Goal: Check status: Check status

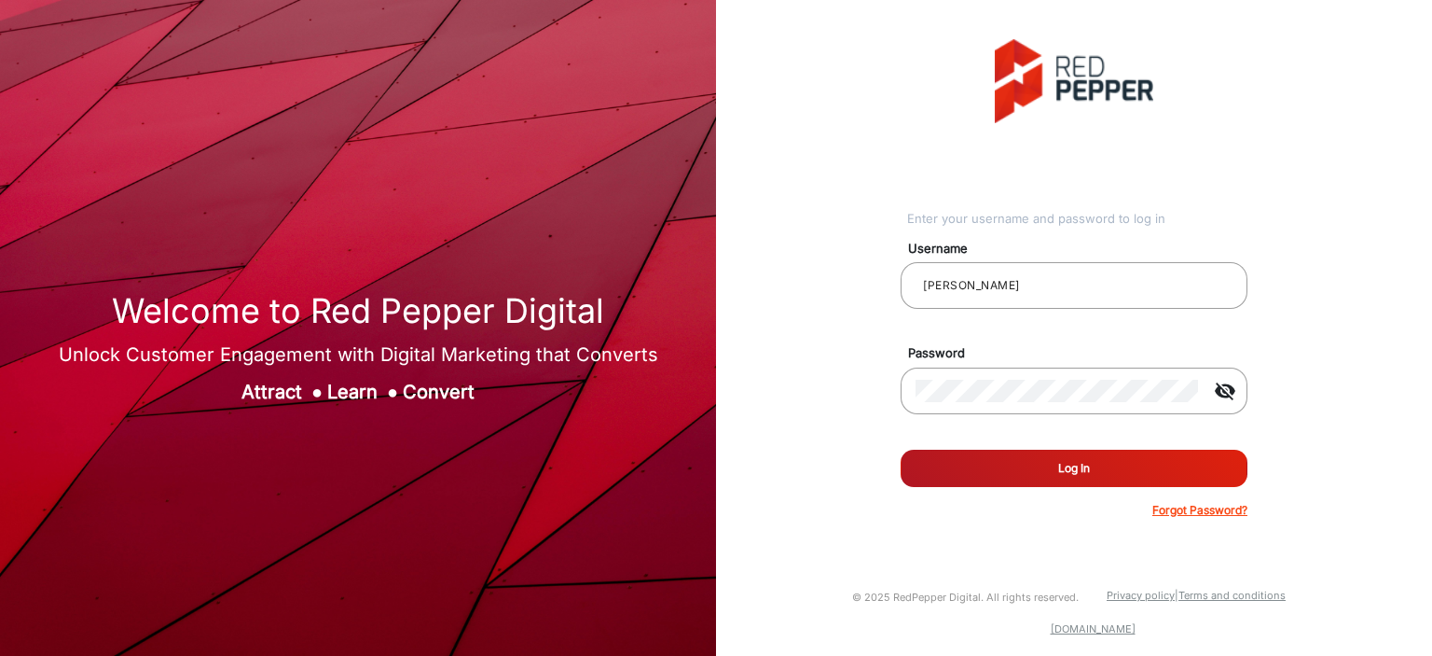
click at [961, 461] on button "Log In" at bounding box center [1074, 467] width 347 height 37
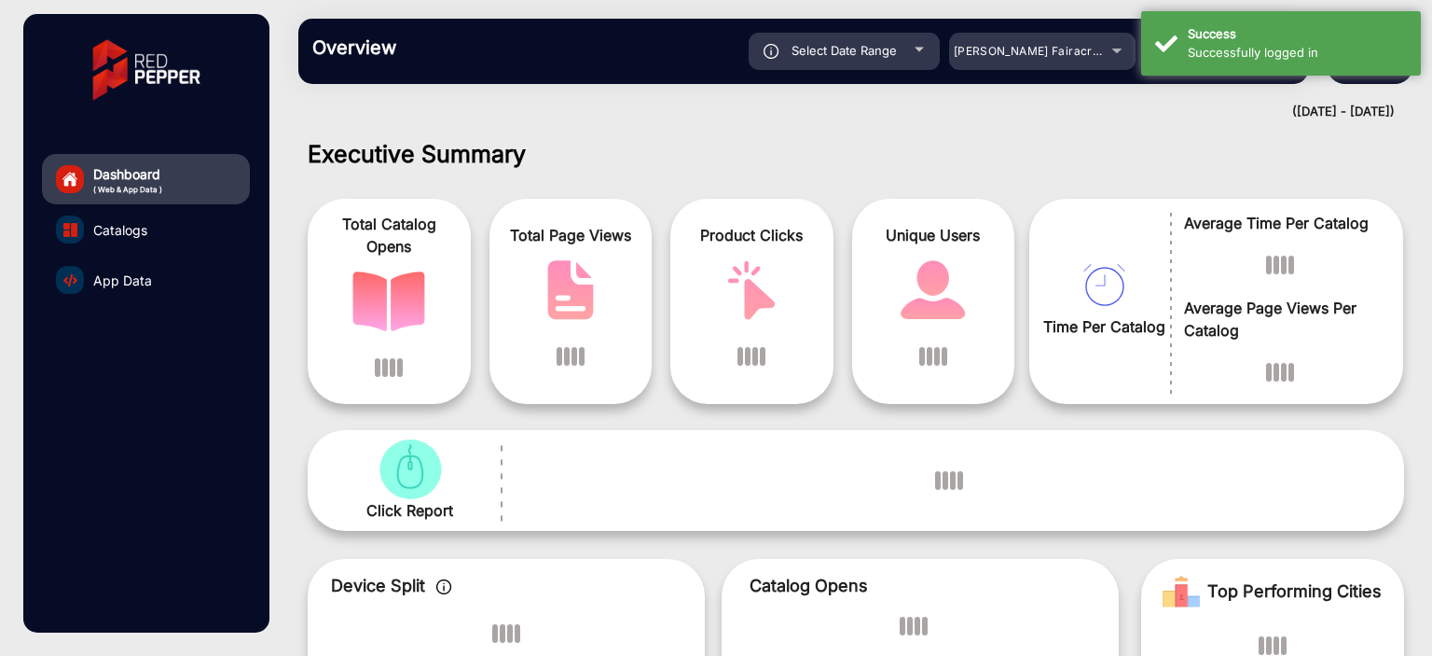
scroll to position [14, 0]
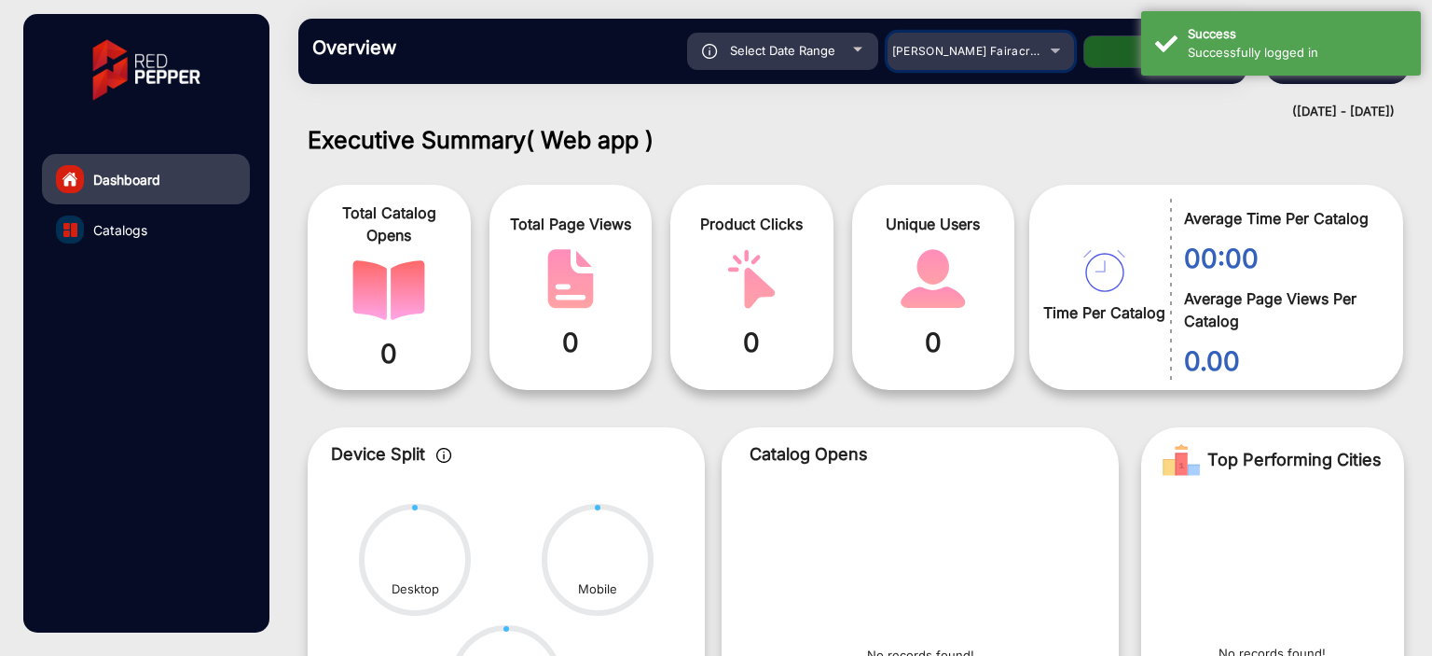
click at [932, 64] on mat-select "[PERSON_NAME] Fairacre Farms" at bounding box center [981, 51] width 187 height 37
click at [960, 52] on span "[PERSON_NAME] Fairacre Farms" at bounding box center [984, 51] width 185 height 14
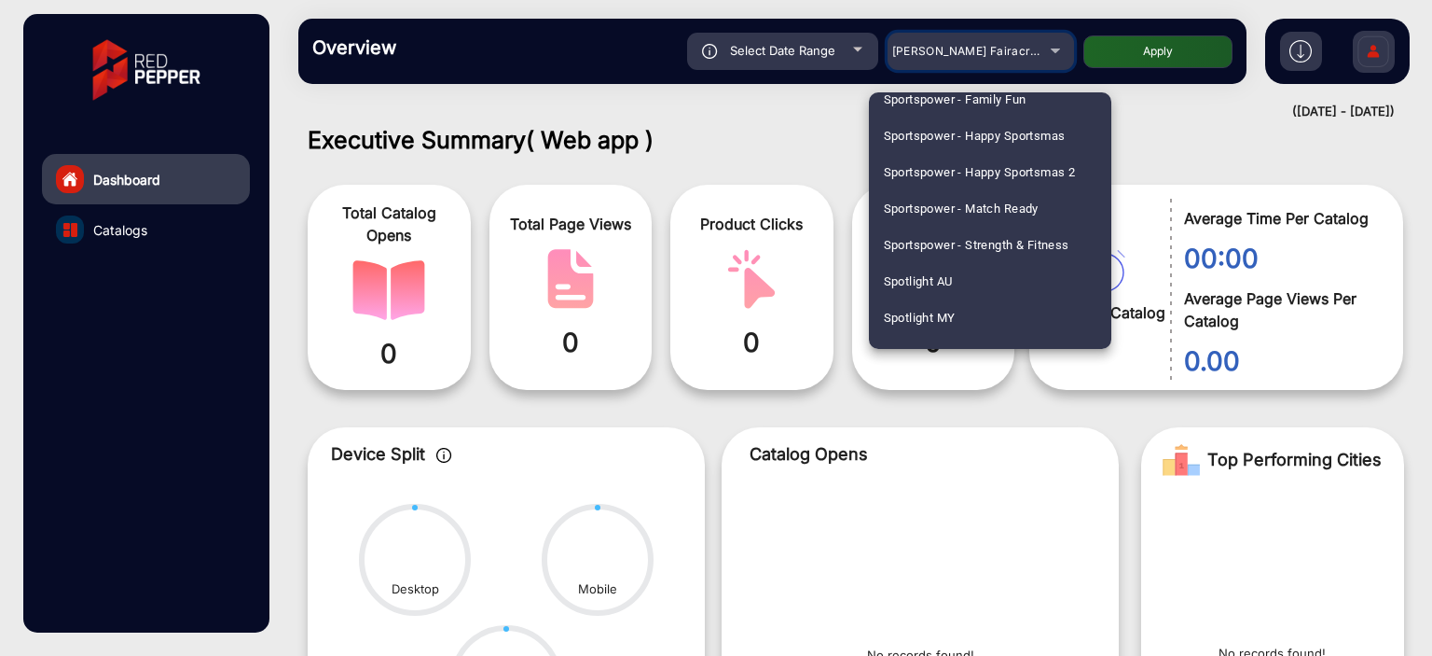
scroll to position [4909, 0]
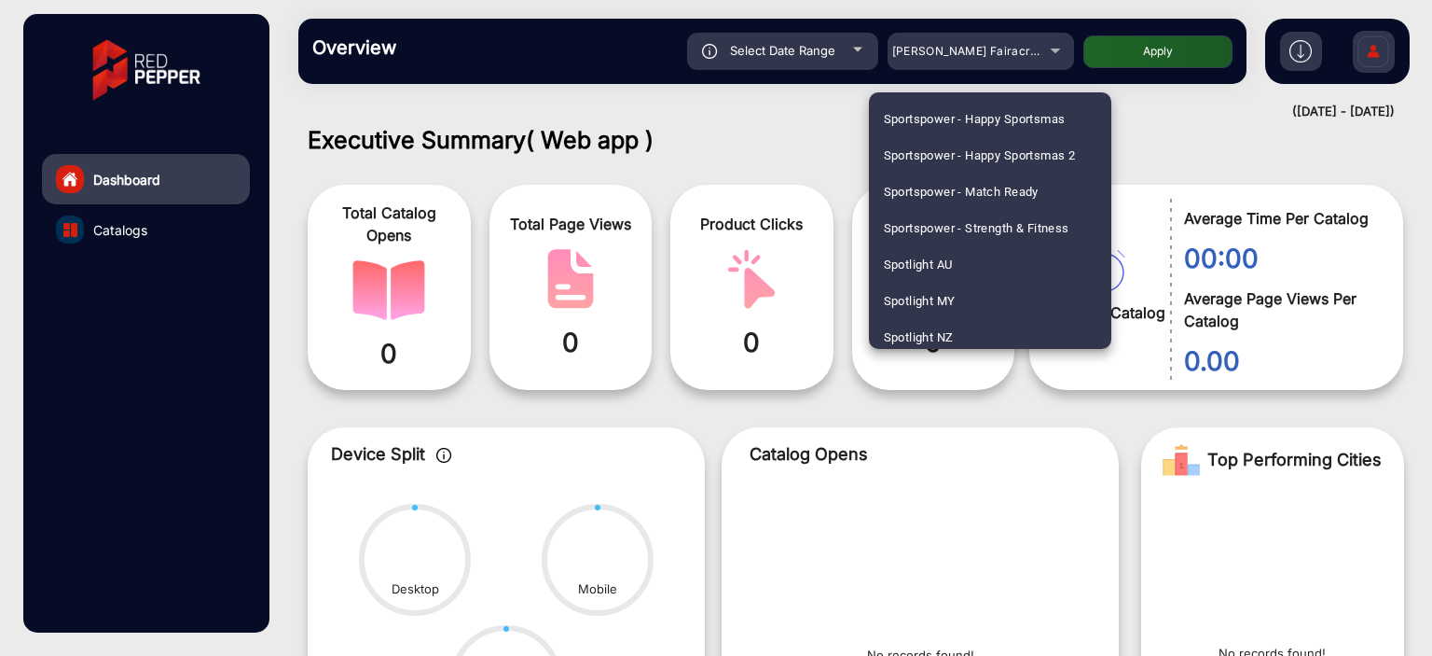
click at [925, 256] on span "Spotlight AU" at bounding box center [918, 264] width 69 height 36
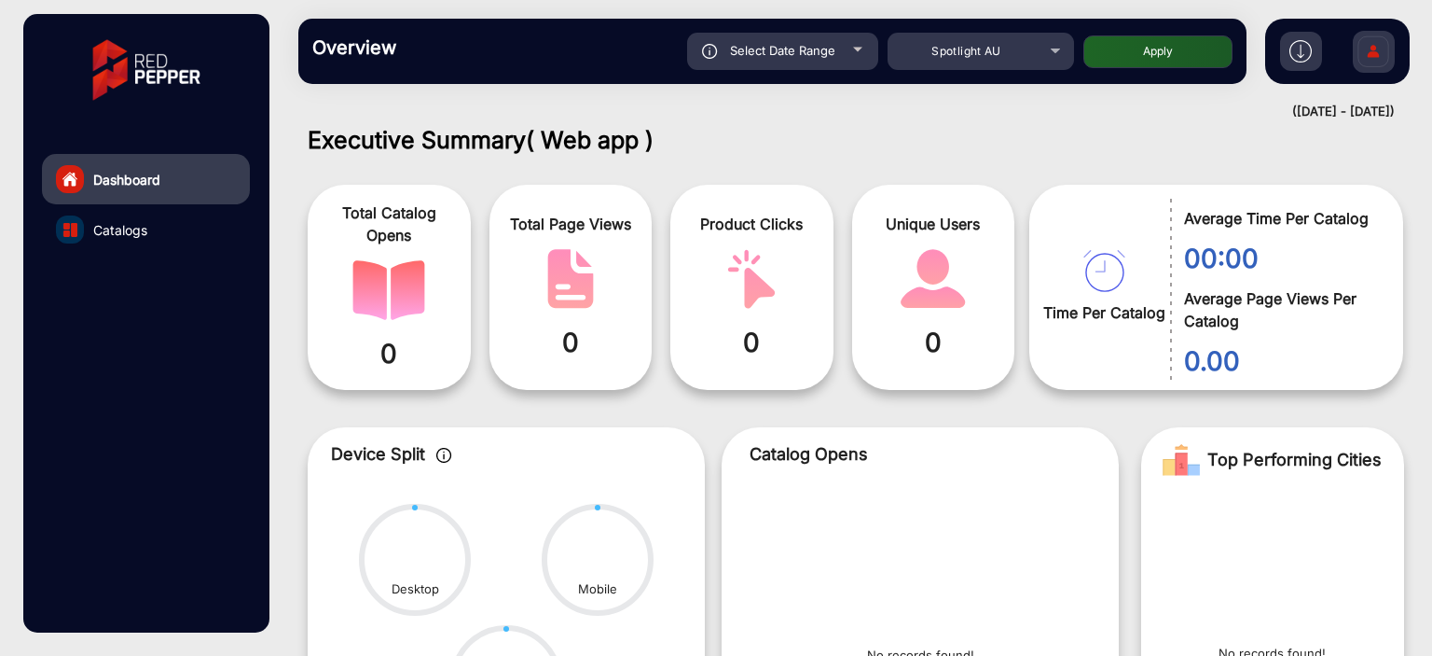
click at [1123, 52] on button "Apply" at bounding box center [1158, 51] width 149 height 33
type input "[DATE]"
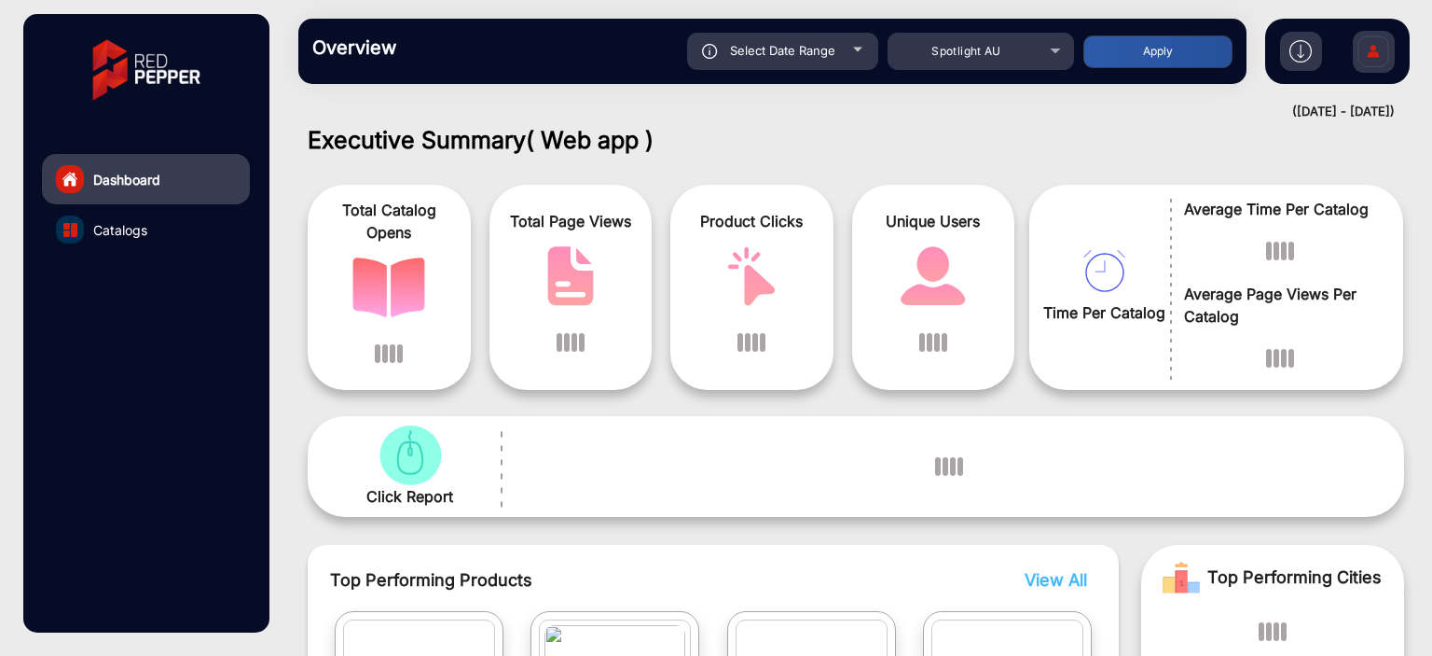
click at [826, 61] on div "Select Date Range" at bounding box center [782, 51] width 191 height 37
type input "[DATE]"
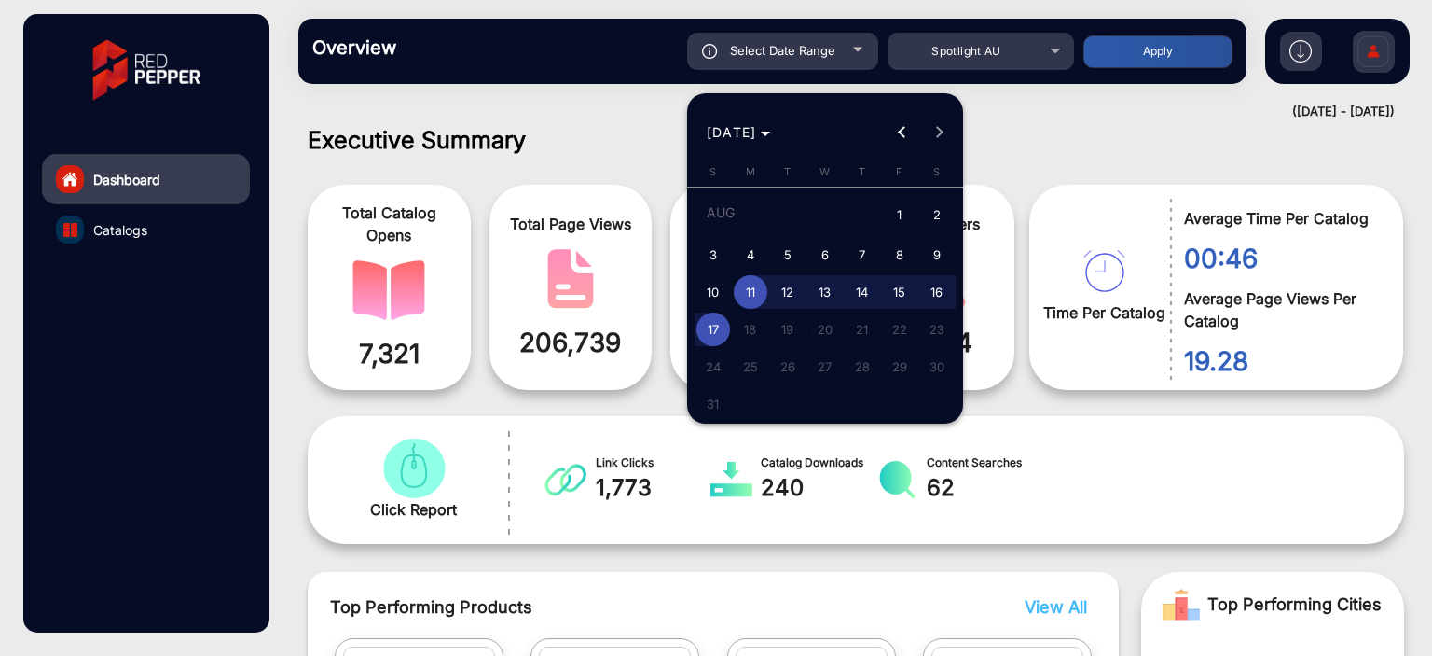
click at [715, 294] on span "10" at bounding box center [714, 292] width 34 height 34
type input "[DATE]"
click at [932, 289] on span "16" at bounding box center [937, 292] width 34 height 34
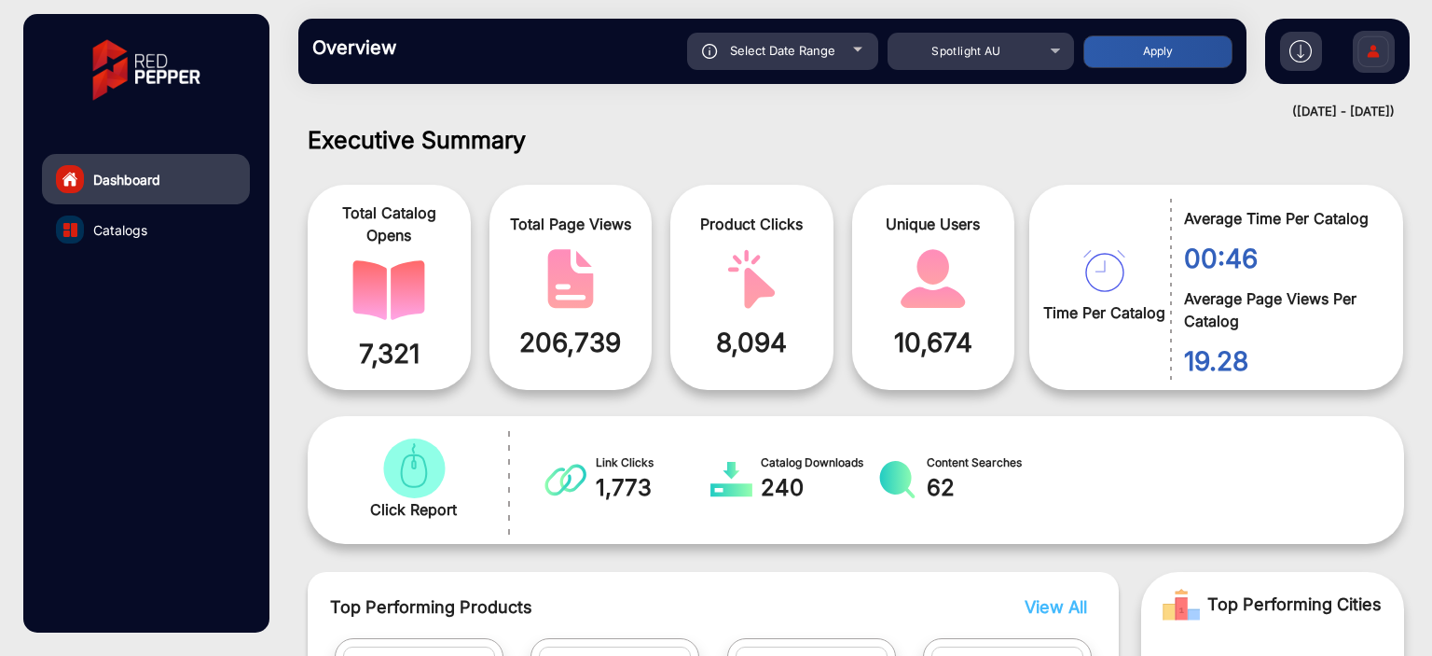
type input "[DATE]"
click at [1146, 55] on button "Apply" at bounding box center [1158, 51] width 149 height 33
type input "[DATE]"
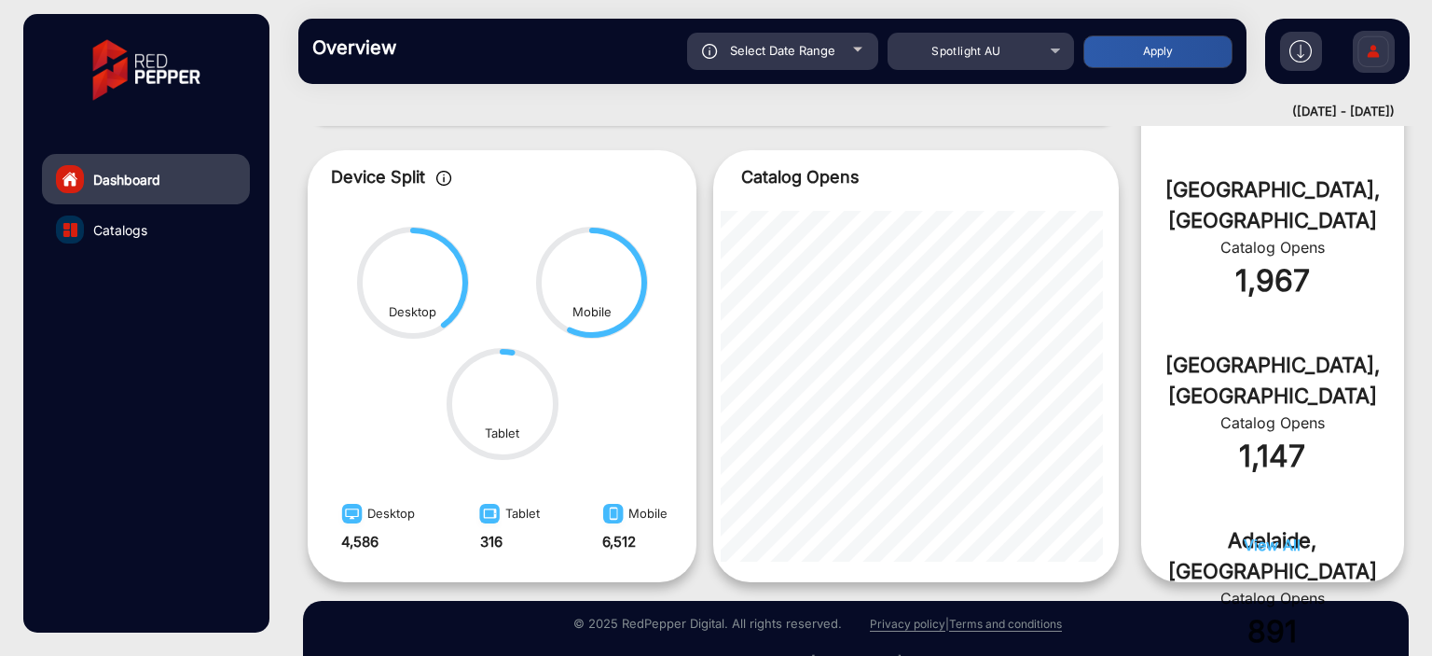
scroll to position [886, 0]
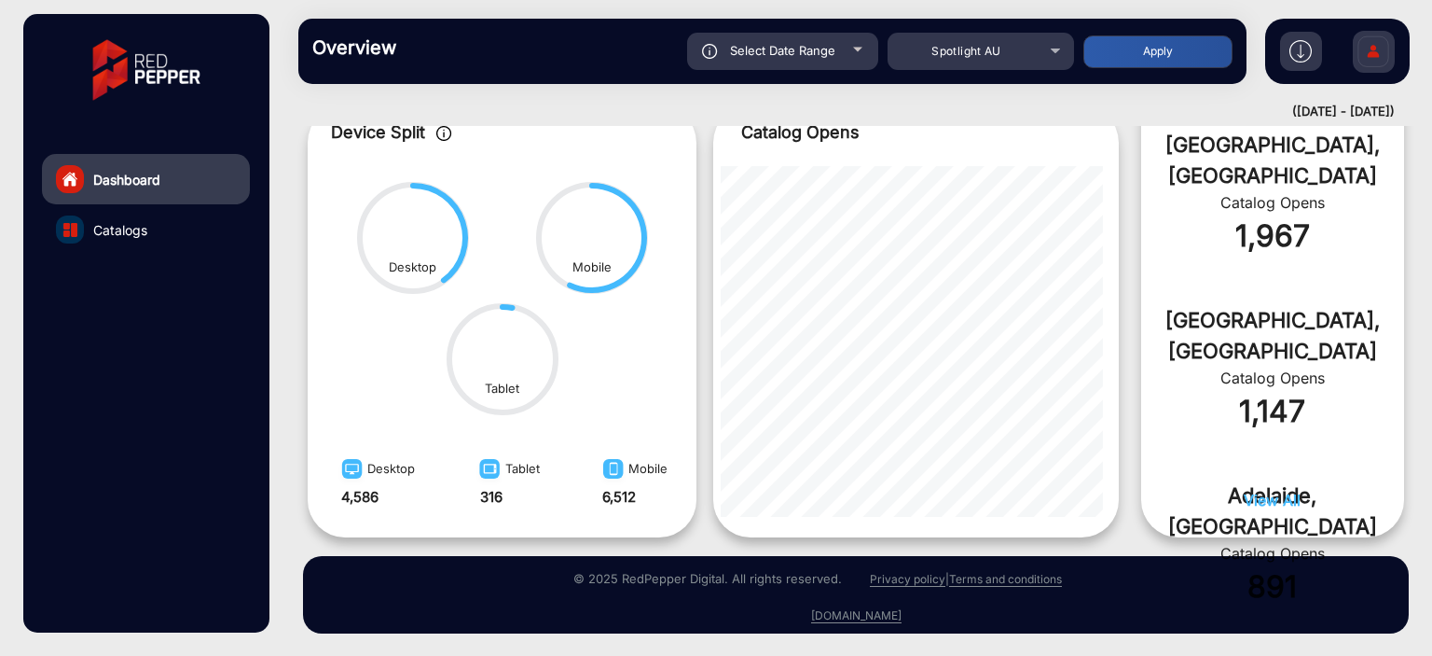
click at [836, 44] on div "Select Date Range" at bounding box center [782, 51] width 191 height 37
type input "[DATE]"
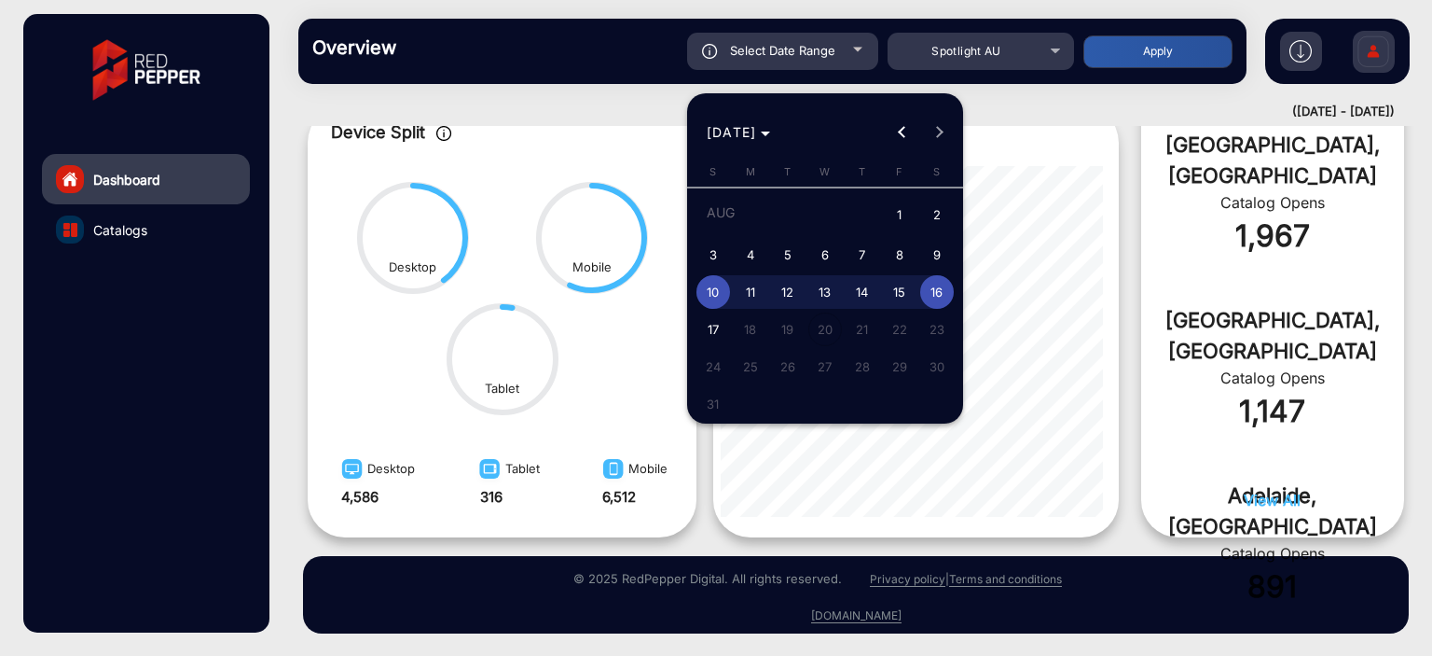
click at [715, 260] on span "3" at bounding box center [714, 255] width 34 height 34
type input "[DATE]"
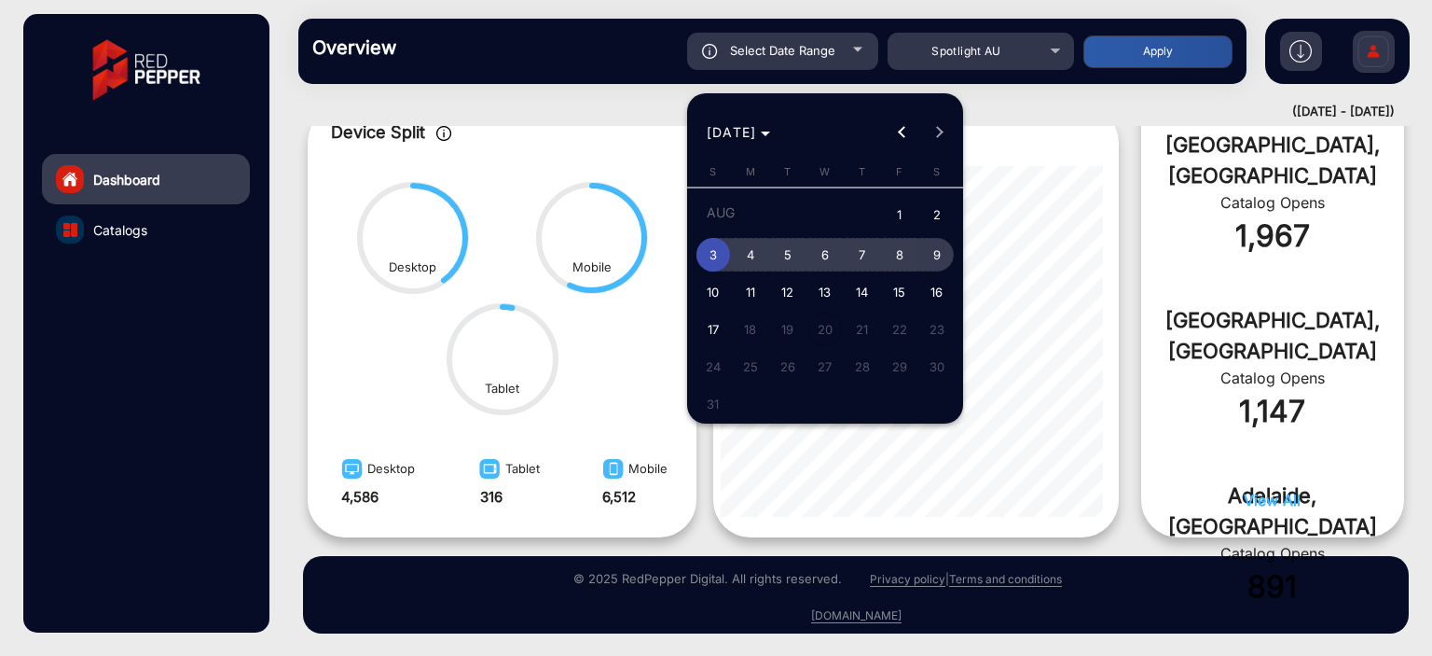
click at [930, 254] on span "9" at bounding box center [937, 255] width 34 height 34
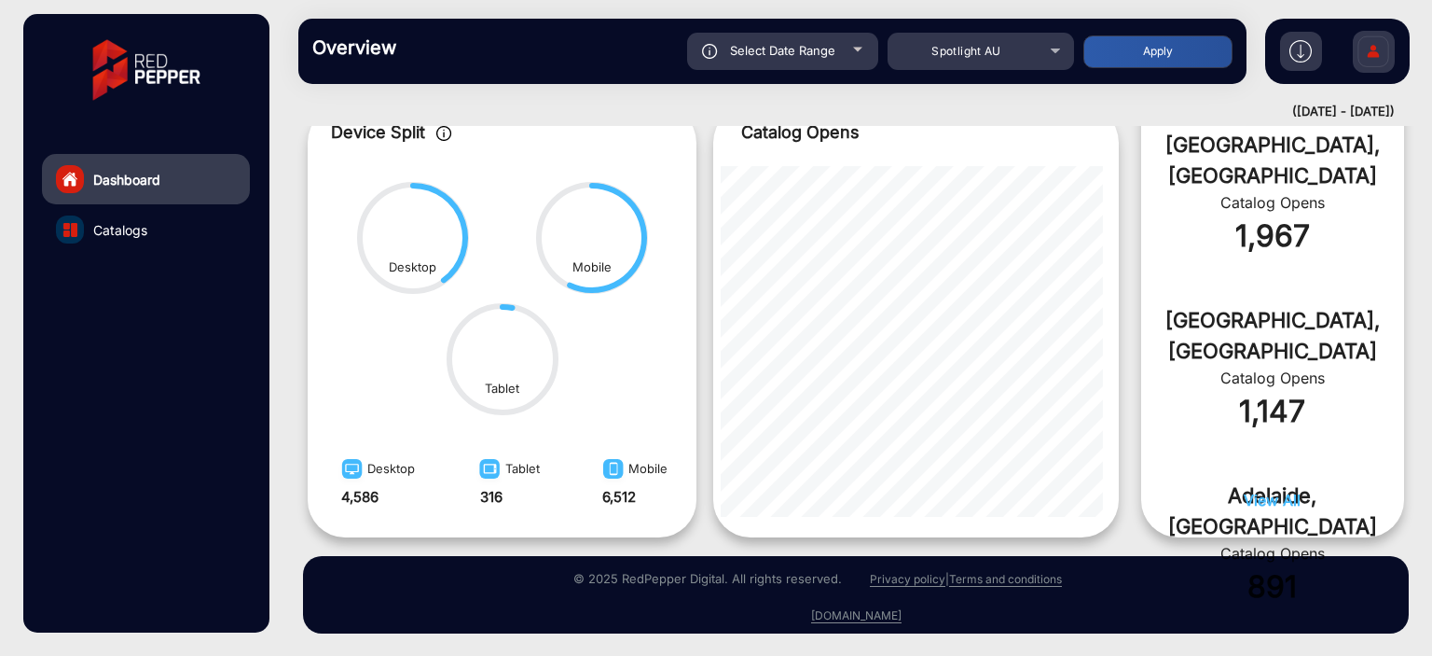
type input "[DATE]"
click at [1111, 57] on button "Apply" at bounding box center [1158, 51] width 149 height 33
type input "[DATE]"
click at [808, 51] on span "Select Date Range" at bounding box center [782, 50] width 105 height 15
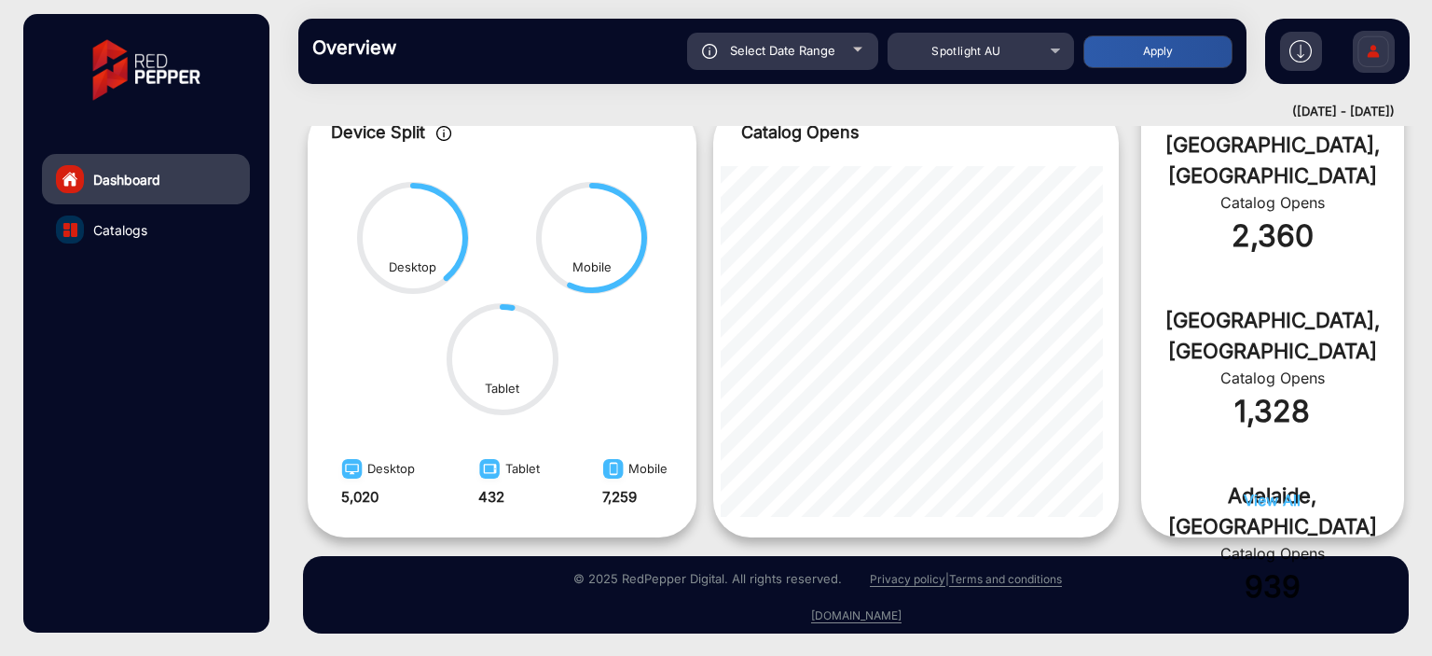
type input "[DATE]"
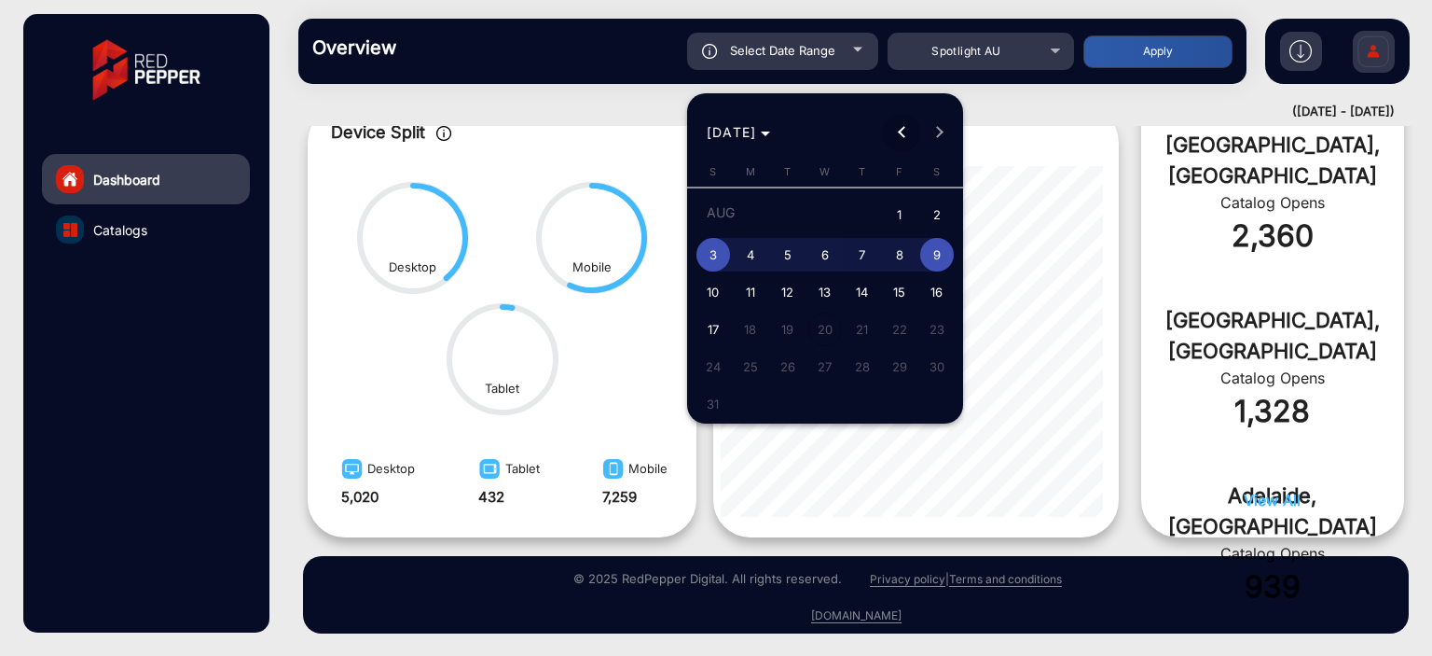
click at [896, 141] on span "Previous month" at bounding box center [901, 132] width 37 height 37
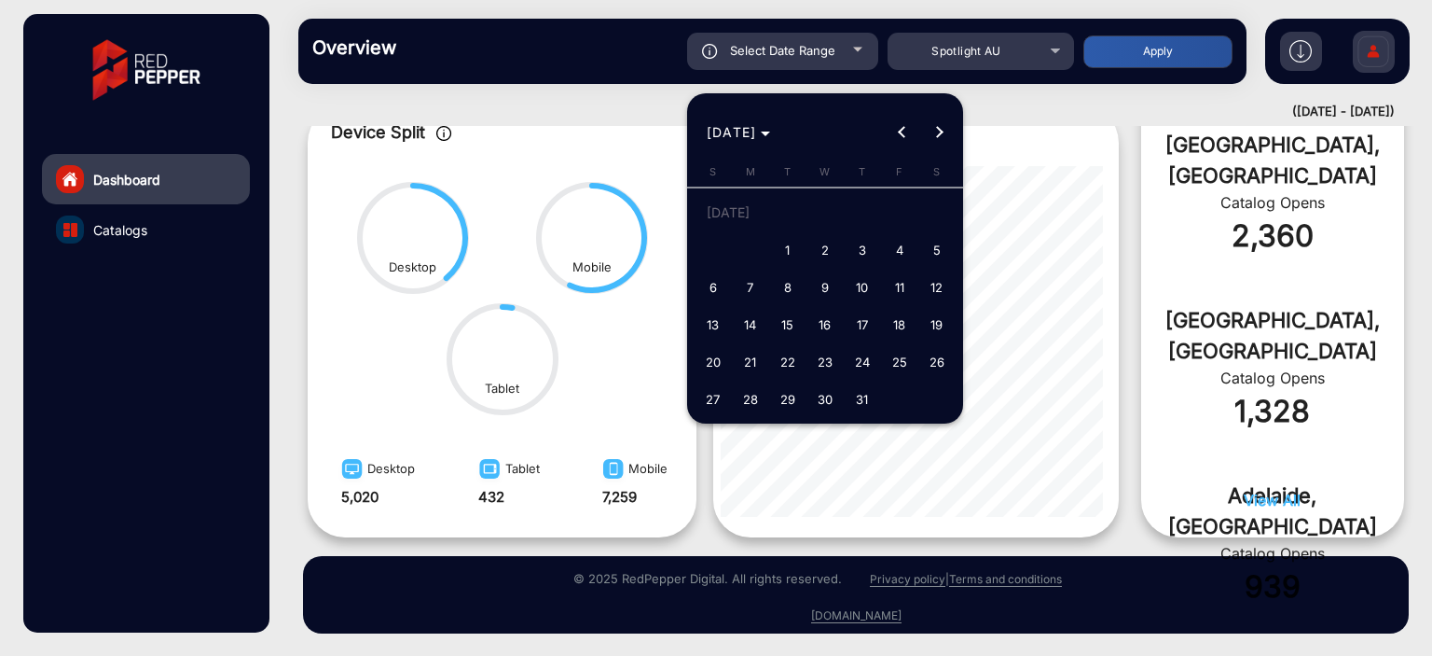
click at [712, 397] on span "27" at bounding box center [714, 399] width 34 height 34
type input "[DATE]"
click at [944, 126] on span "Next month" at bounding box center [938, 132] width 37 height 37
click at [940, 230] on span "2" at bounding box center [937, 216] width 34 height 38
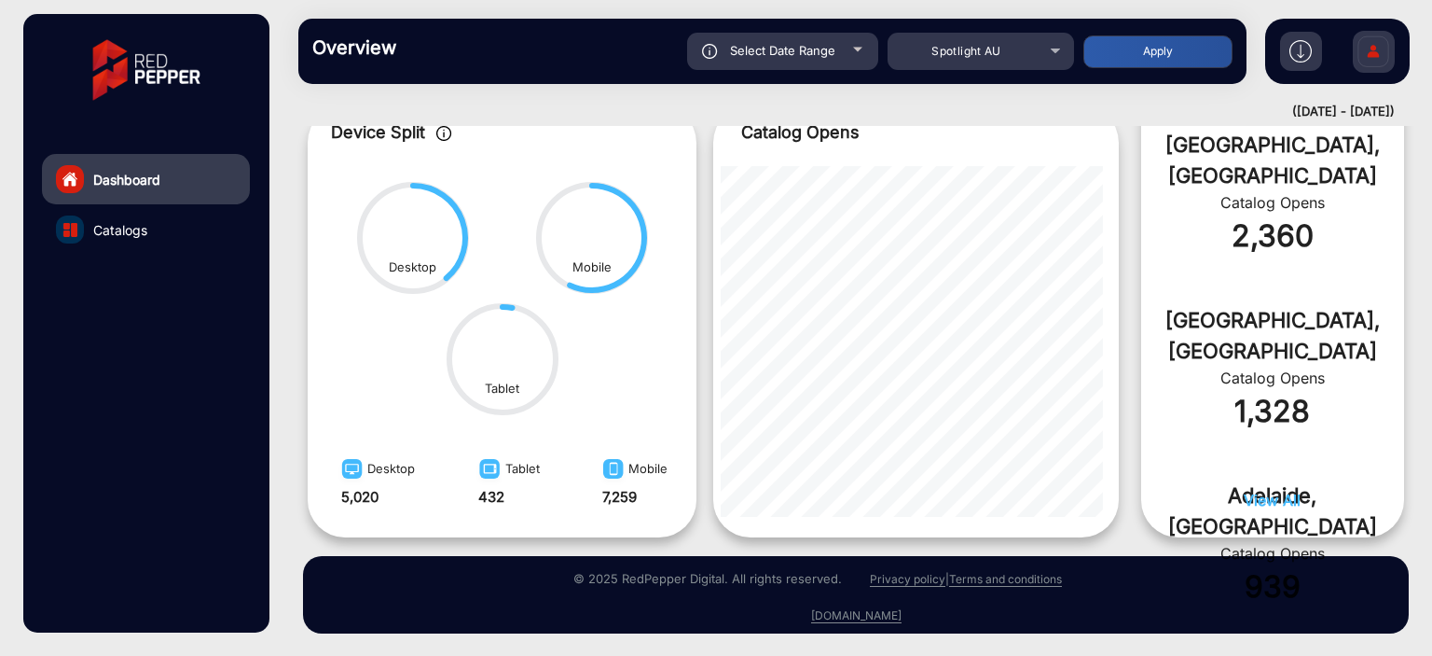
type input "[DATE]"
click at [1113, 55] on button "Apply" at bounding box center [1158, 51] width 149 height 33
type input "[DATE]"
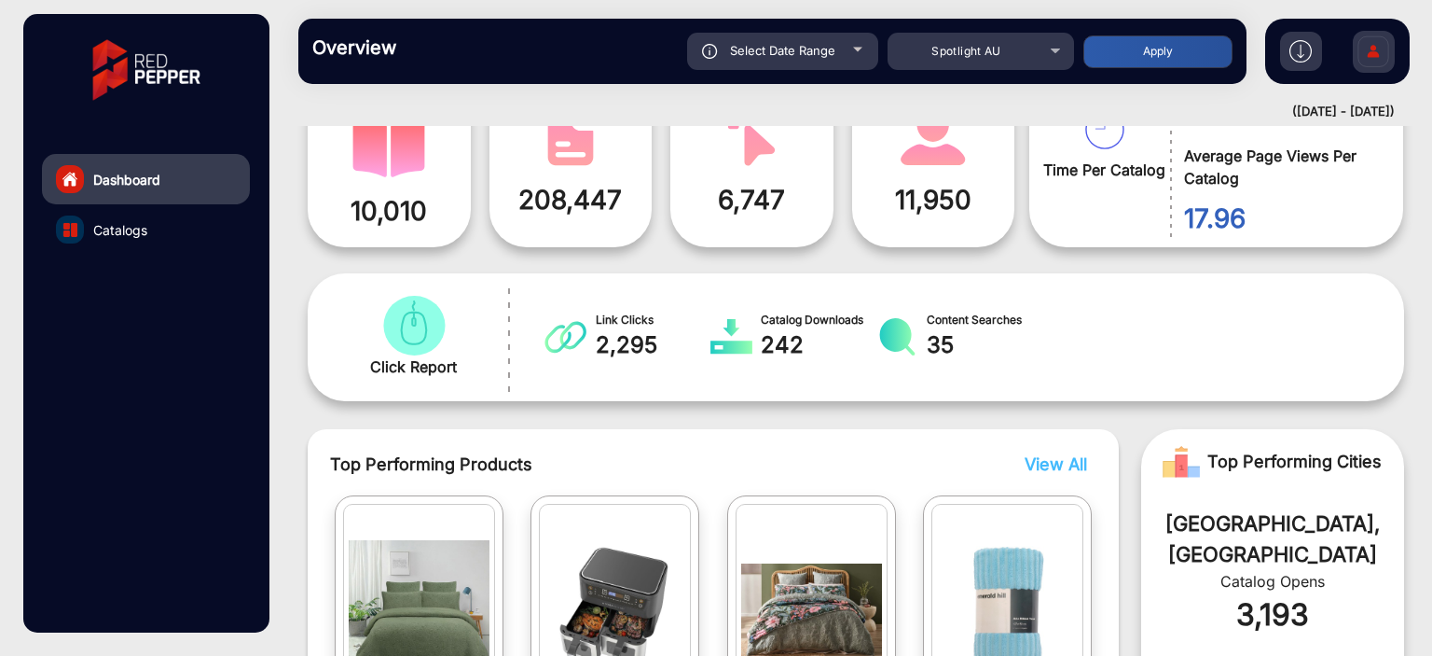
scroll to position [0, 0]
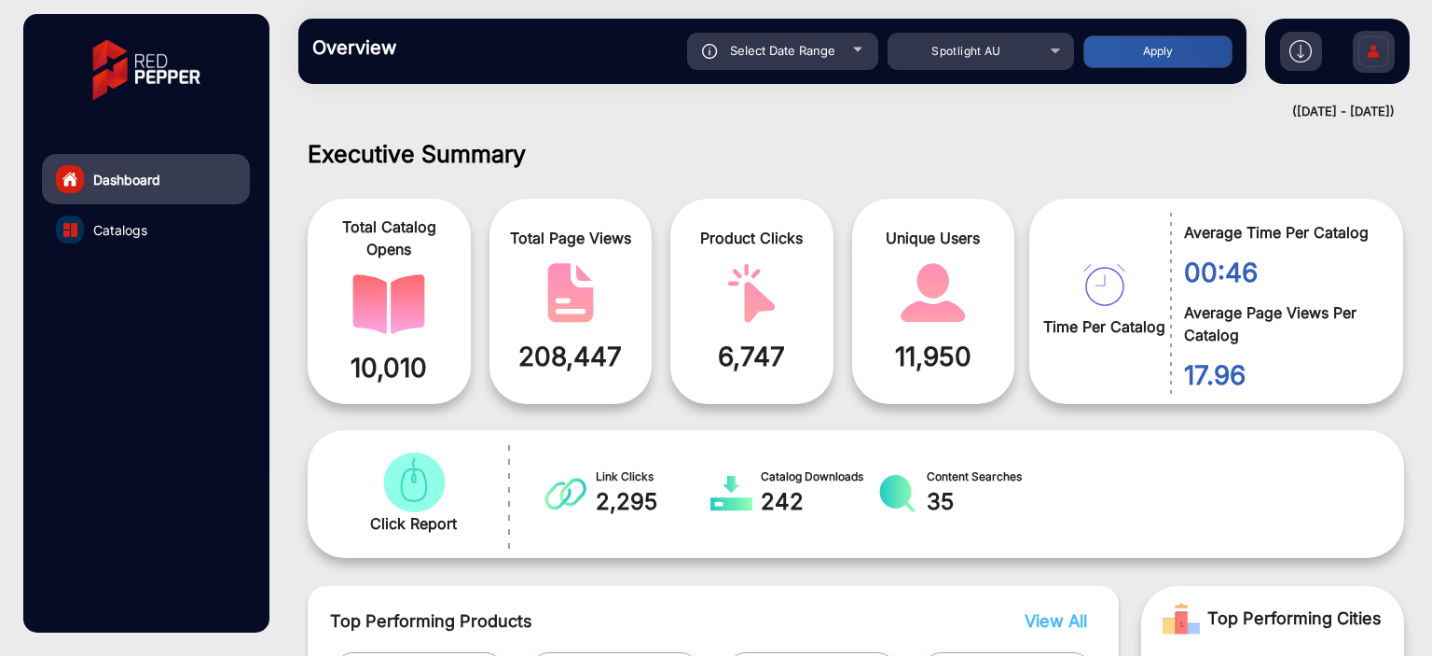
click at [854, 49] on div at bounding box center [857, 50] width 9 height 5
click at [849, 49] on div "Select Date Range" at bounding box center [782, 51] width 191 height 37
type input "[DATE]"
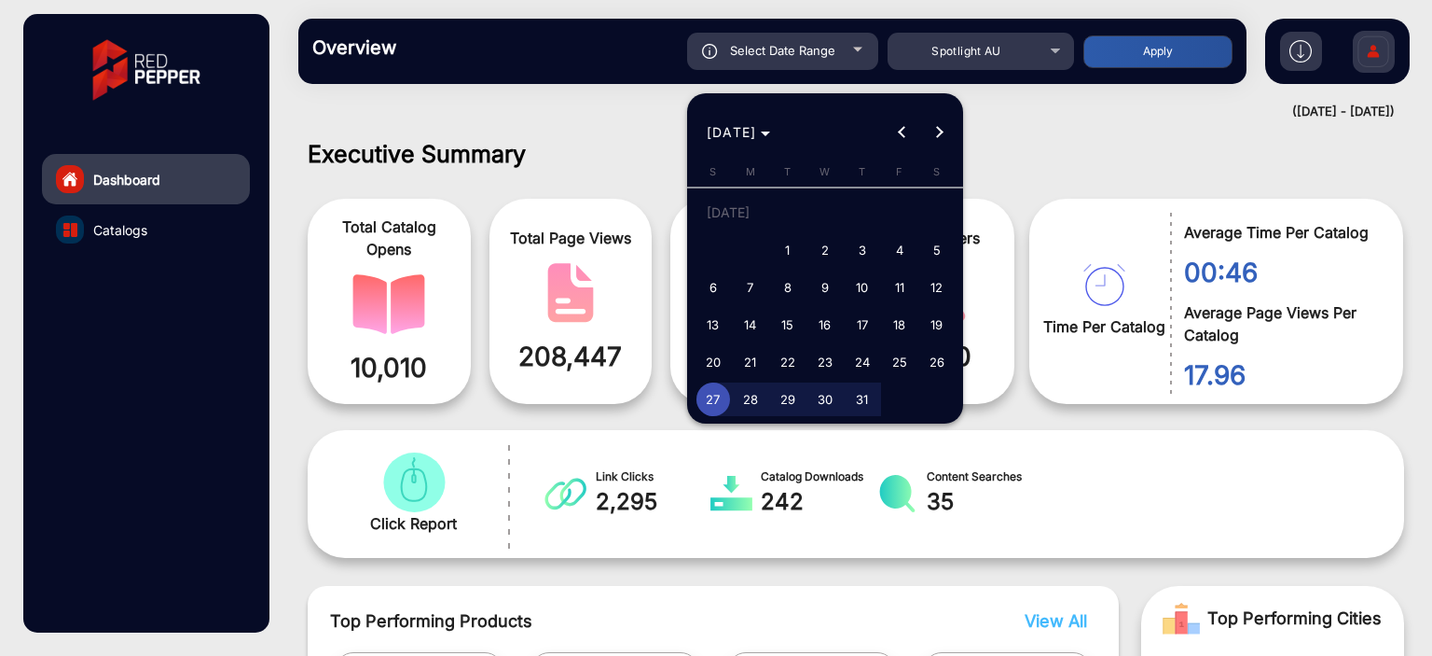
click at [849, 49] on div at bounding box center [716, 328] width 1432 height 656
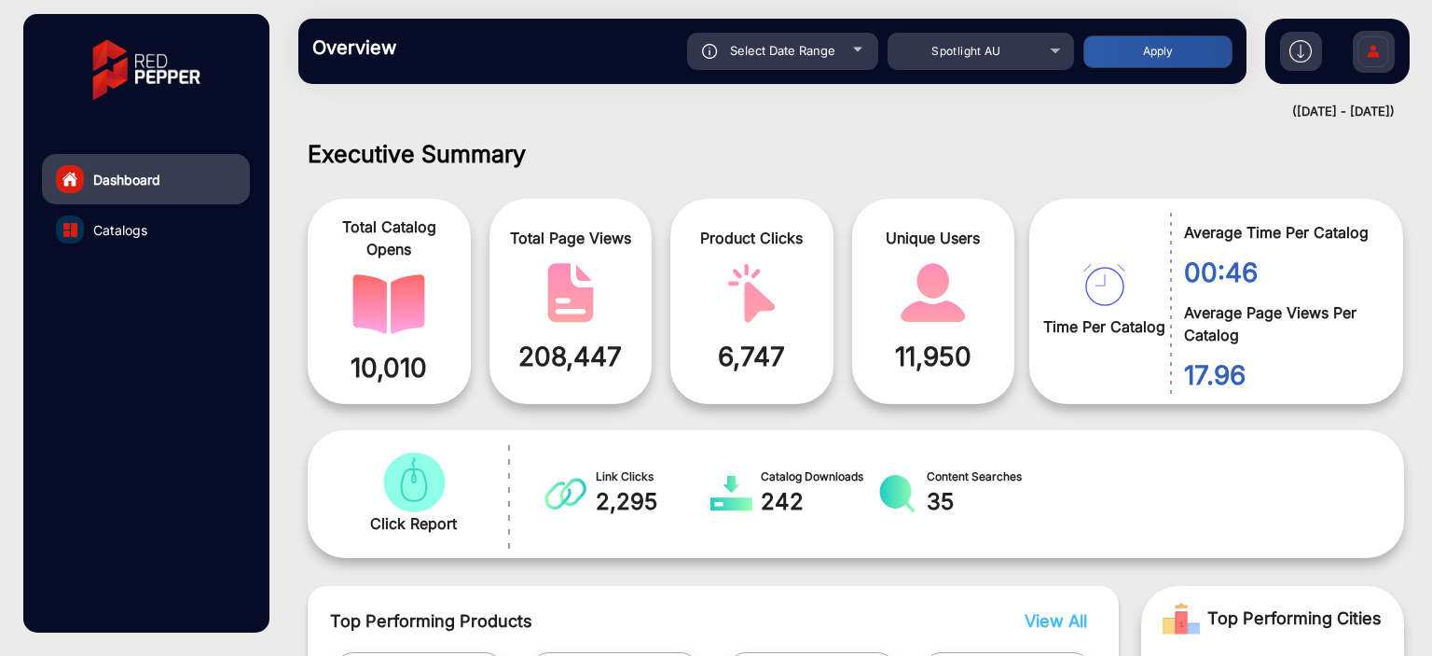
click at [849, 49] on div "Select Date Range" at bounding box center [782, 51] width 191 height 37
type input "[DATE]"
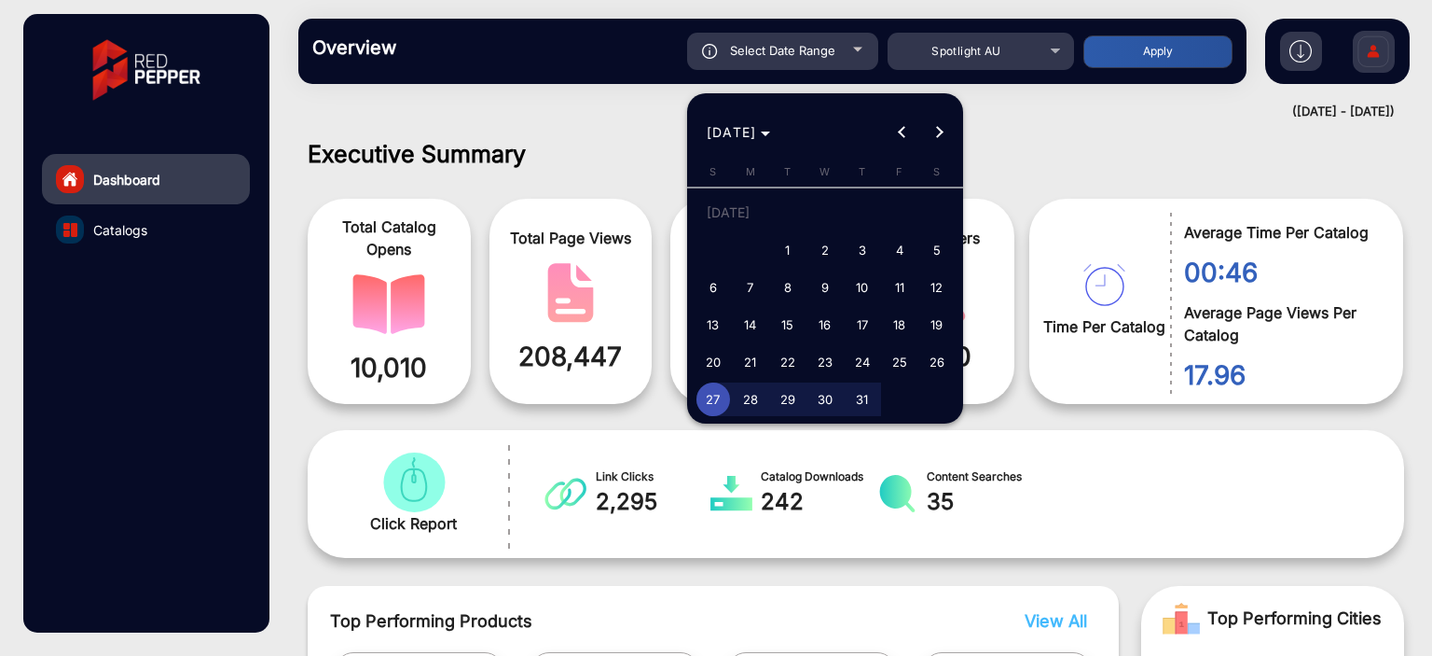
click at [849, 49] on div at bounding box center [716, 328] width 1432 height 656
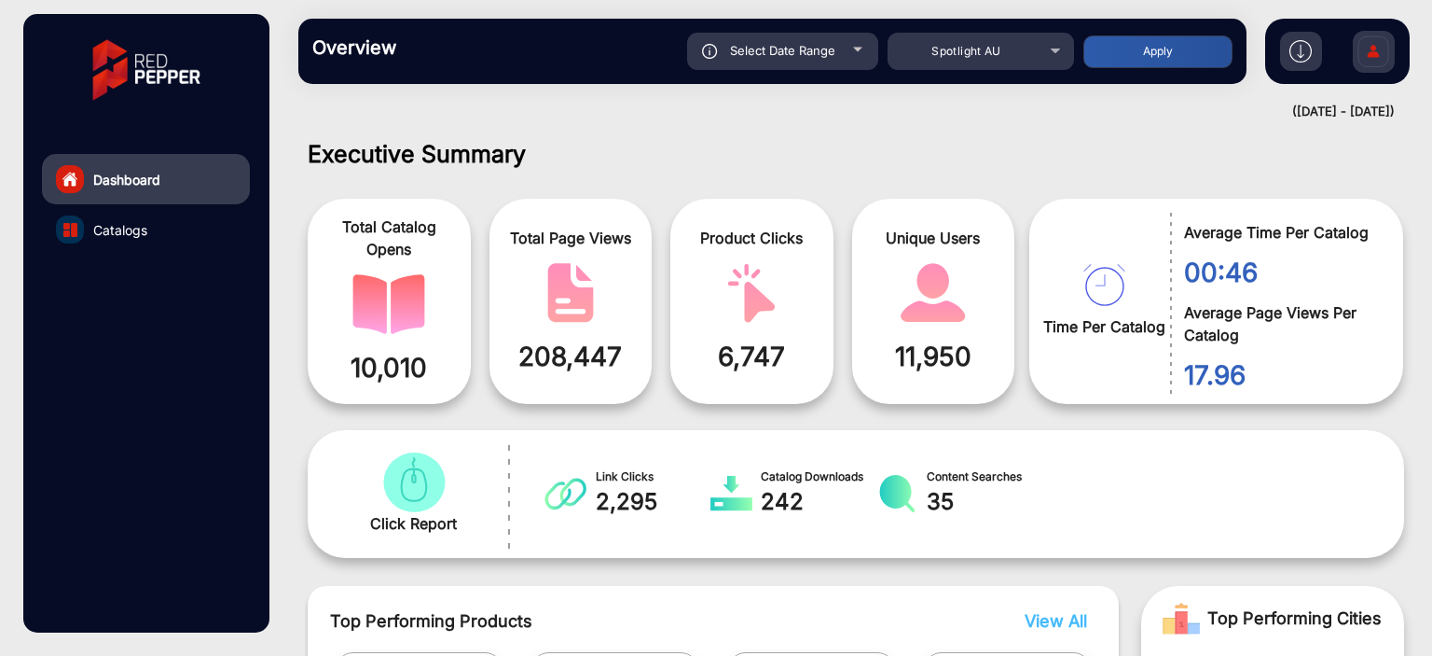
click at [849, 49] on div "Select Date Range" at bounding box center [782, 51] width 191 height 37
type input "[DATE]"
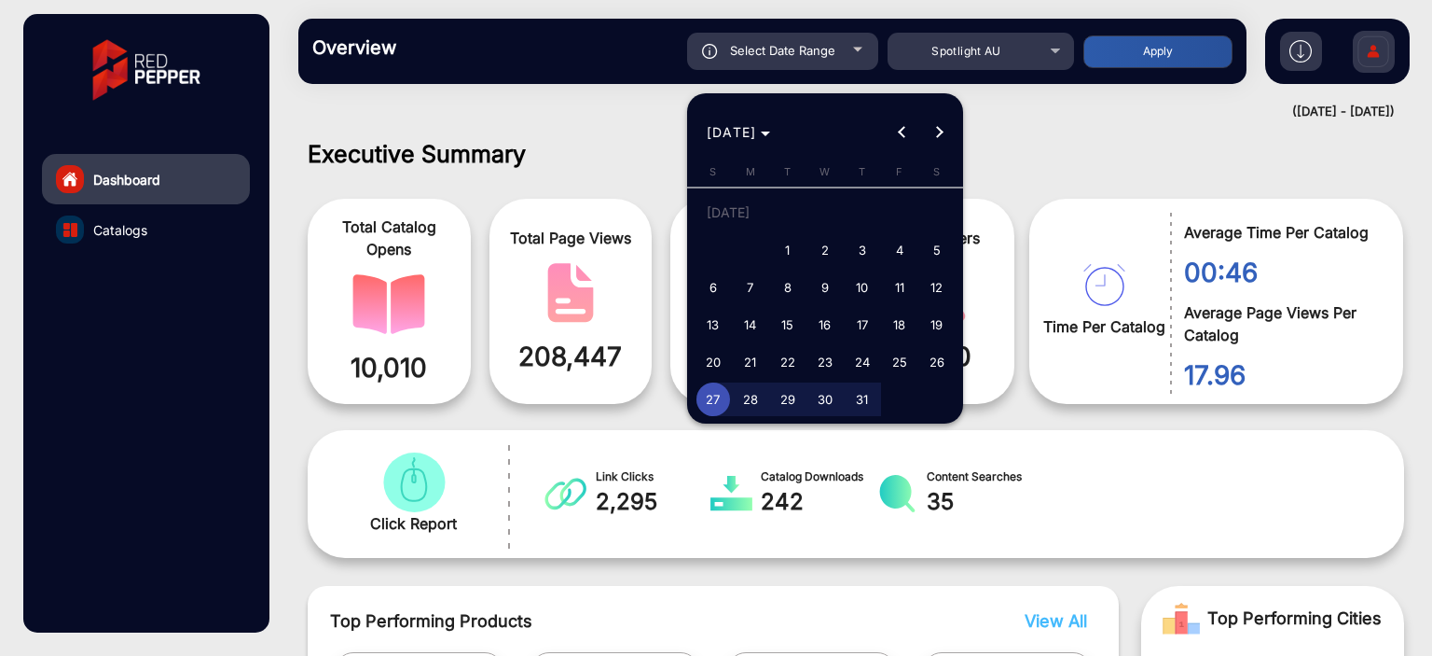
click at [849, 49] on div at bounding box center [716, 328] width 1432 height 656
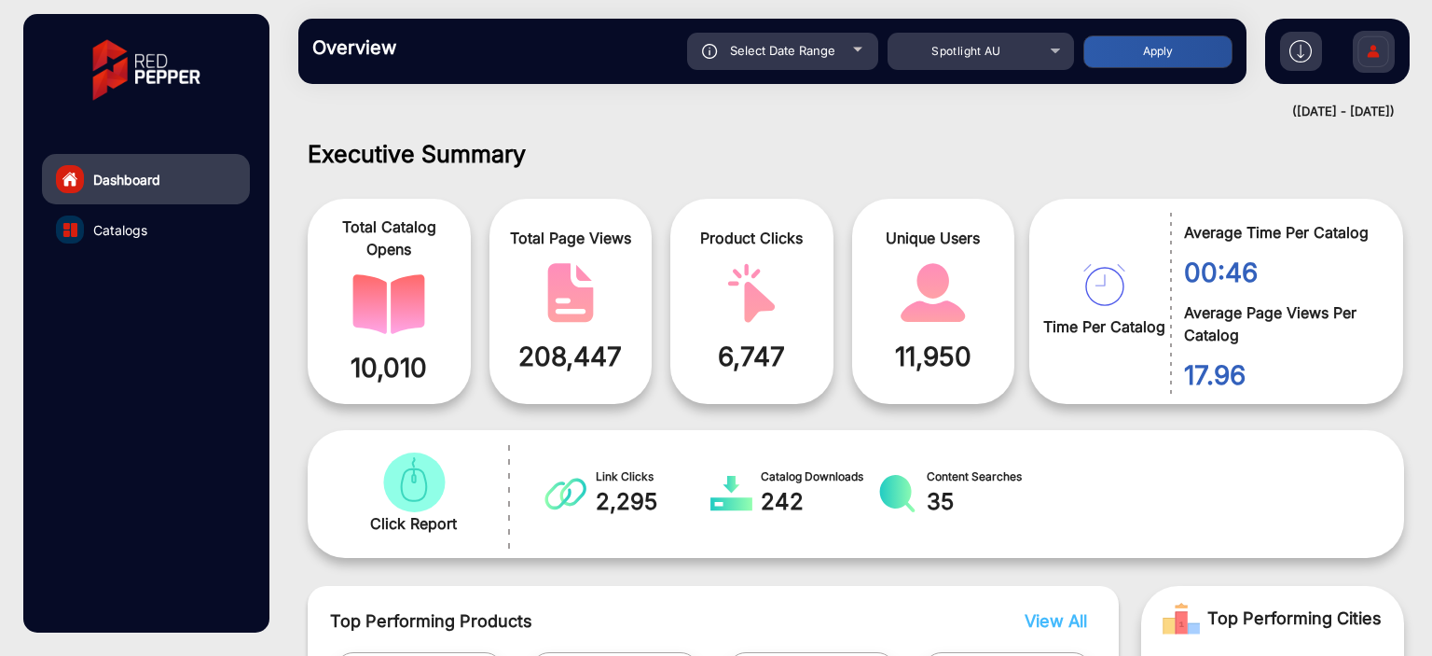
click at [849, 49] on div "Select Date Range" at bounding box center [782, 51] width 191 height 37
type input "[DATE]"
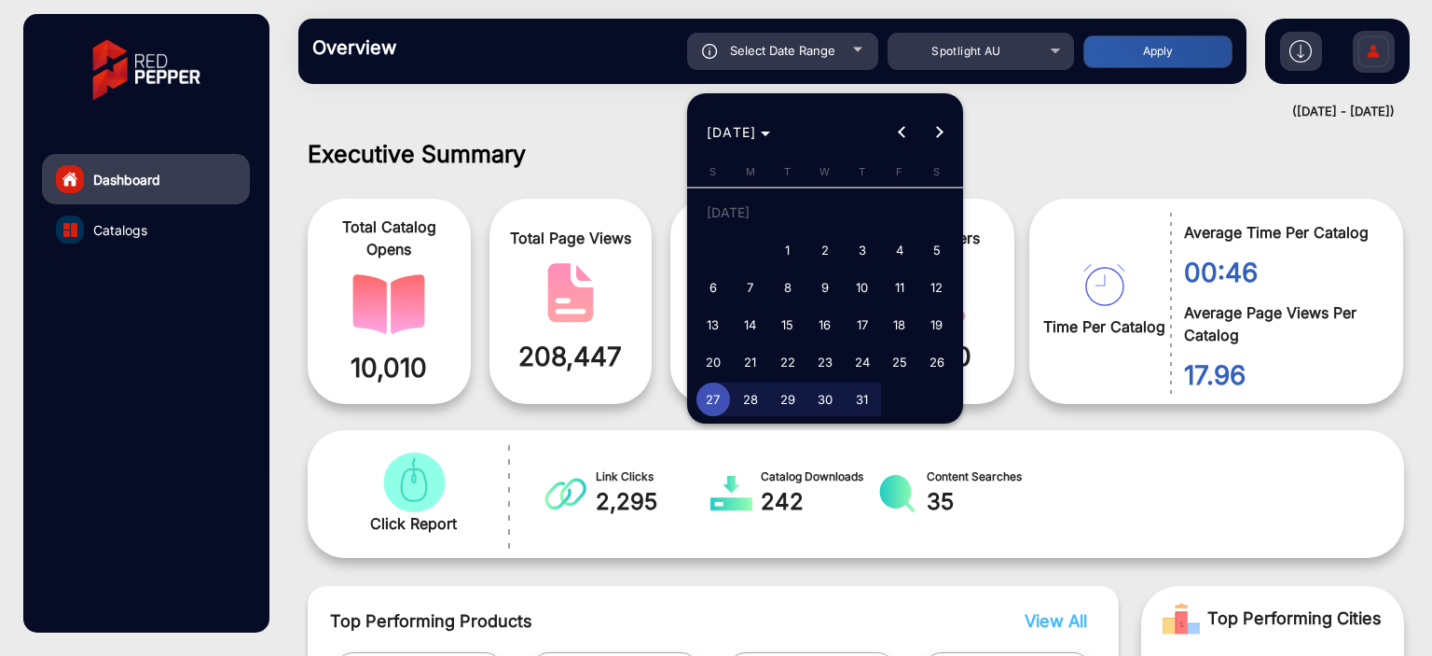
click at [849, 49] on div at bounding box center [716, 328] width 1432 height 656
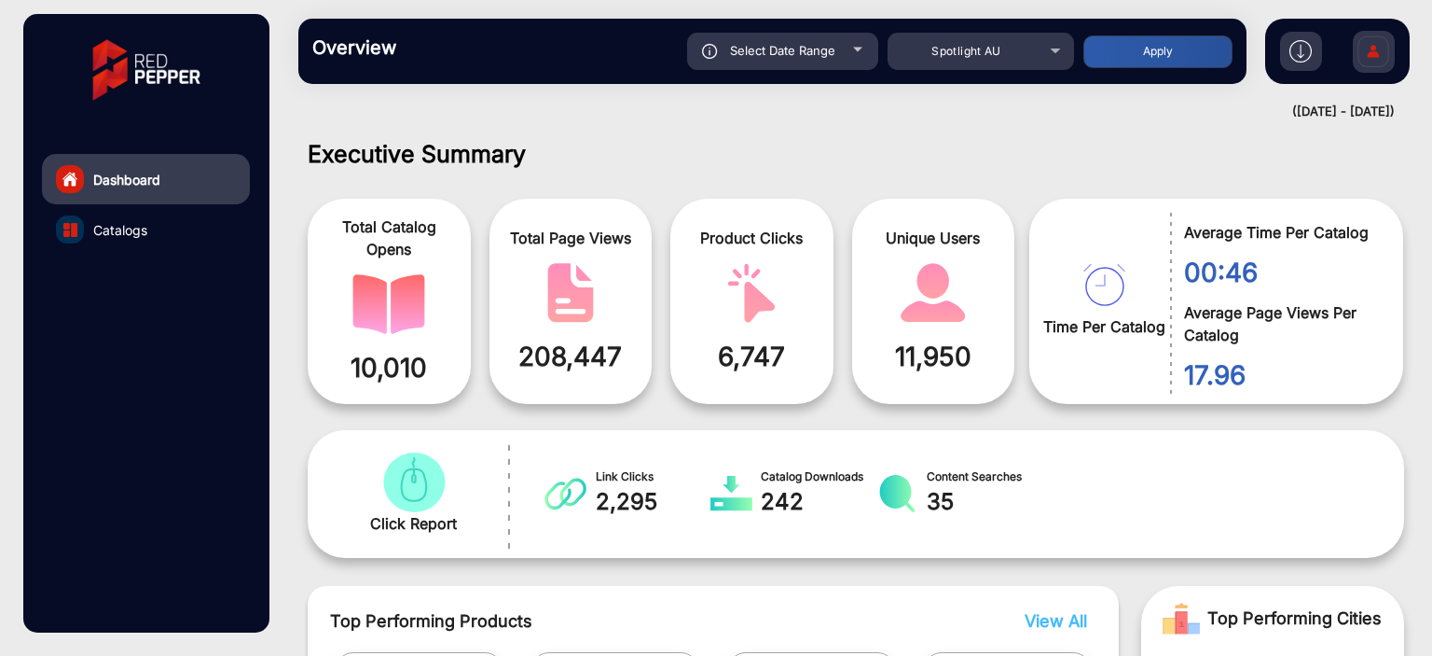
click at [848, 49] on div "Select Date Range" at bounding box center [782, 51] width 191 height 37
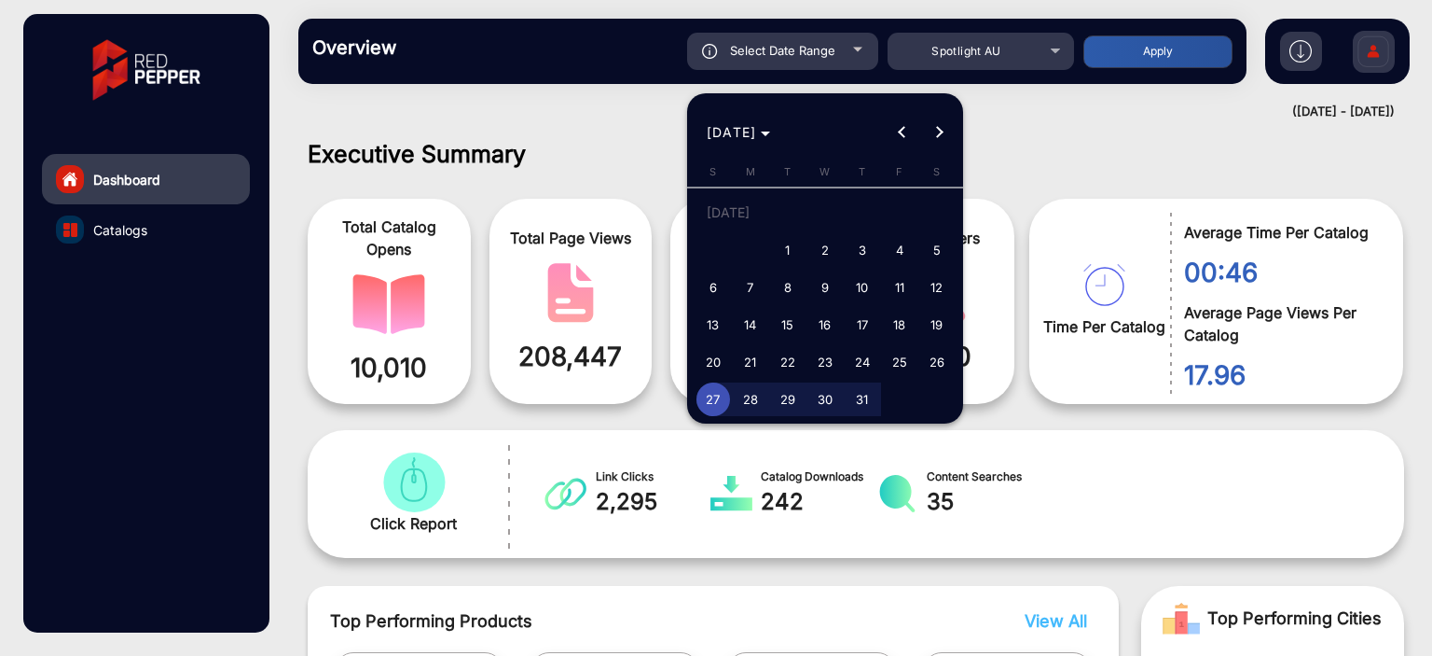
type input "[DATE]"
click at [848, 49] on div at bounding box center [716, 328] width 1432 height 656
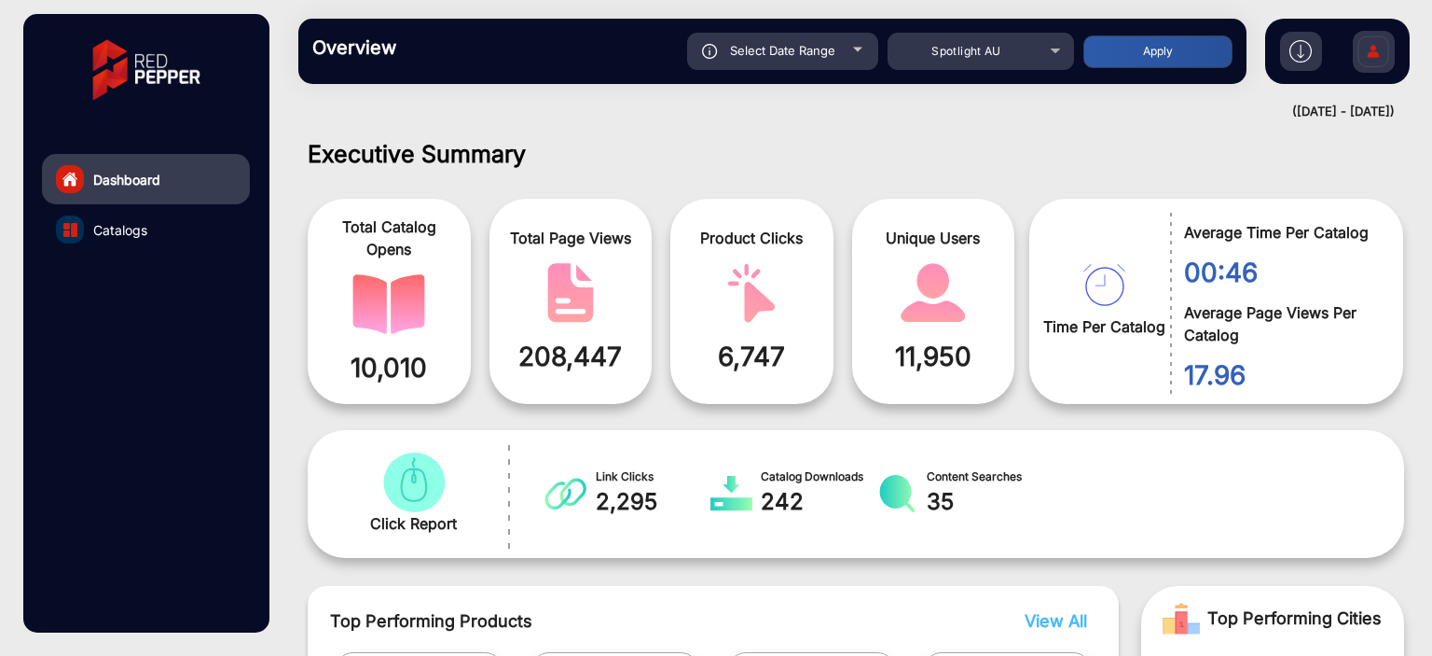
click at [848, 49] on div "Select Date Range" at bounding box center [782, 51] width 191 height 37
type input "[DATE]"
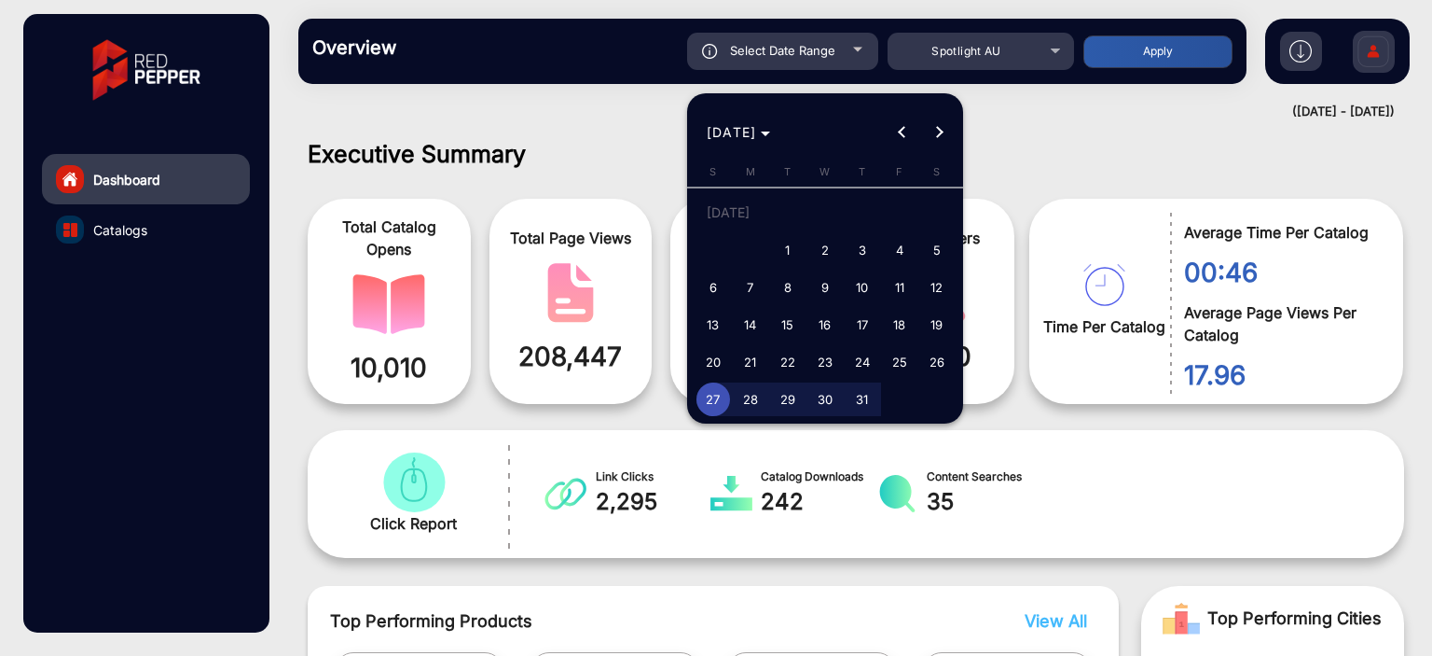
click at [848, 49] on div at bounding box center [716, 328] width 1432 height 656
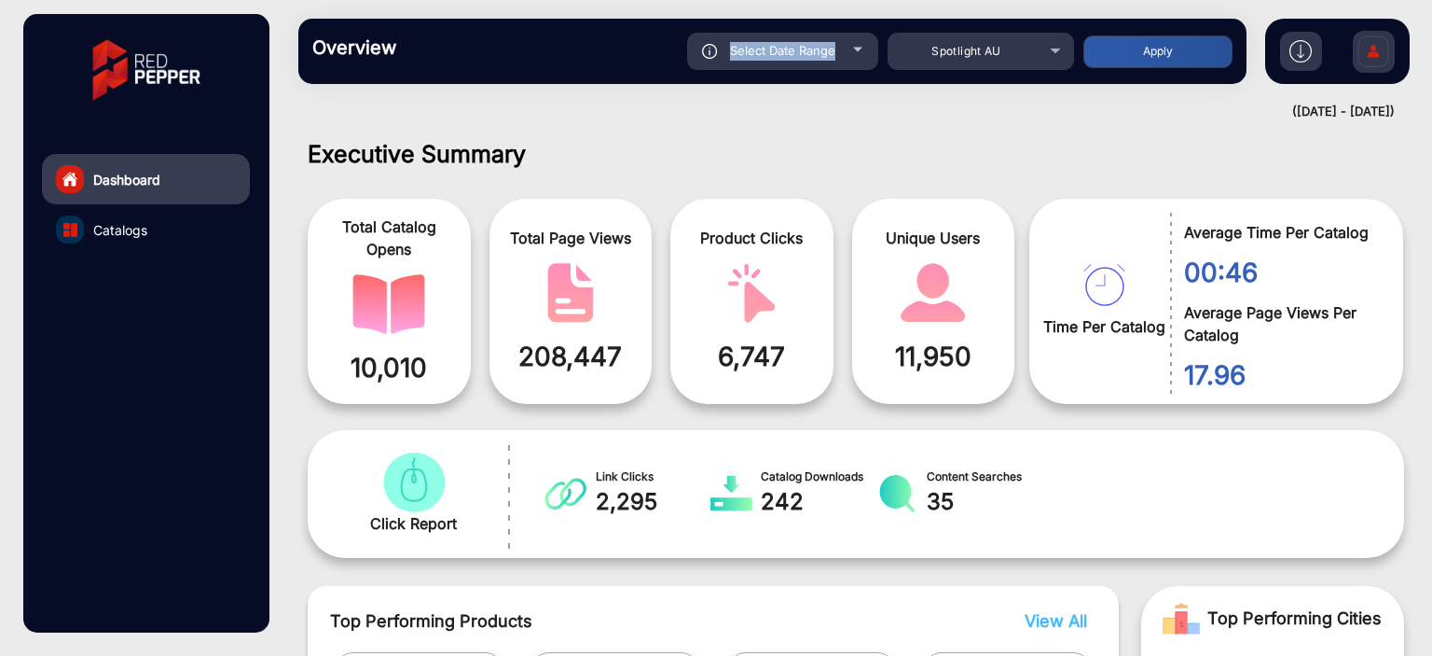
click at [848, 49] on div "Select Date Range" at bounding box center [782, 51] width 191 height 37
type input "[DATE]"
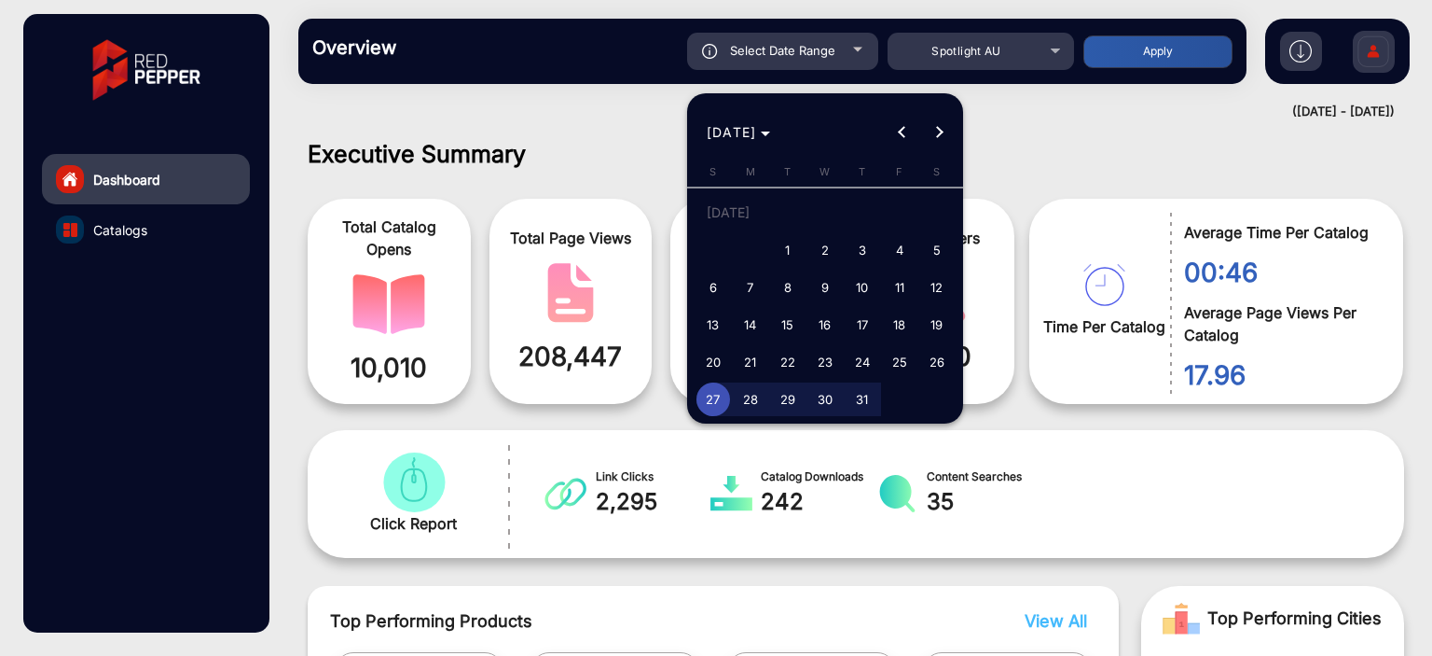
click at [848, 49] on div at bounding box center [716, 328] width 1432 height 656
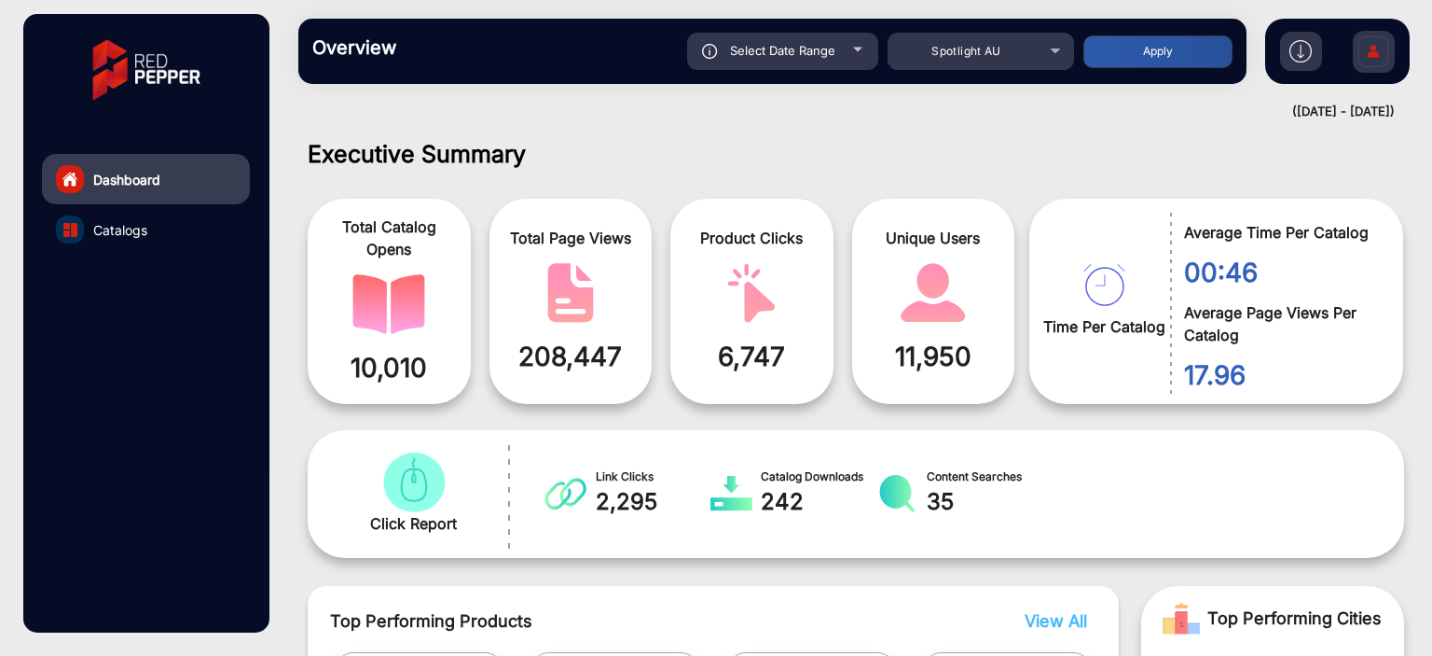
click at [848, 49] on div "Select Date Range" at bounding box center [782, 51] width 191 height 37
type input "[DATE]"
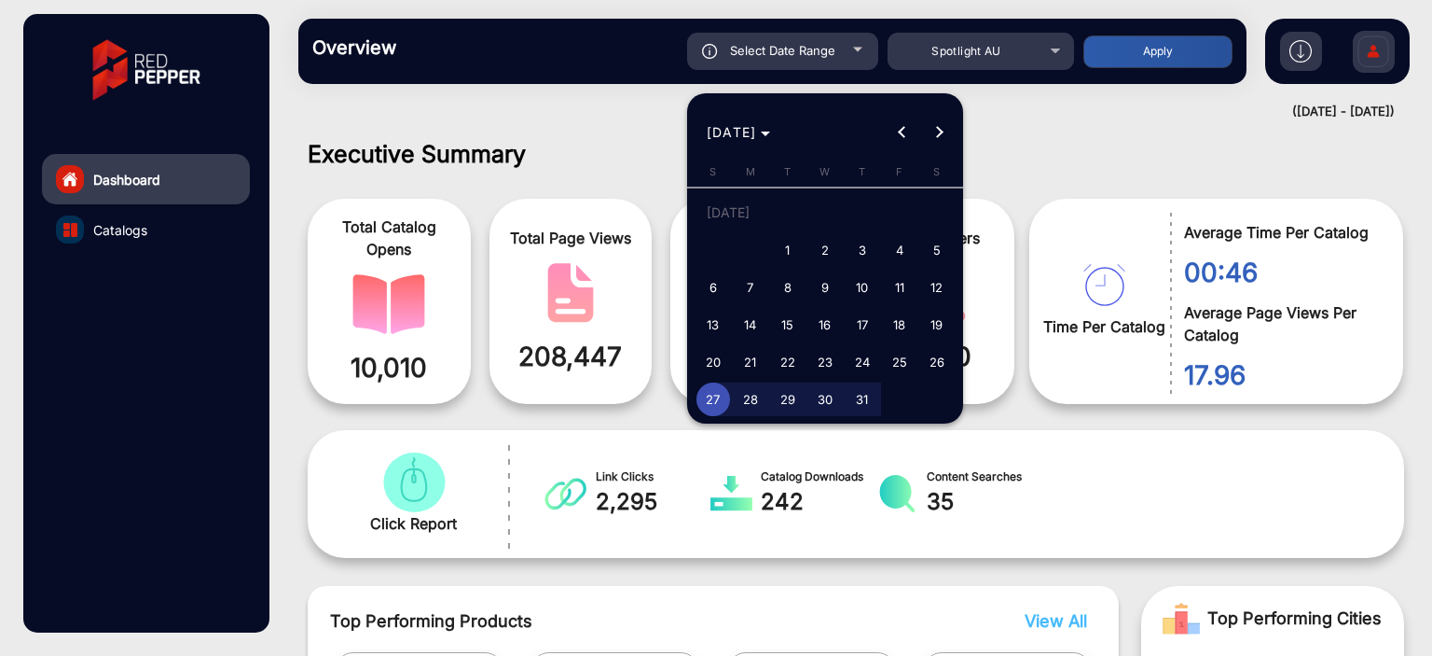
click at [848, 49] on div at bounding box center [716, 328] width 1432 height 656
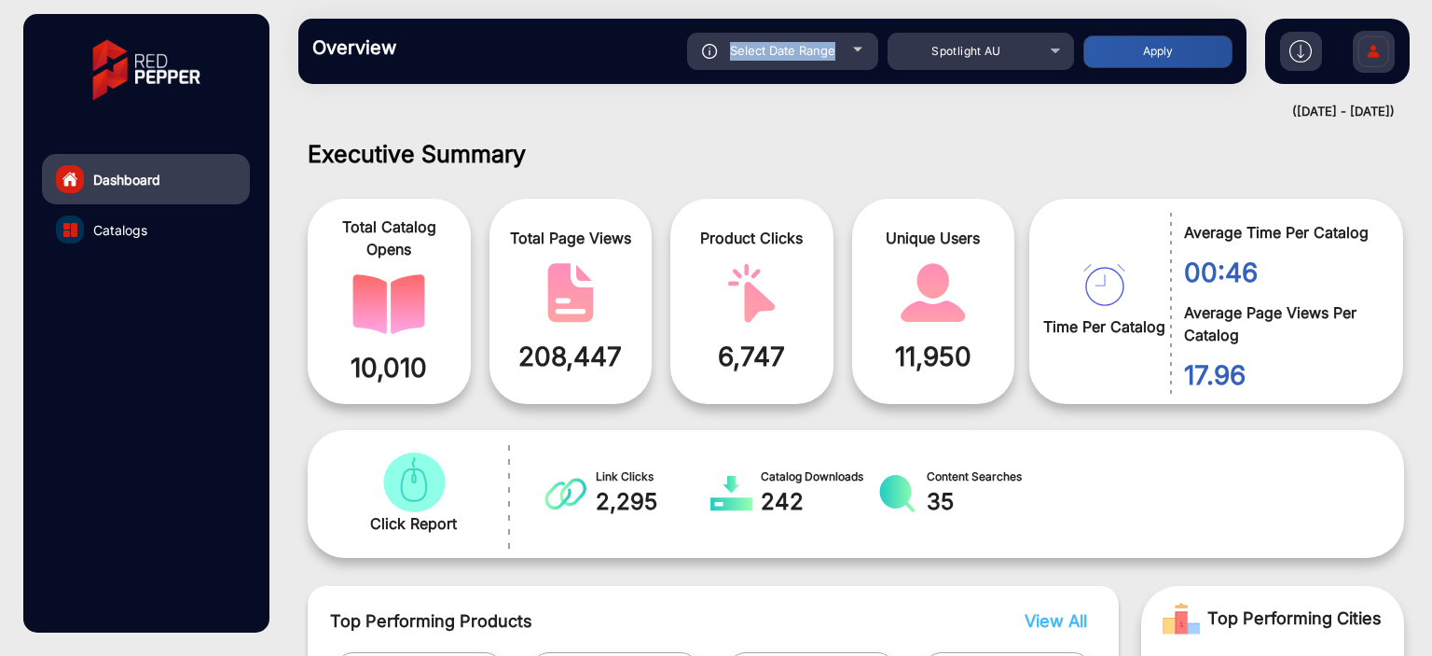
click at [848, 49] on div "Select Date Range" at bounding box center [782, 51] width 191 height 37
type input "[DATE]"
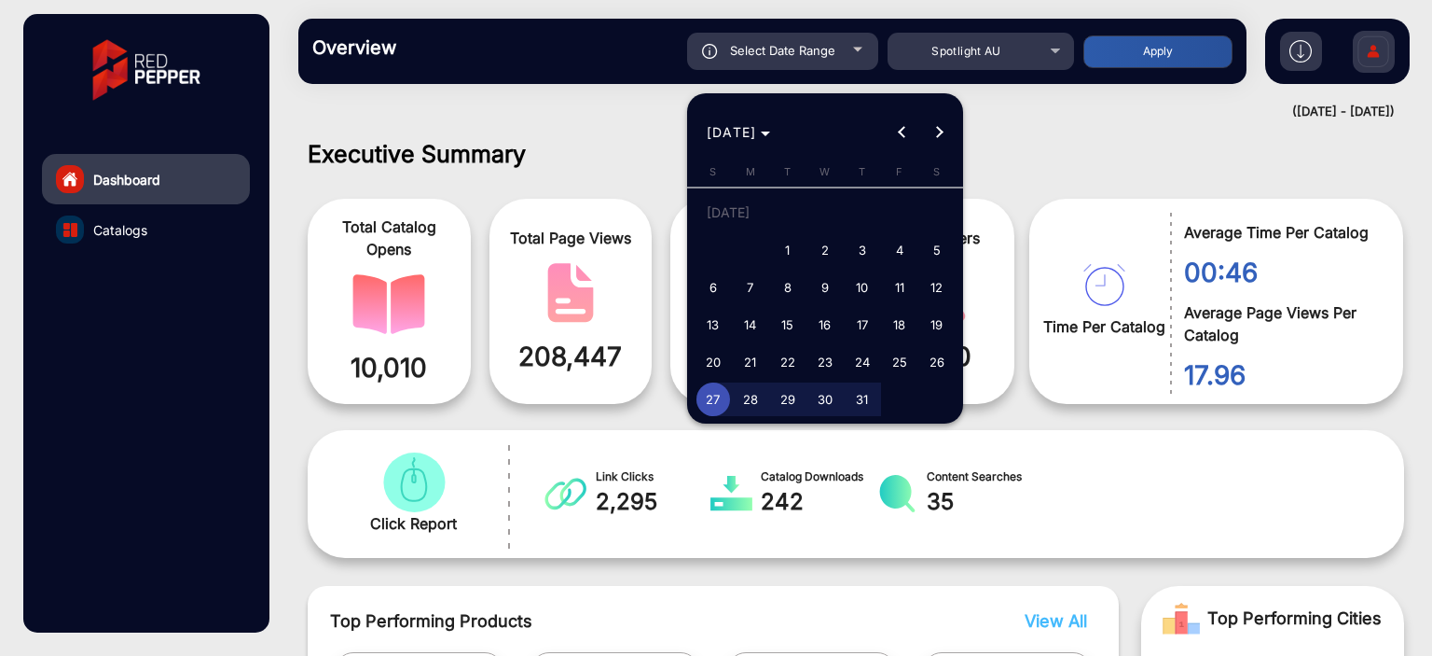
click at [848, 49] on div at bounding box center [716, 328] width 1432 height 656
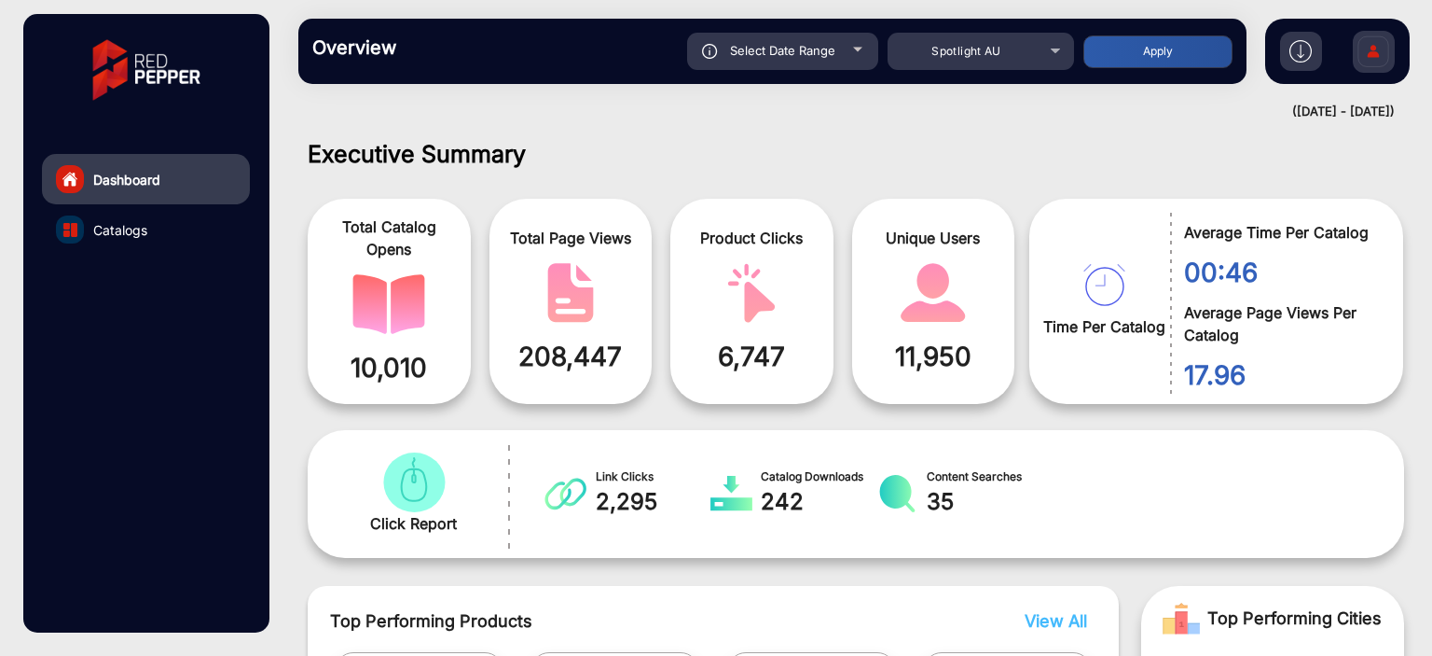
click at [848, 49] on div "Select Date Range" at bounding box center [782, 51] width 191 height 37
type input "[DATE]"
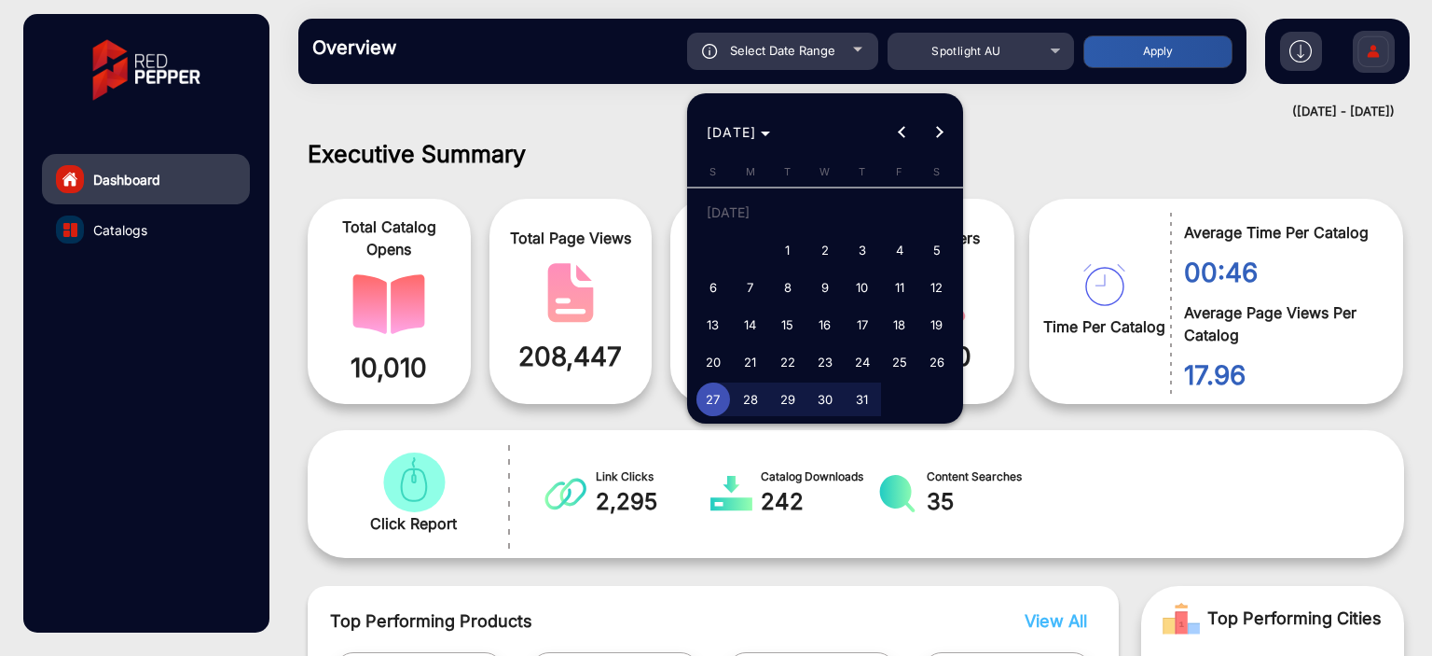
click at [848, 49] on div at bounding box center [716, 328] width 1432 height 656
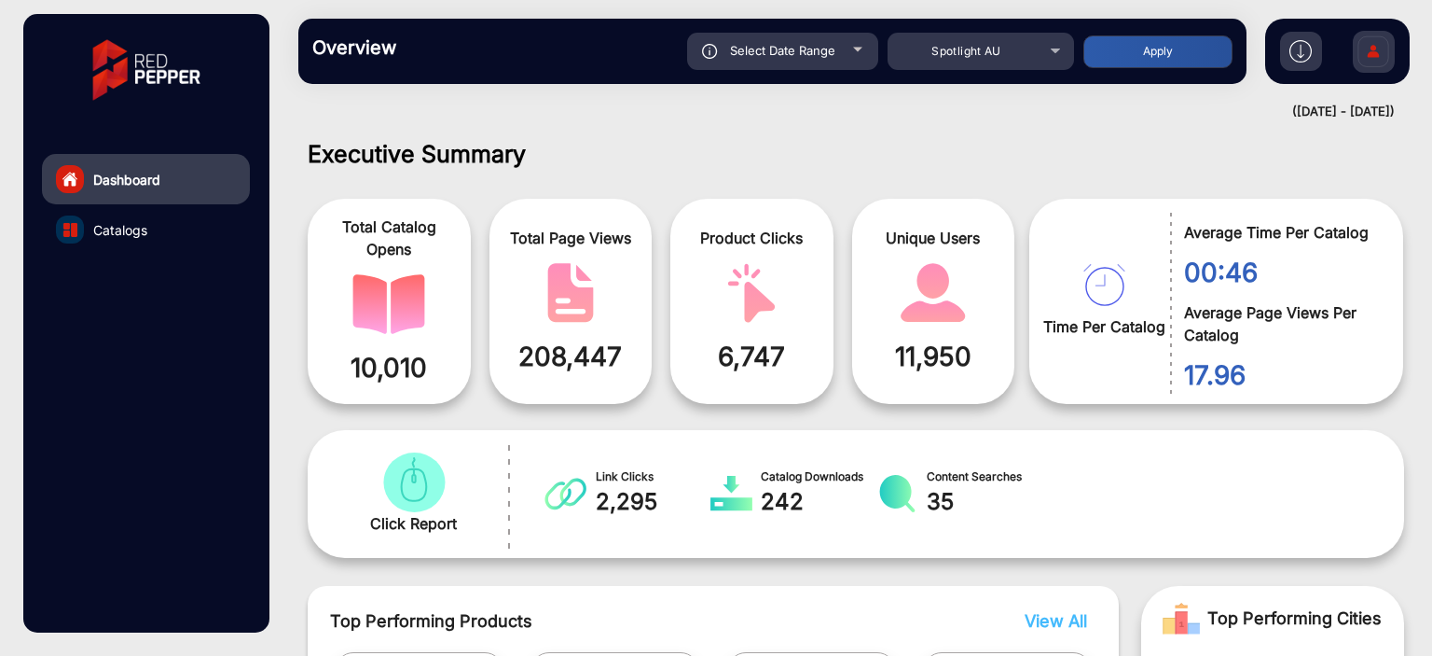
click at [848, 49] on div "Select Date Range" at bounding box center [782, 51] width 191 height 37
type input "[DATE]"
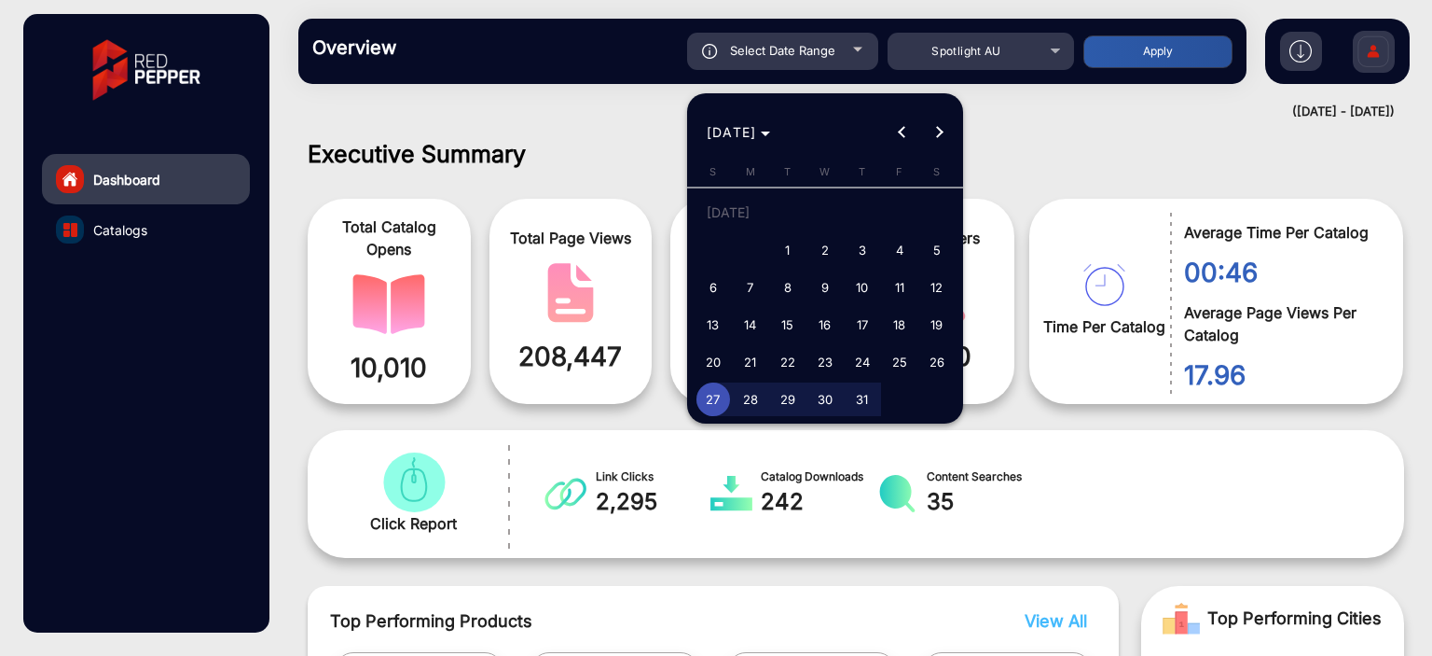
click at [848, 49] on div at bounding box center [716, 328] width 1432 height 656
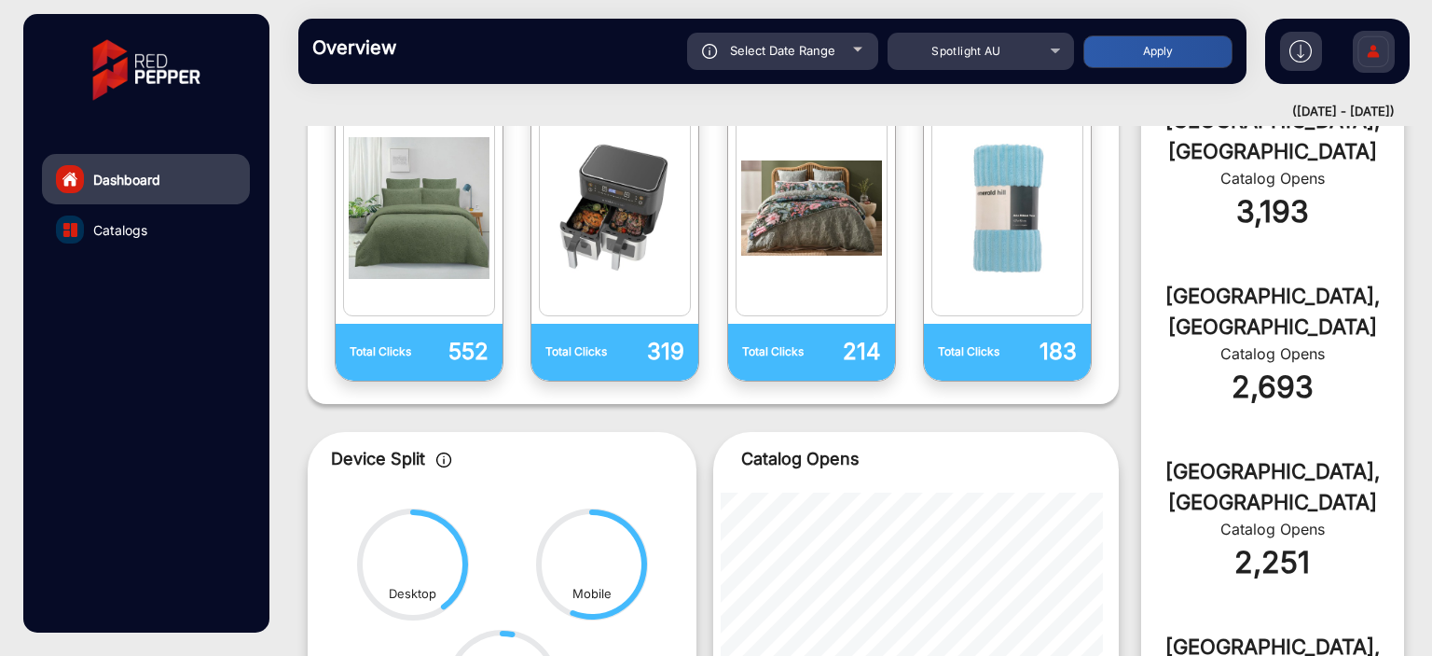
scroll to position [886, 0]
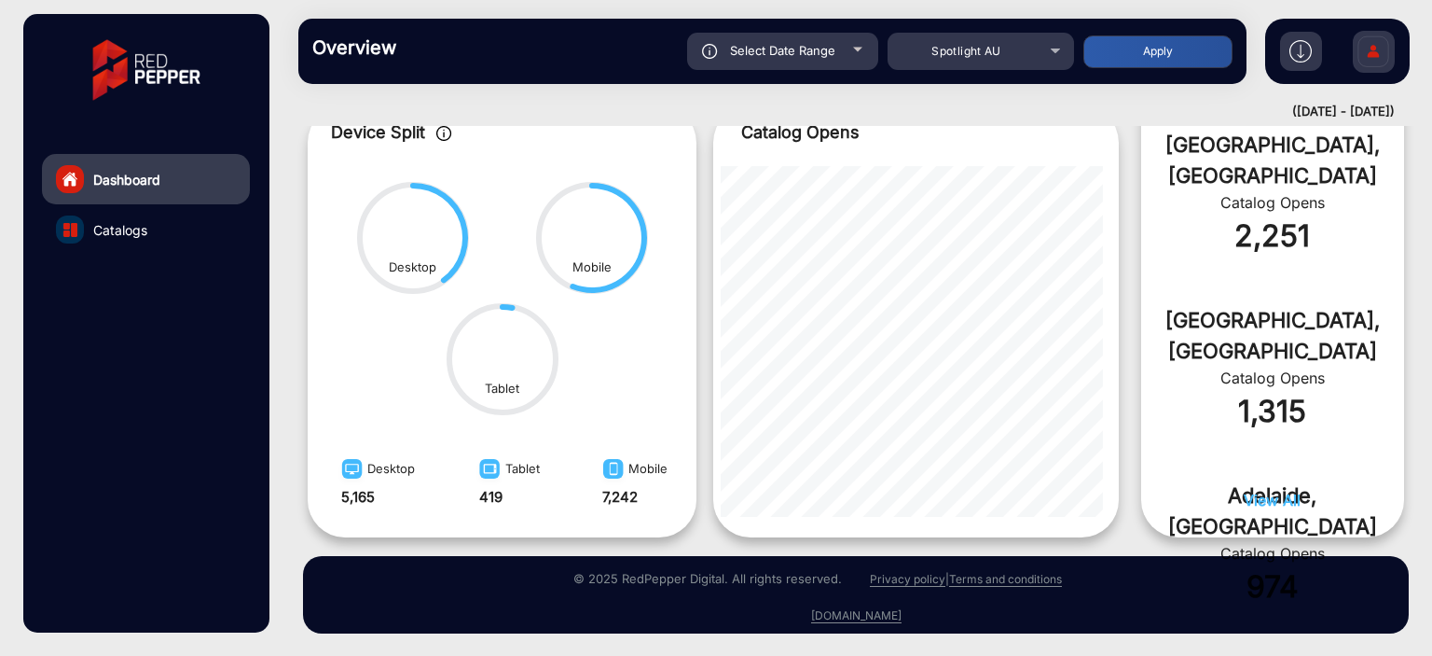
click at [849, 40] on div "Select Date Range" at bounding box center [782, 51] width 191 height 37
type input "[DATE]"
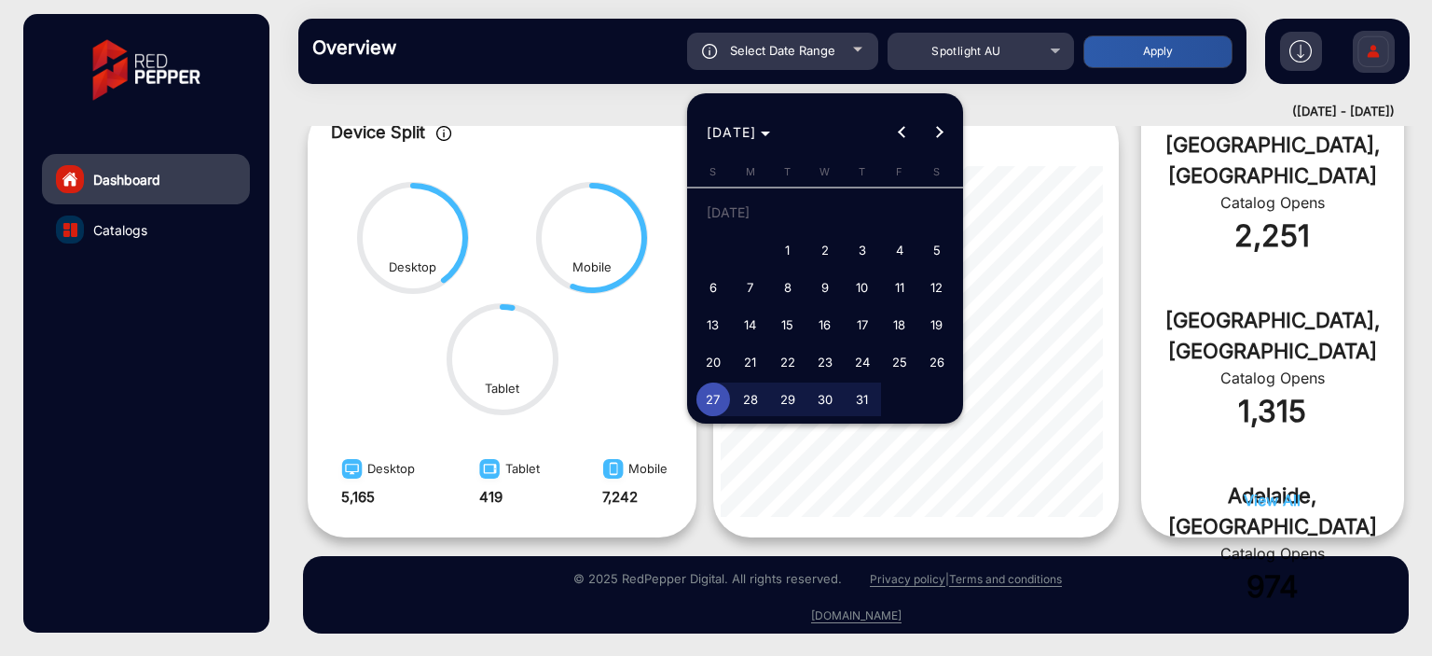
click at [984, 61] on div at bounding box center [716, 328] width 1432 height 656
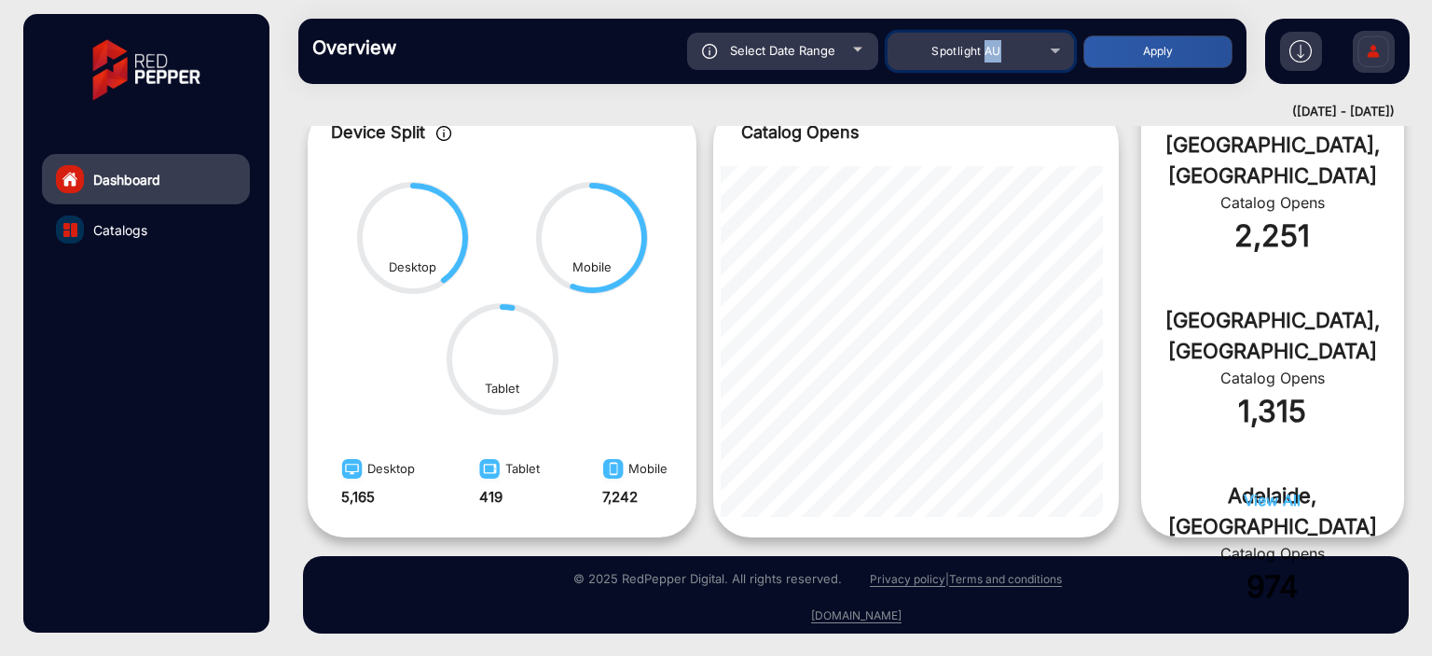
click at [984, 61] on div "Spotlight AU" at bounding box center [966, 51] width 149 height 22
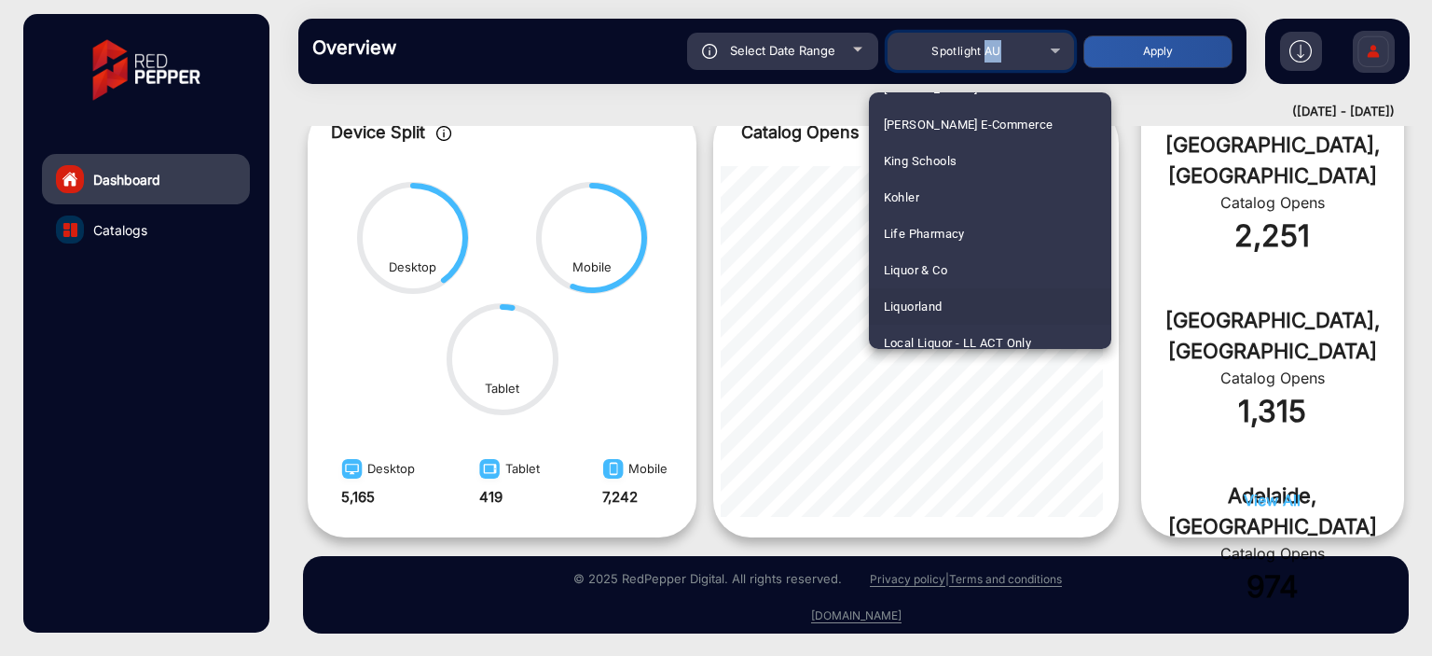
scroll to position [3232, 0]
click at [929, 209] on mat-option "Kohler" at bounding box center [990, 195] width 242 height 36
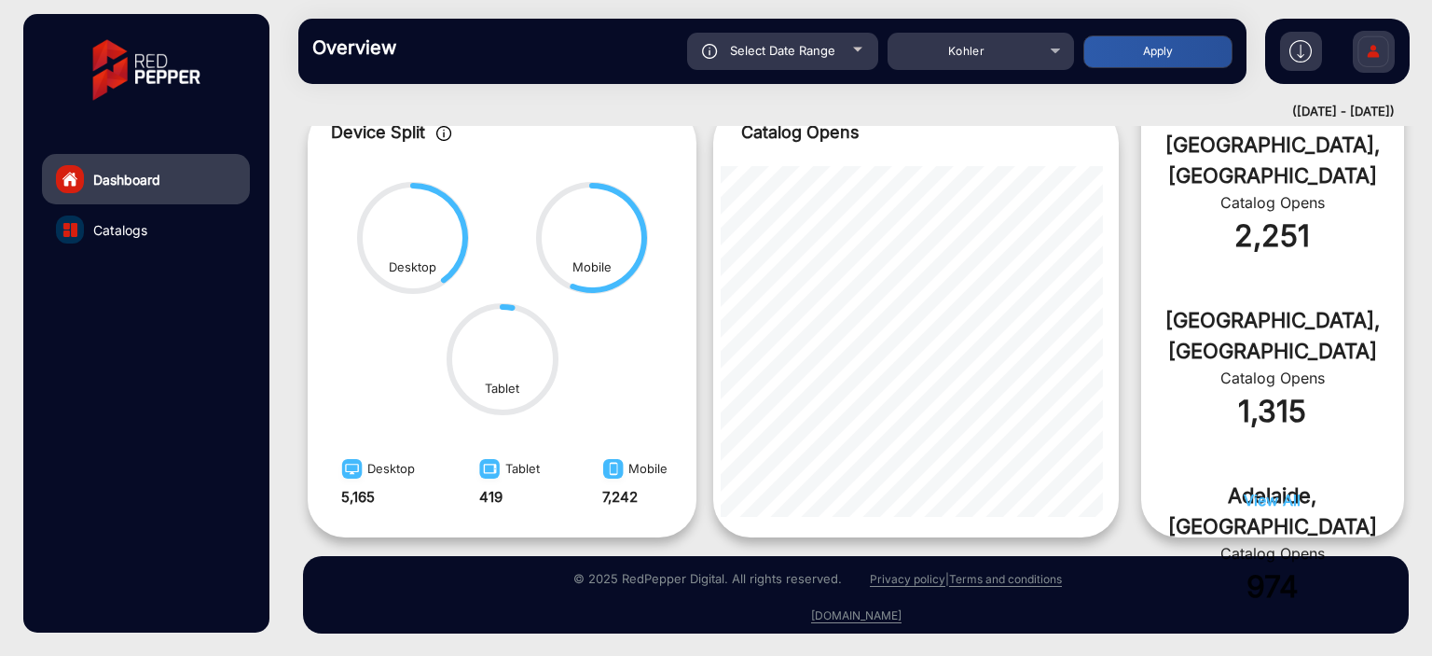
click at [1119, 54] on button "Apply" at bounding box center [1158, 51] width 149 height 33
type input "[DATE]"
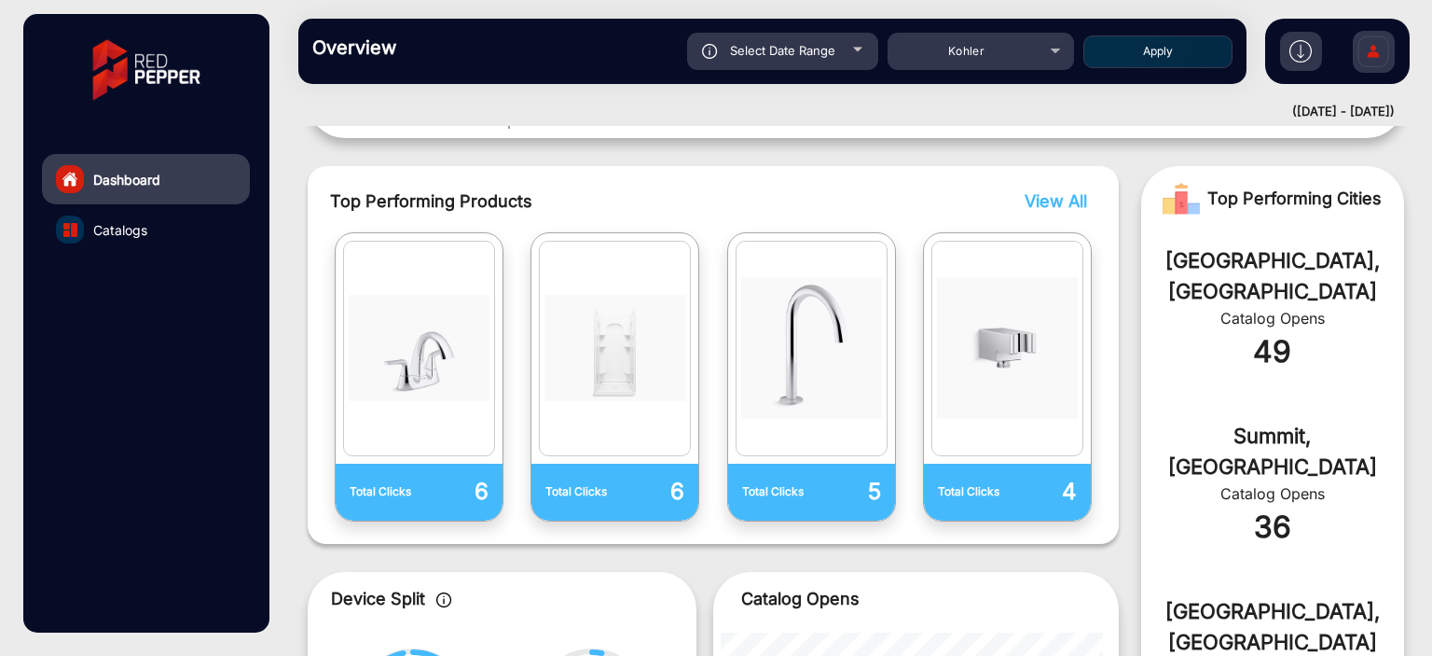
scroll to position [0, 0]
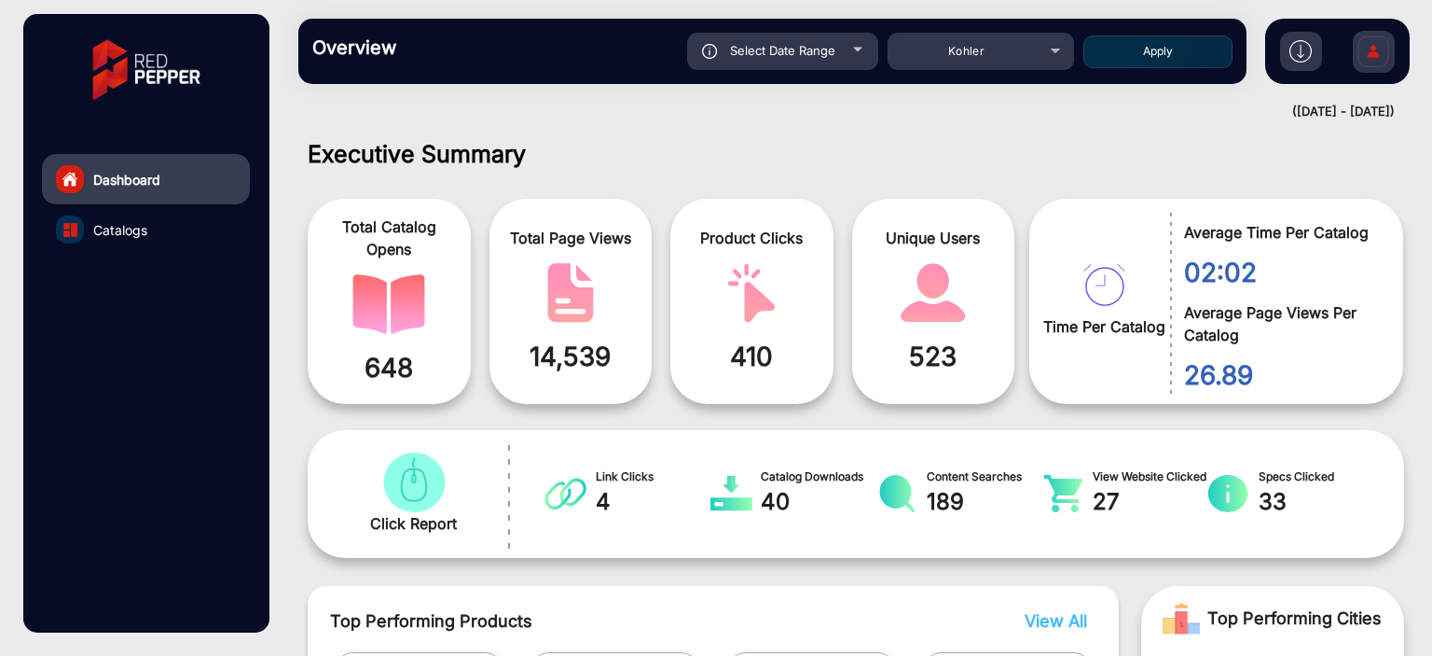
click at [810, 55] on span "Select Date Range" at bounding box center [782, 50] width 105 height 15
type input "[DATE]"
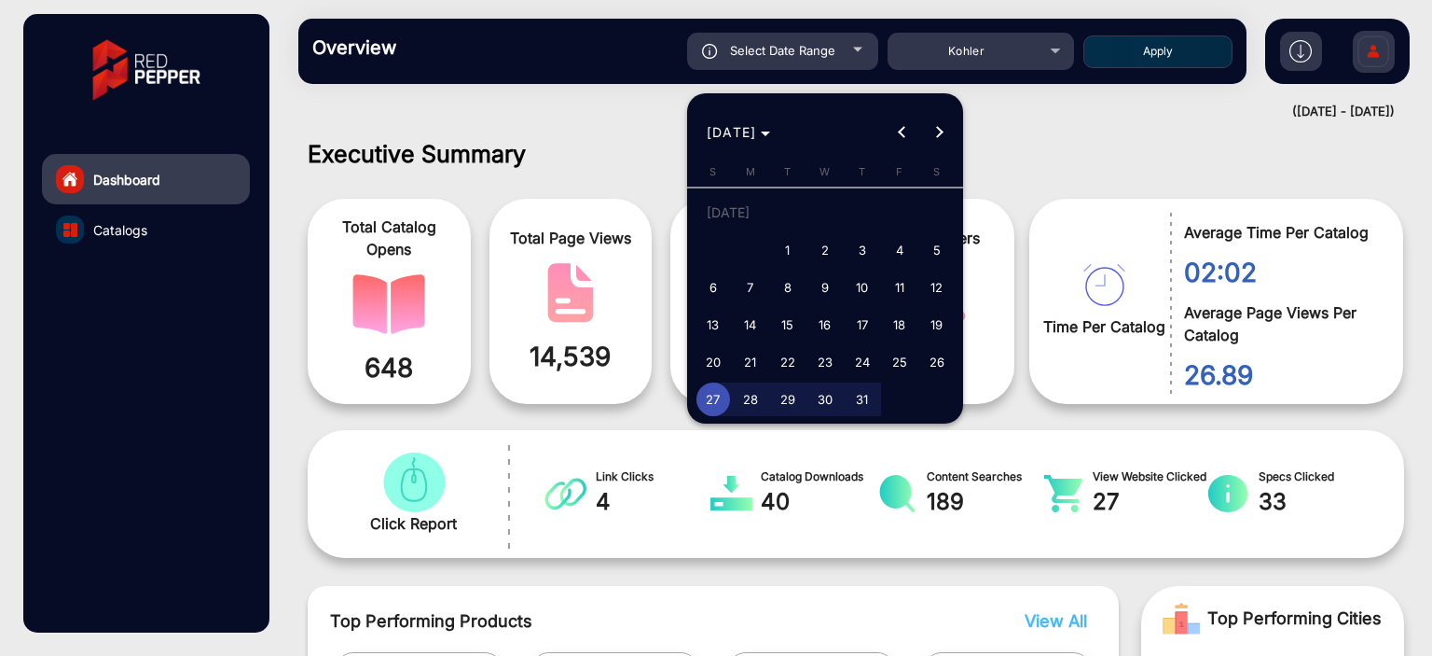
click at [955, 104] on div "[DATE] [DATE]" at bounding box center [825, 122] width 276 height 58
click at [981, 81] on div at bounding box center [716, 328] width 1432 height 656
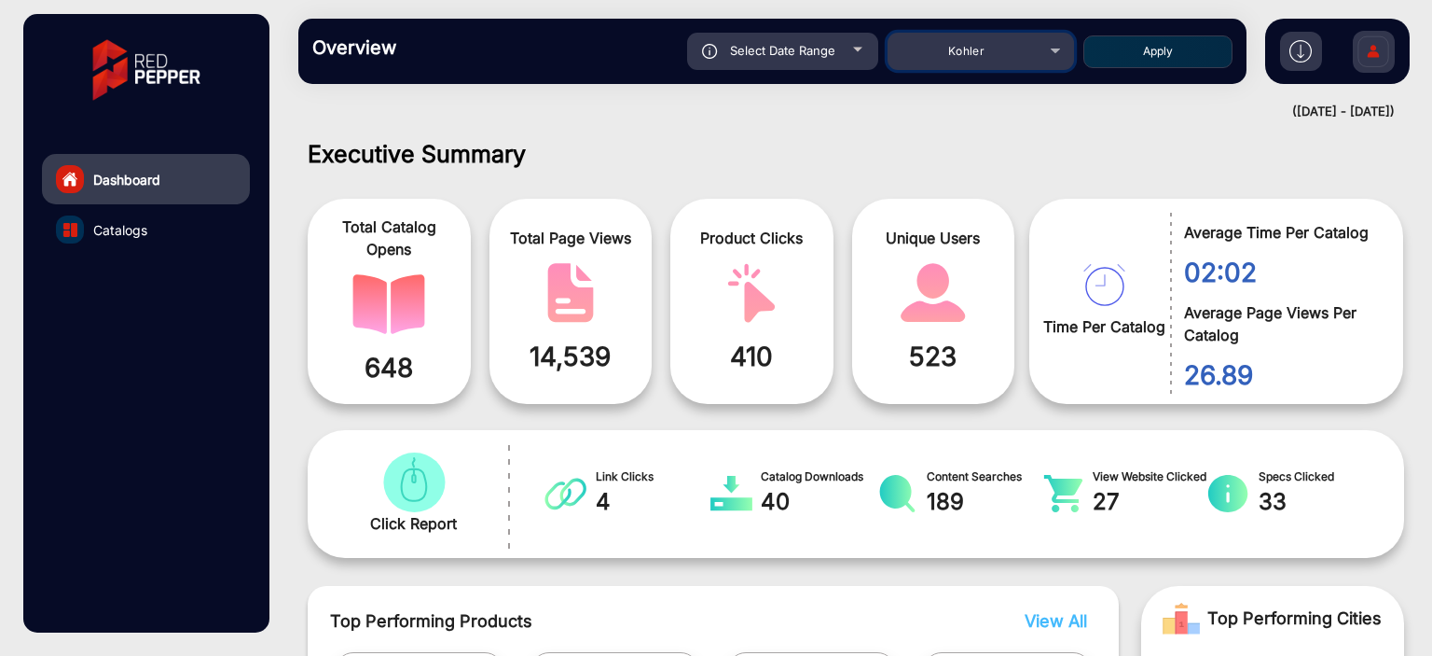
click at [980, 66] on mat-select "Kohler" at bounding box center [981, 51] width 187 height 37
click at [977, 59] on div "Kohler" at bounding box center [966, 51] width 149 height 22
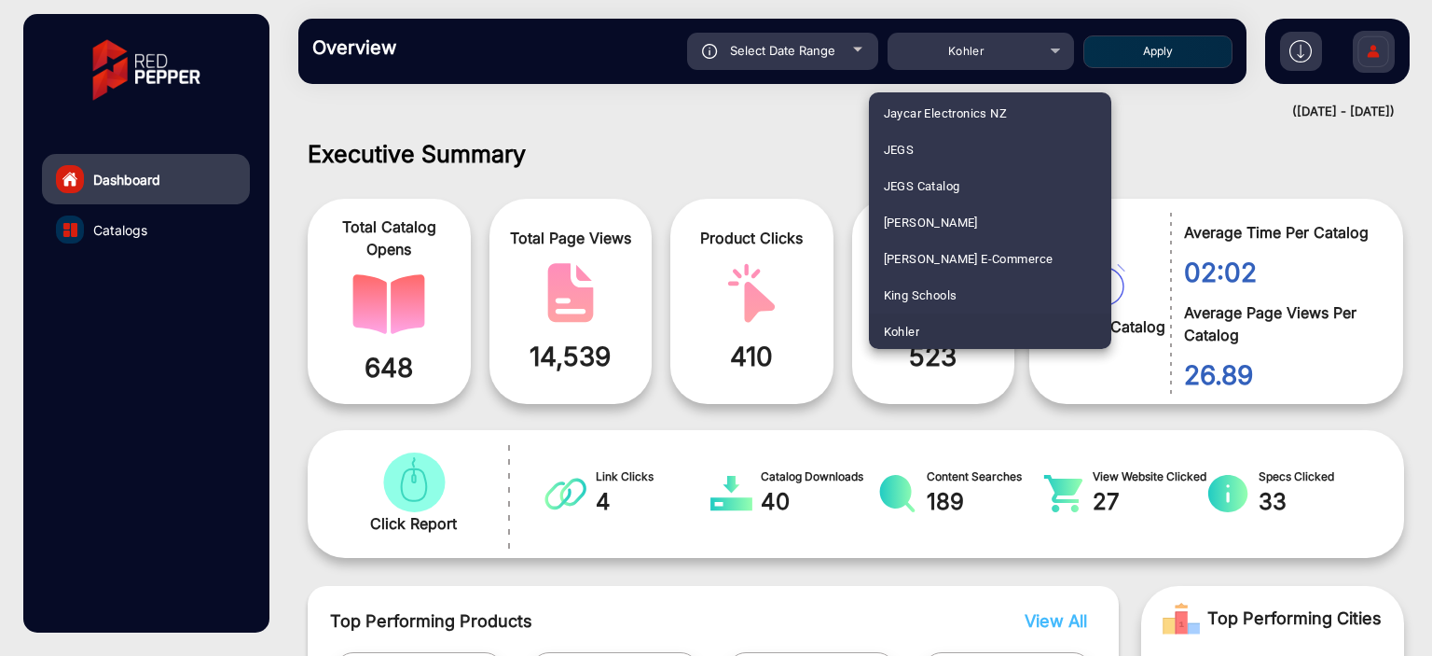
drag, startPoint x: 859, startPoint y: 161, endPoint x: 855, endPoint y: 139, distance: 22.7
click at [858, 156] on div at bounding box center [716, 328] width 1432 height 656
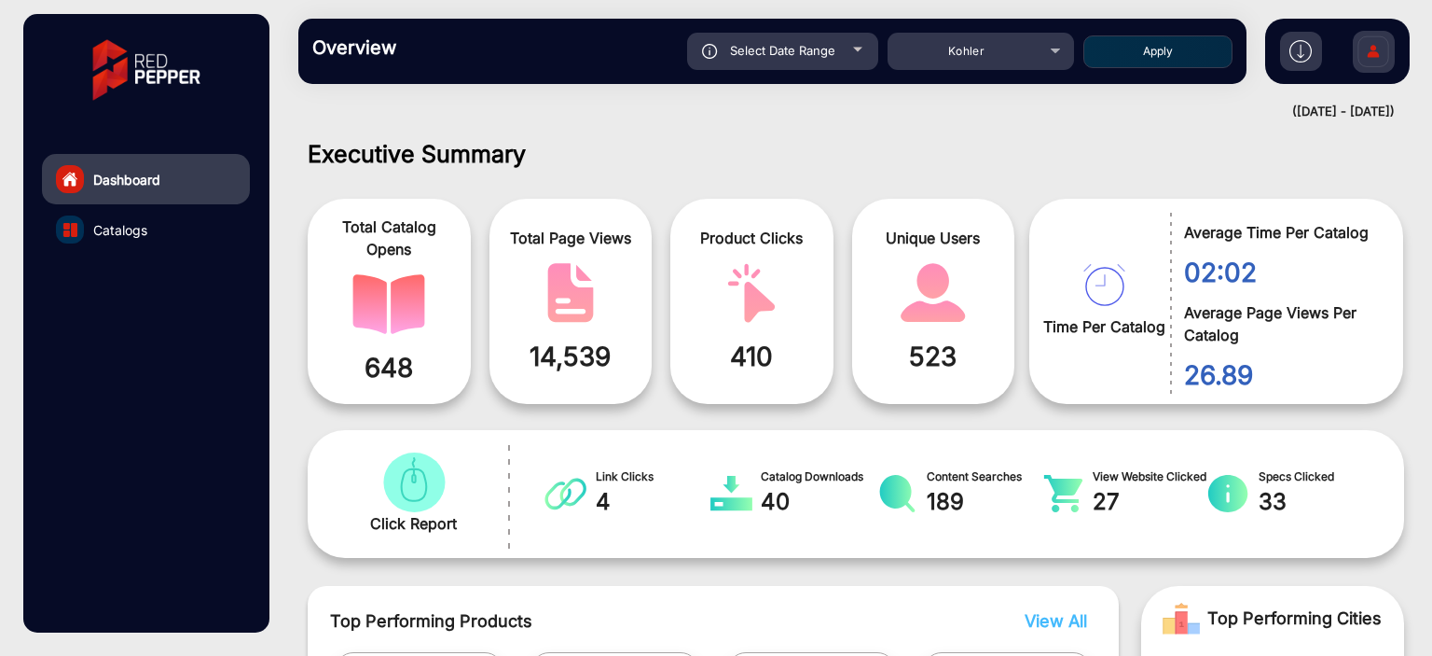
click at [828, 55] on span "Select Date Range" at bounding box center [782, 50] width 105 height 15
type input "[DATE]"
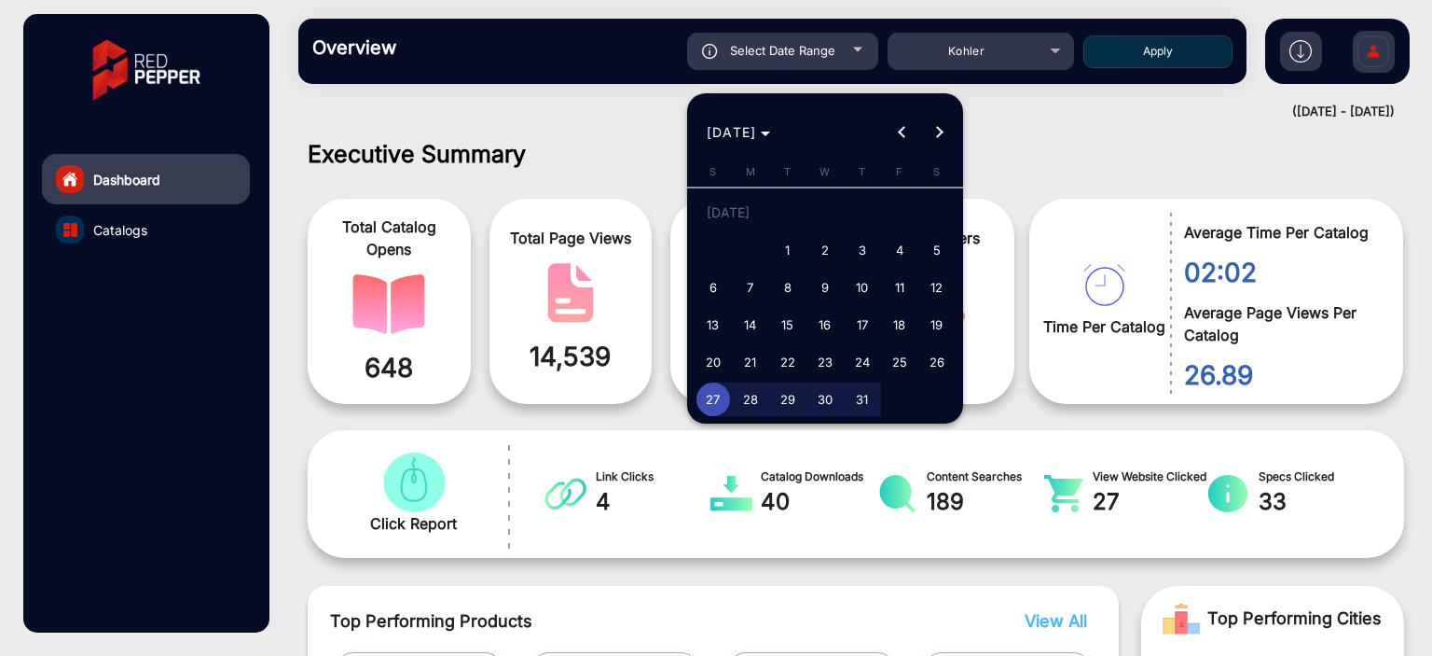
click at [724, 365] on span "20" at bounding box center [714, 362] width 34 height 34
type input "[DATE]"
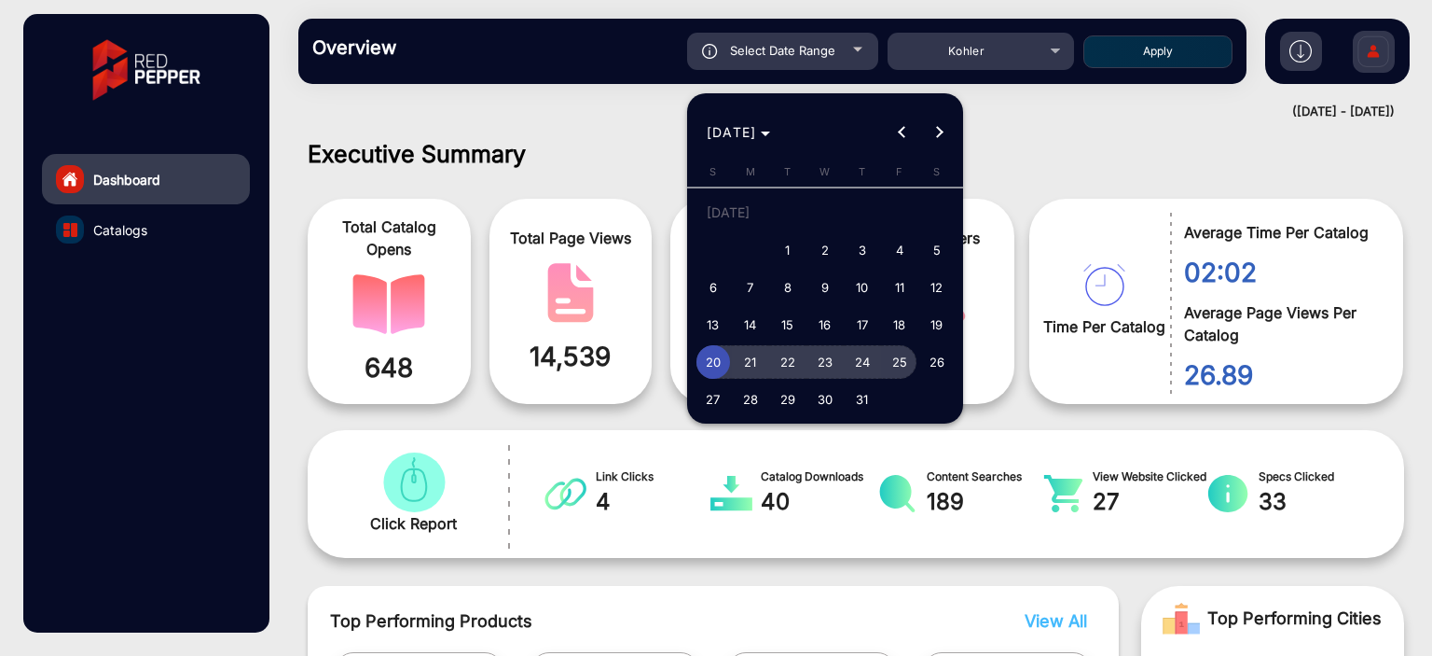
click at [892, 368] on span "25" at bounding box center [900, 362] width 34 height 34
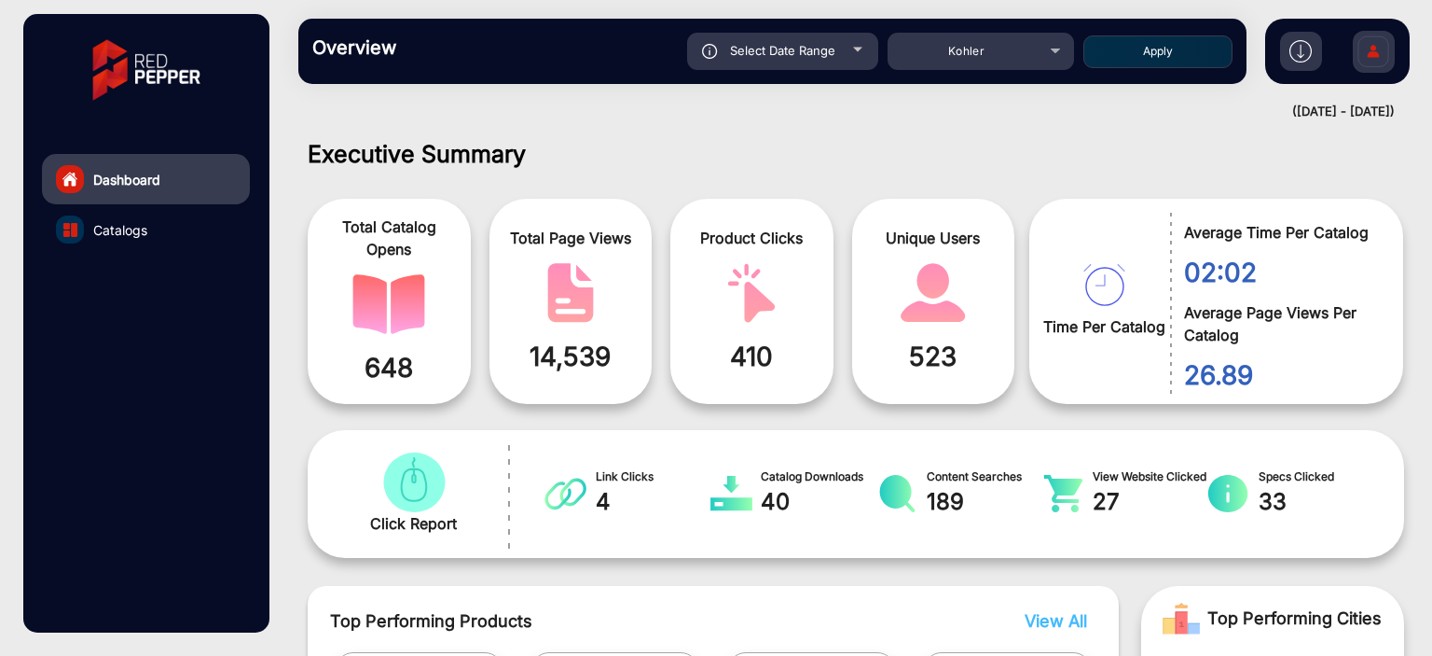
type input "[DATE]"
click at [1134, 51] on button "Apply" at bounding box center [1158, 51] width 149 height 33
type input "[DATE]"
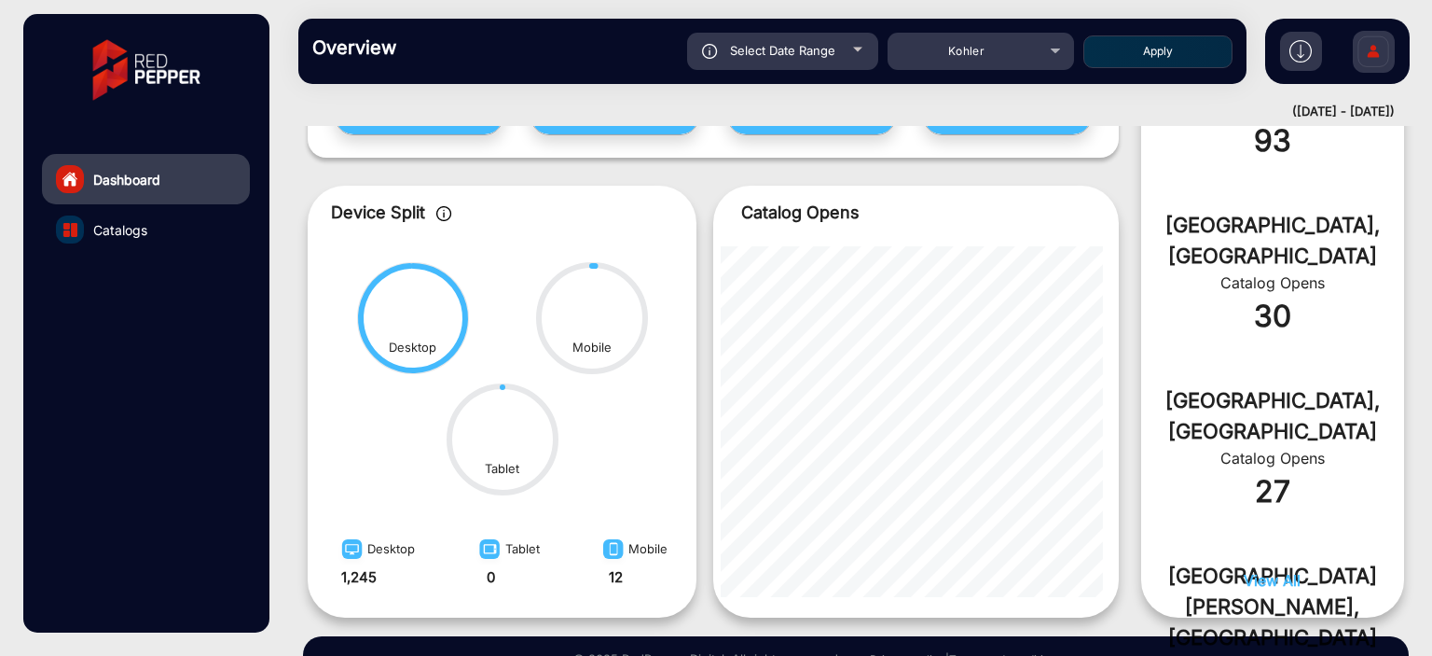
scroll to position [933, 0]
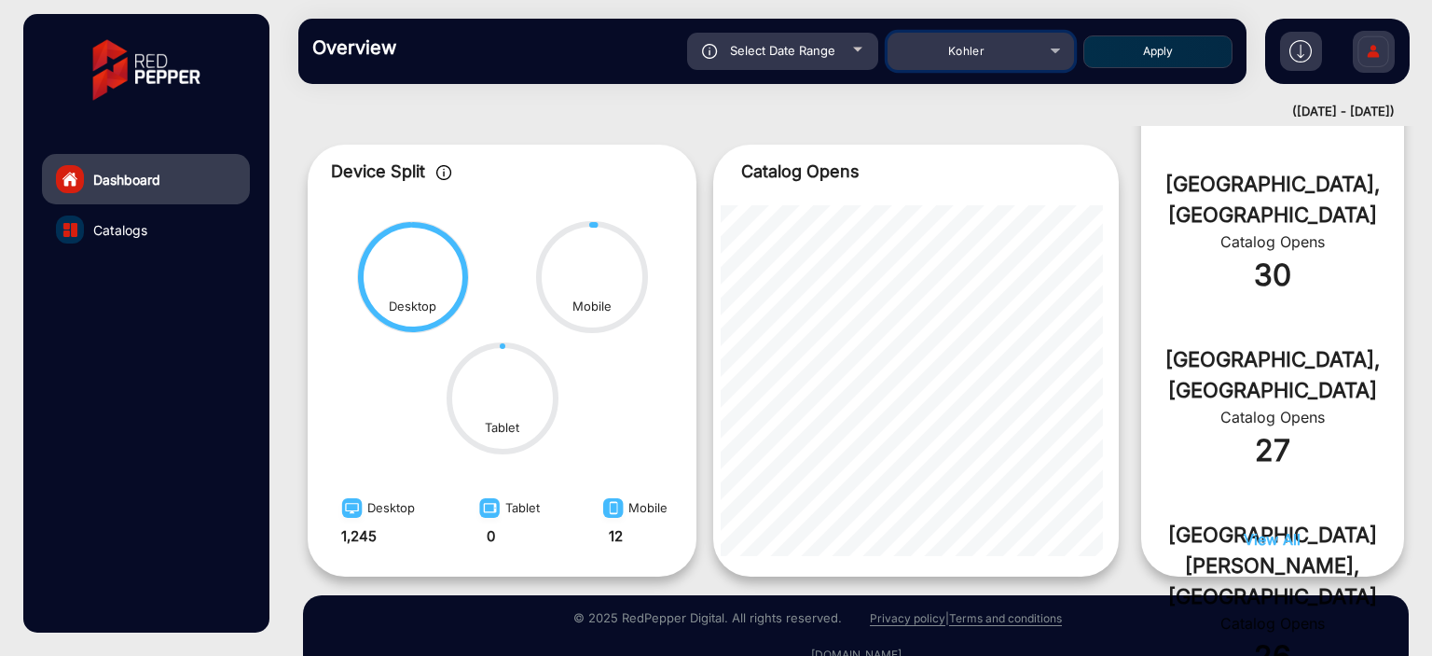
click at [978, 48] on span "Kohler" at bounding box center [966, 51] width 36 height 14
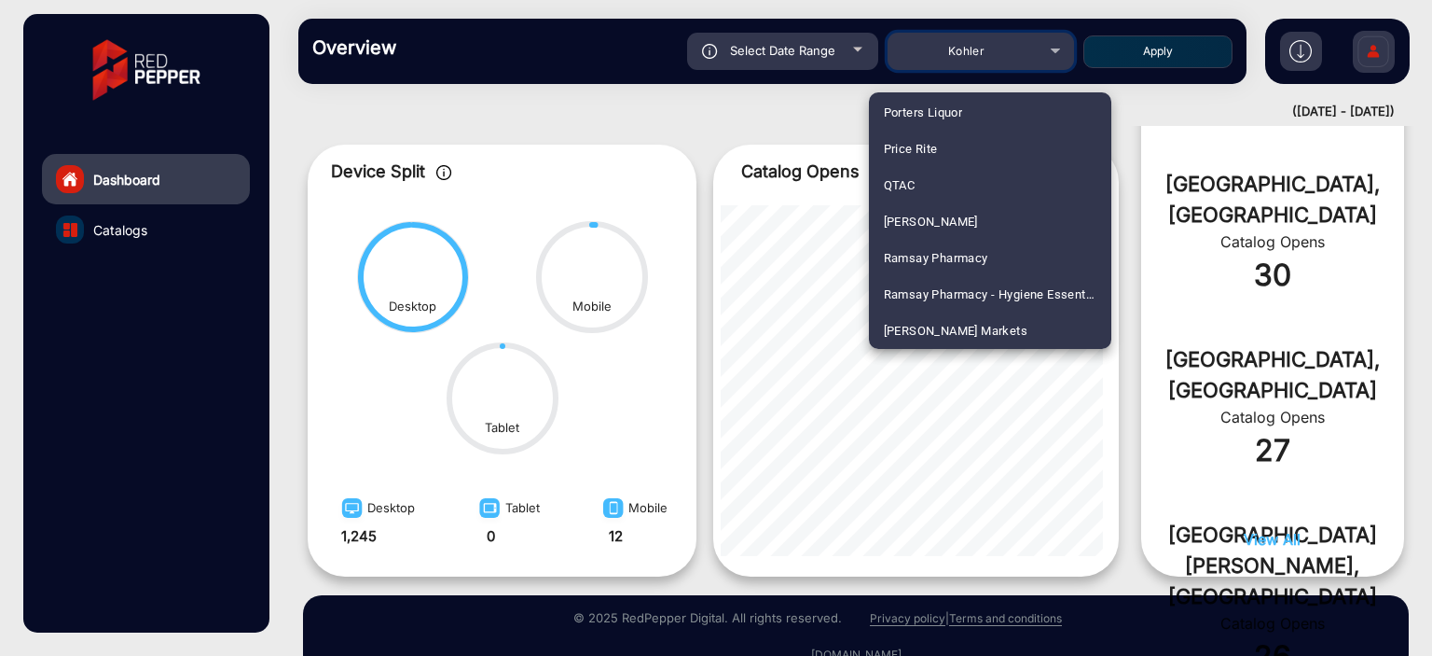
scroll to position [4370, 0]
click at [956, 292] on span "[PERSON_NAME] Markets" at bounding box center [956, 294] width 145 height 36
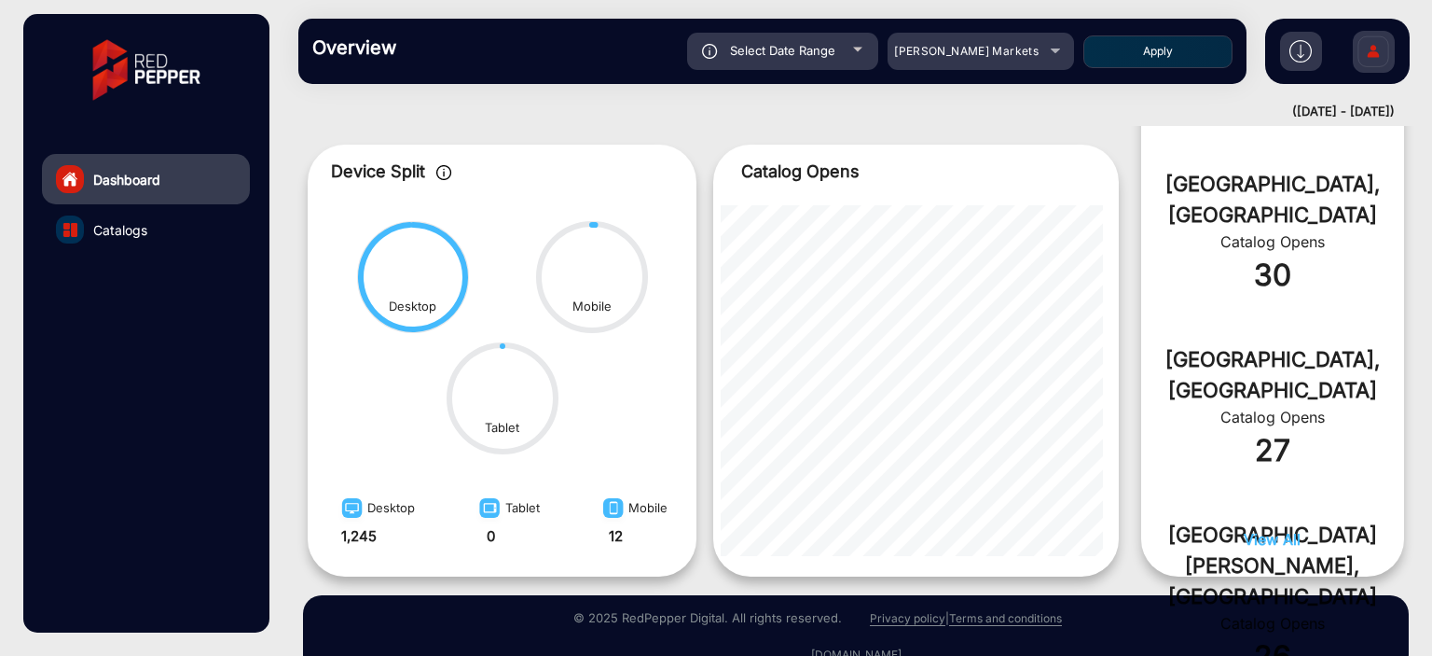
click at [1152, 62] on button "Apply" at bounding box center [1158, 51] width 149 height 33
type input "[DATE]"
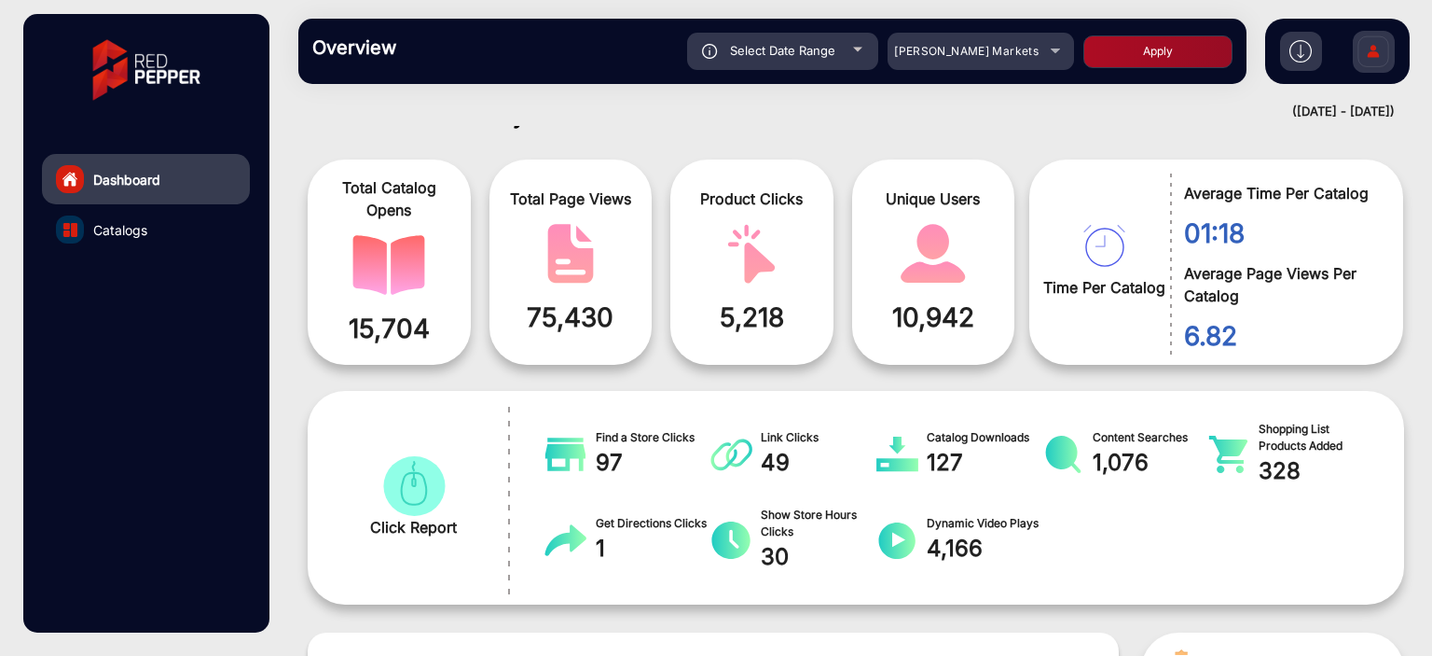
scroll to position [0, 0]
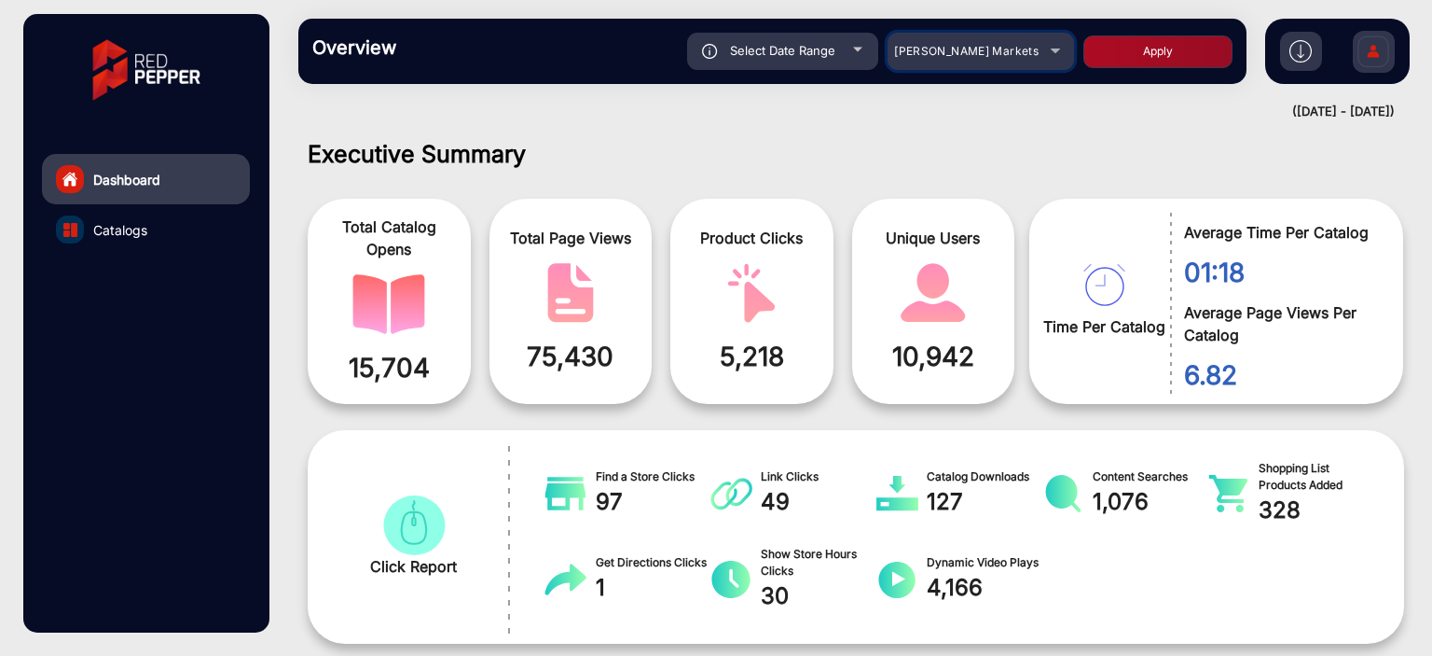
click at [968, 52] on span "[PERSON_NAME] Markets" at bounding box center [966, 51] width 145 height 14
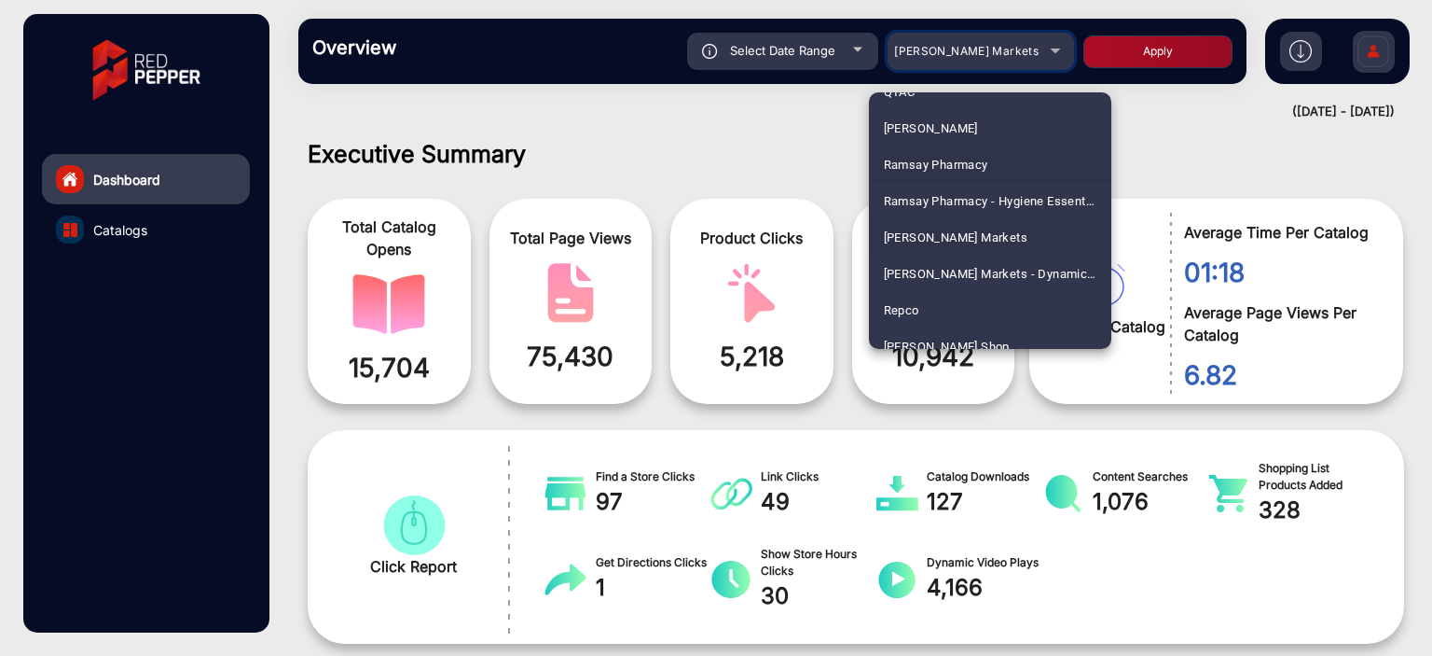
scroll to position [4520, 0]
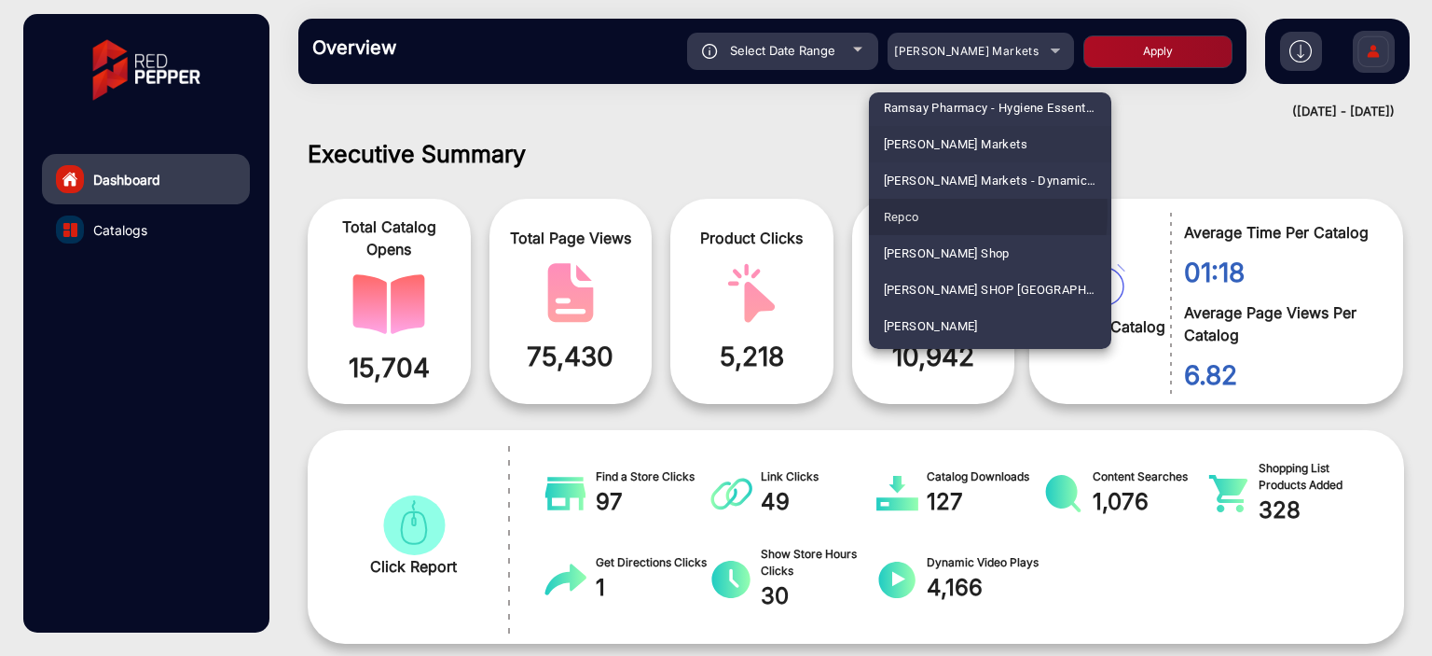
click at [901, 211] on span "Repco" at bounding box center [901, 217] width 35 height 36
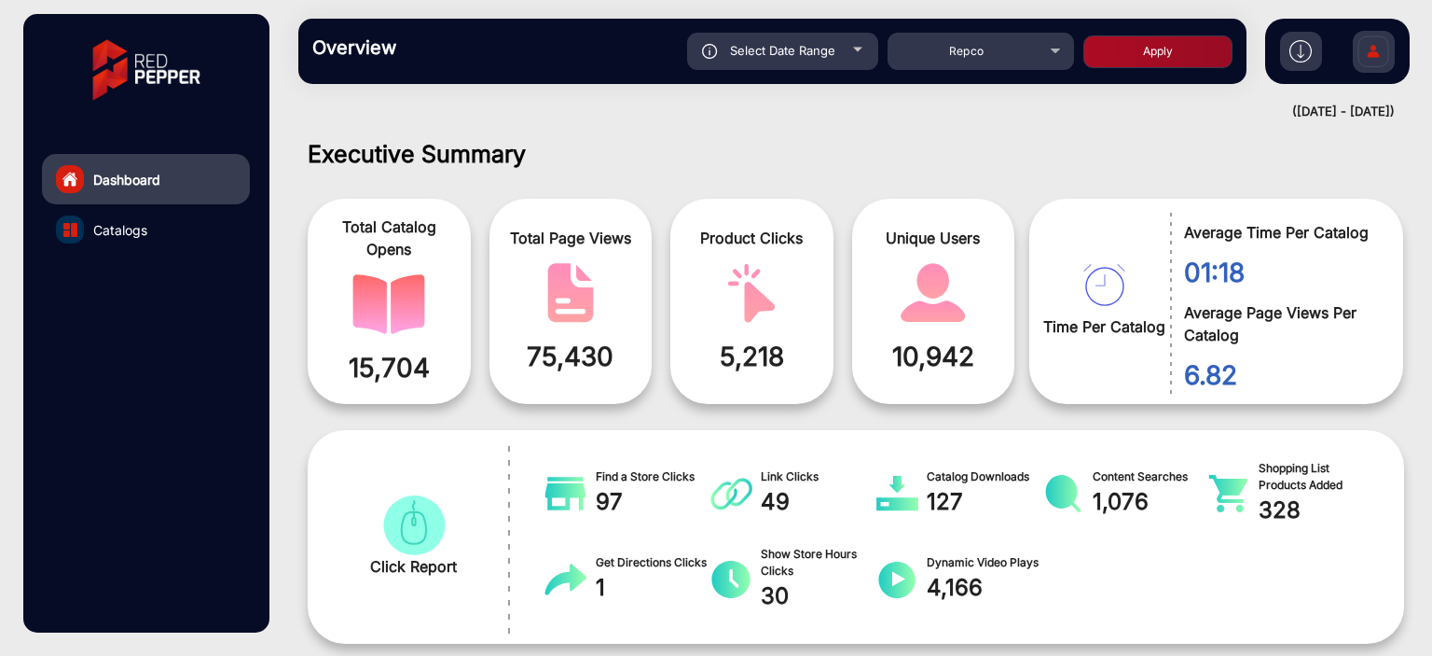
click at [1106, 70] on div "Overview Reports Understand what makes your customers tick and learn how they a…" at bounding box center [772, 51] width 948 height 65
click at [1108, 63] on button "Apply" at bounding box center [1158, 51] width 149 height 33
type input "[DATE]"
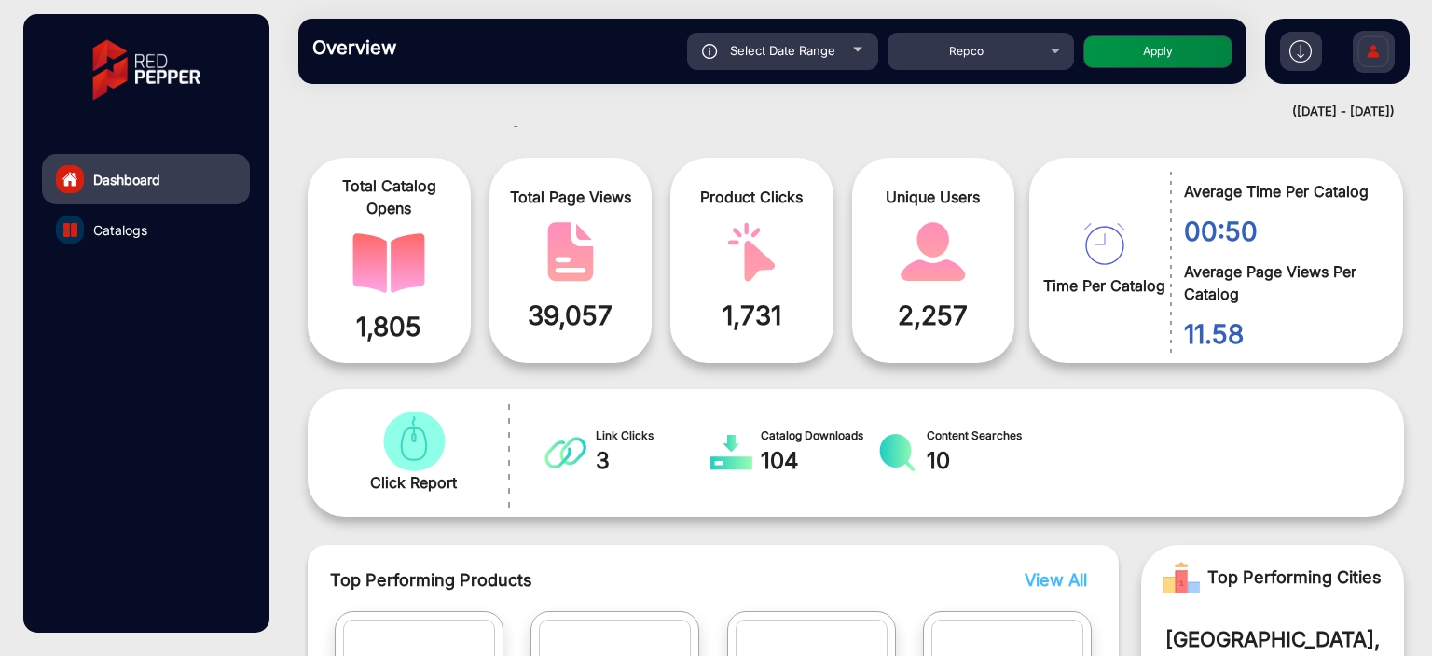
scroll to position [0, 0]
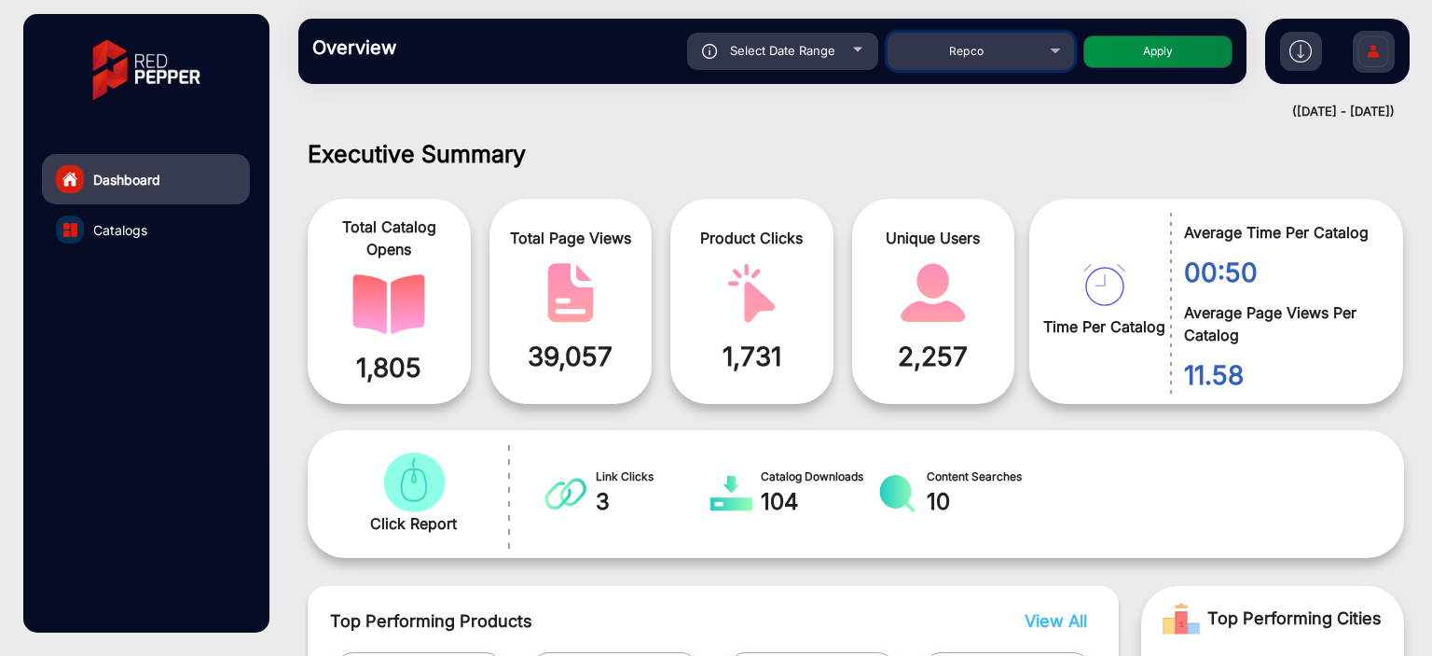
click at [950, 58] on span "Repco" at bounding box center [966, 51] width 35 height 14
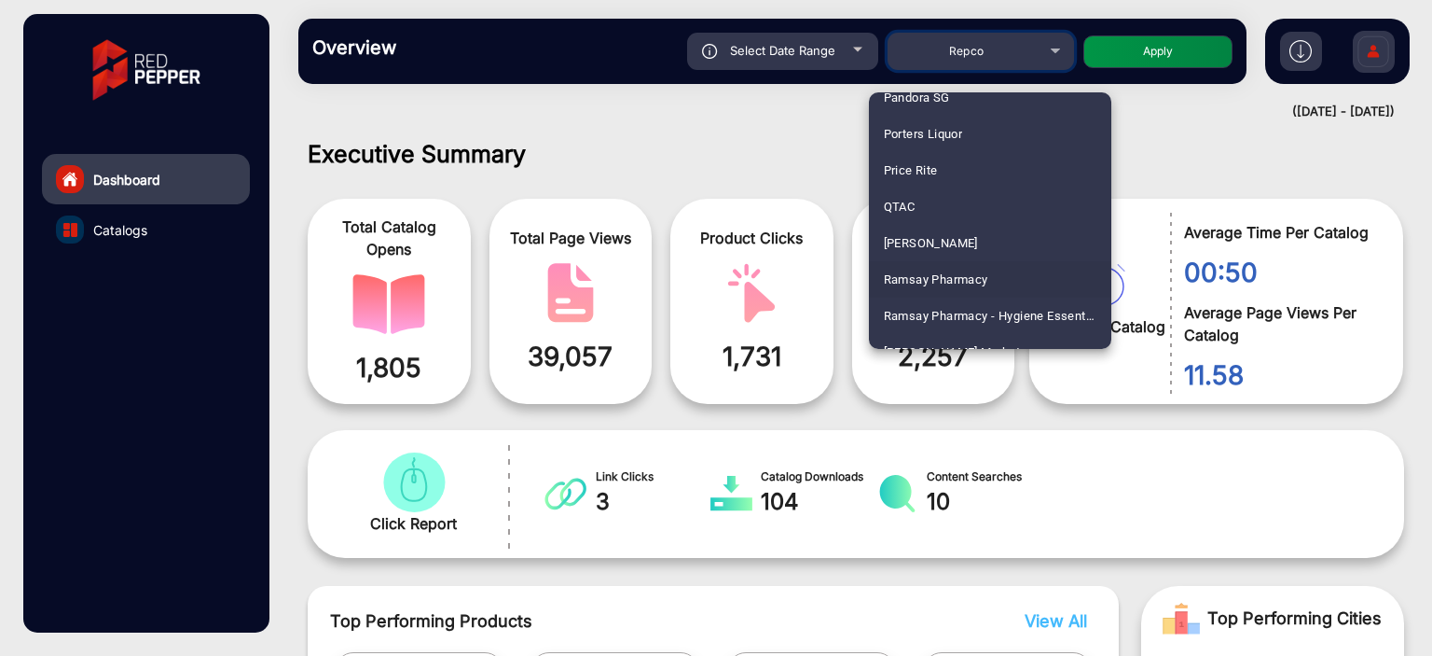
scroll to position [4219, 0]
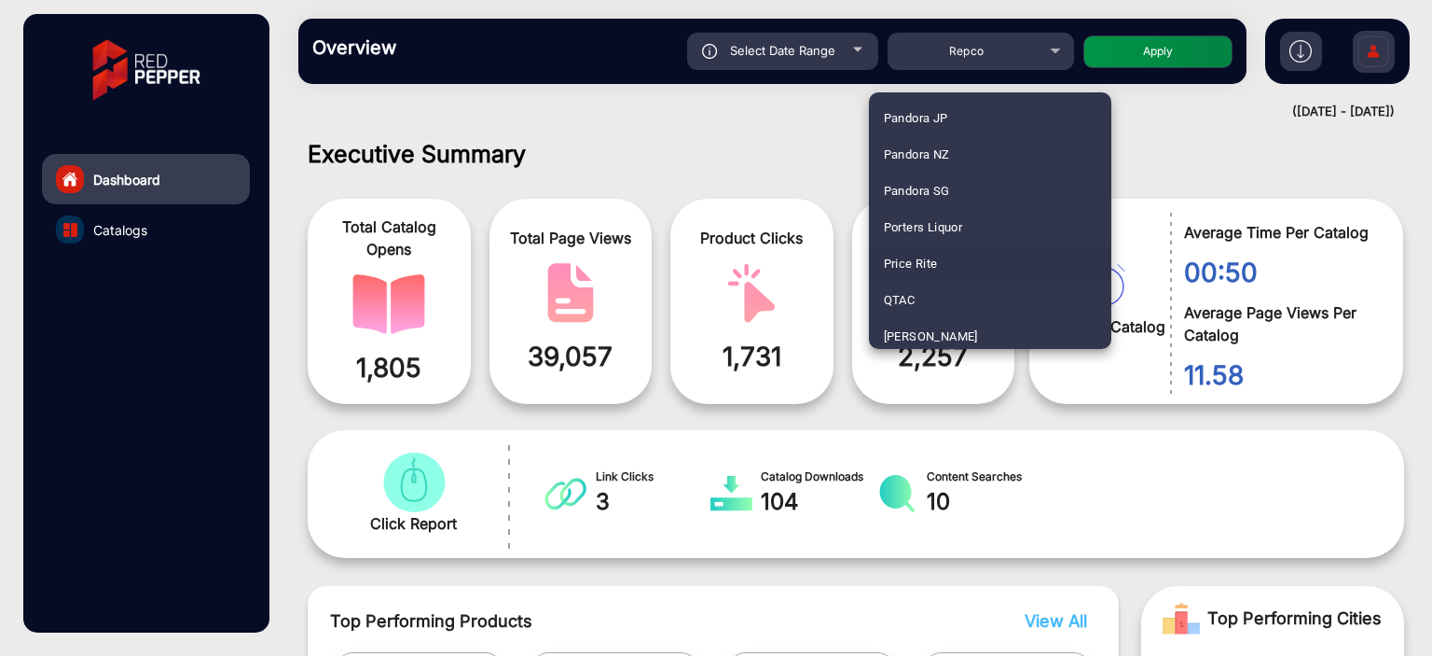
click at [941, 250] on mat-option "Price Rite" at bounding box center [990, 263] width 242 height 36
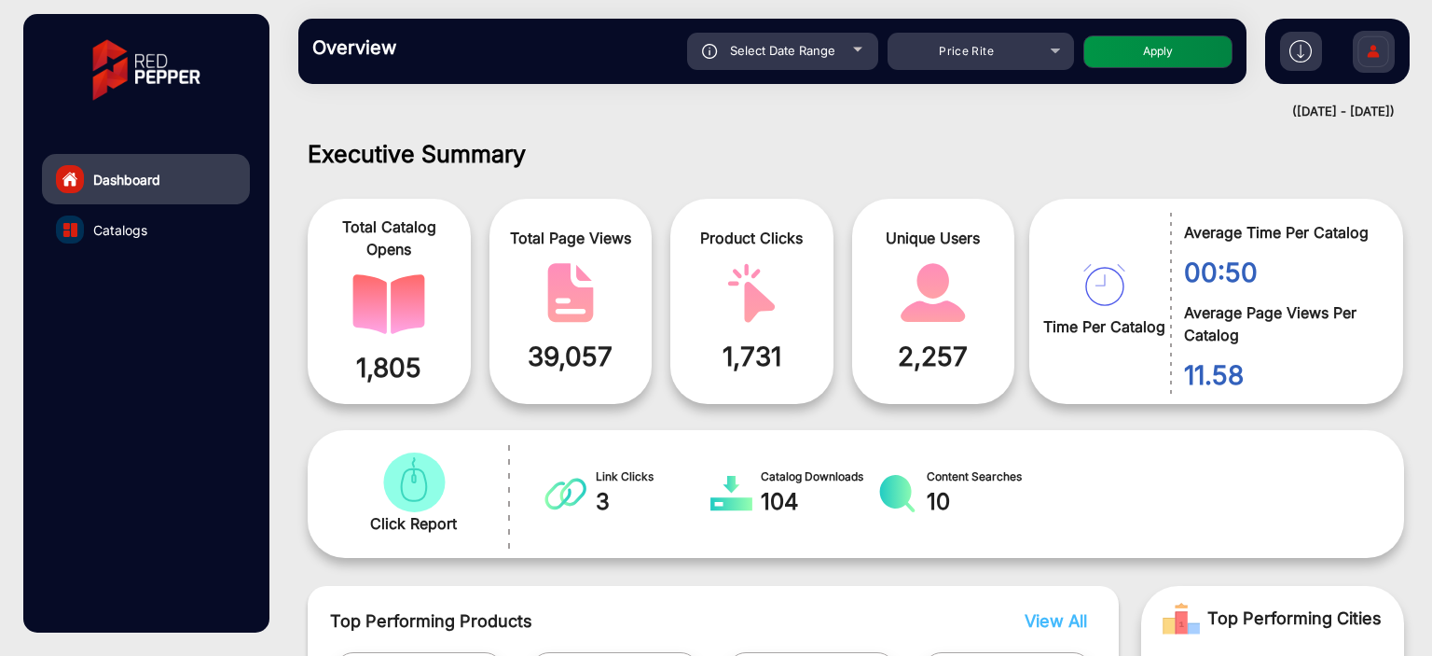
click at [1168, 40] on button "Apply" at bounding box center [1158, 51] width 149 height 33
type input "[DATE]"
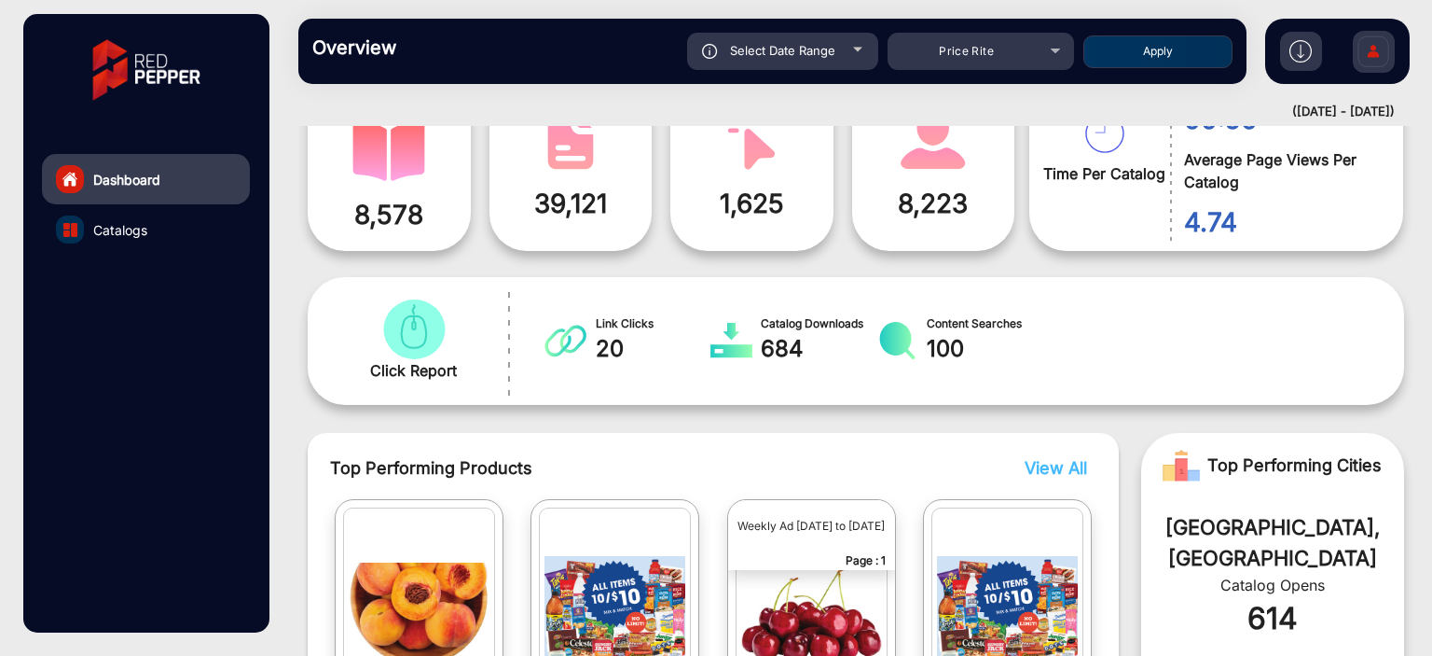
scroll to position [14, 0]
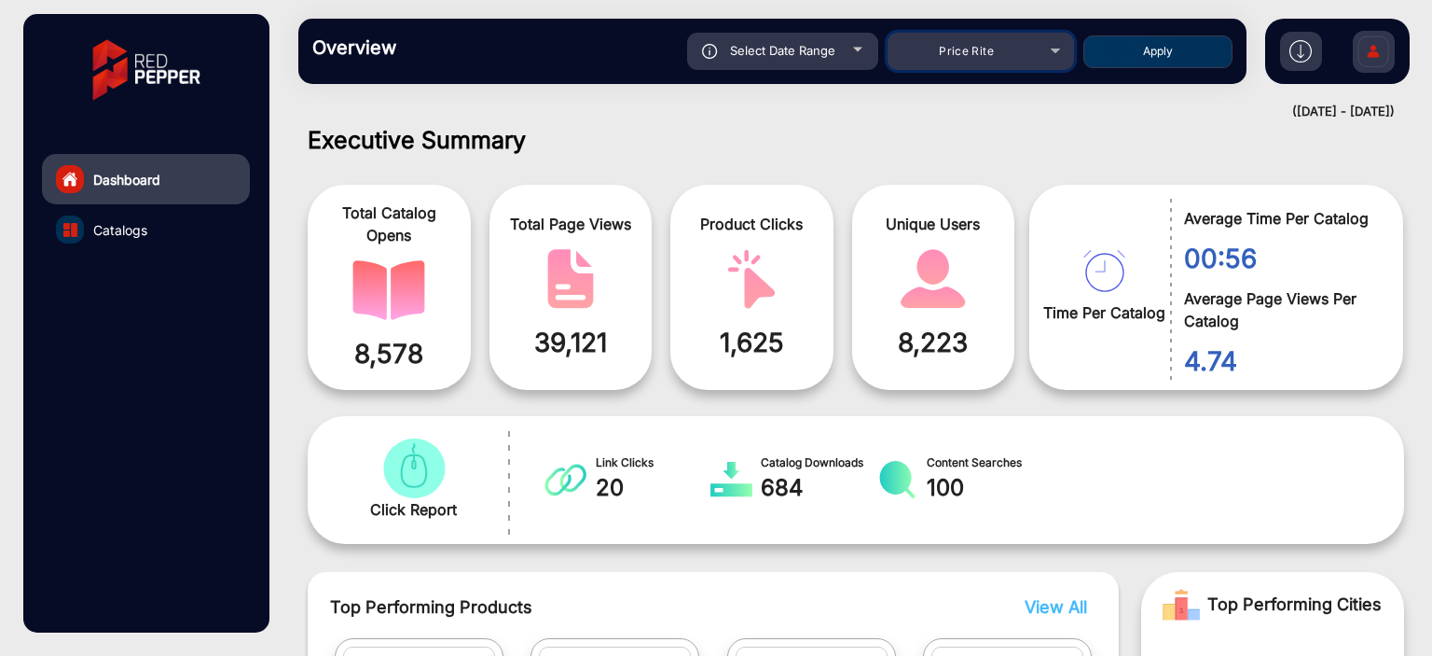
click at [1005, 54] on div "Price Rite" at bounding box center [966, 51] width 149 height 22
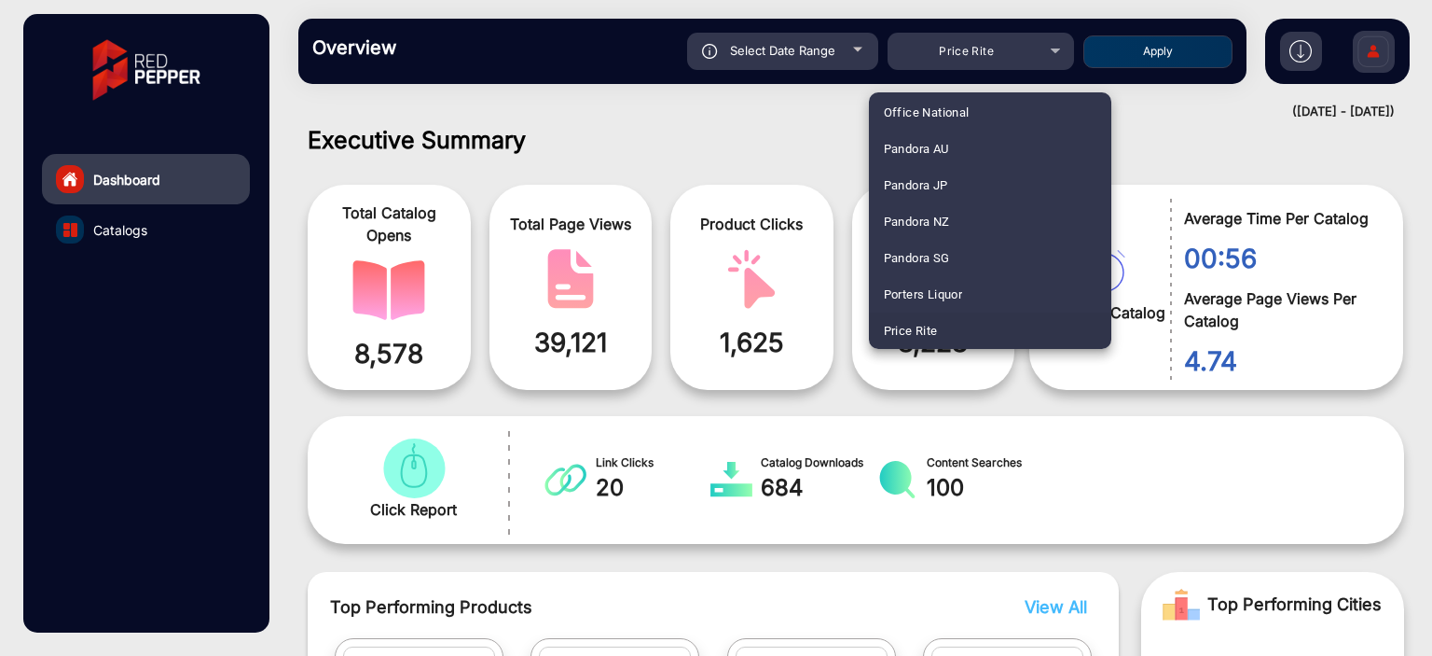
click at [756, 157] on div at bounding box center [716, 328] width 1432 height 656
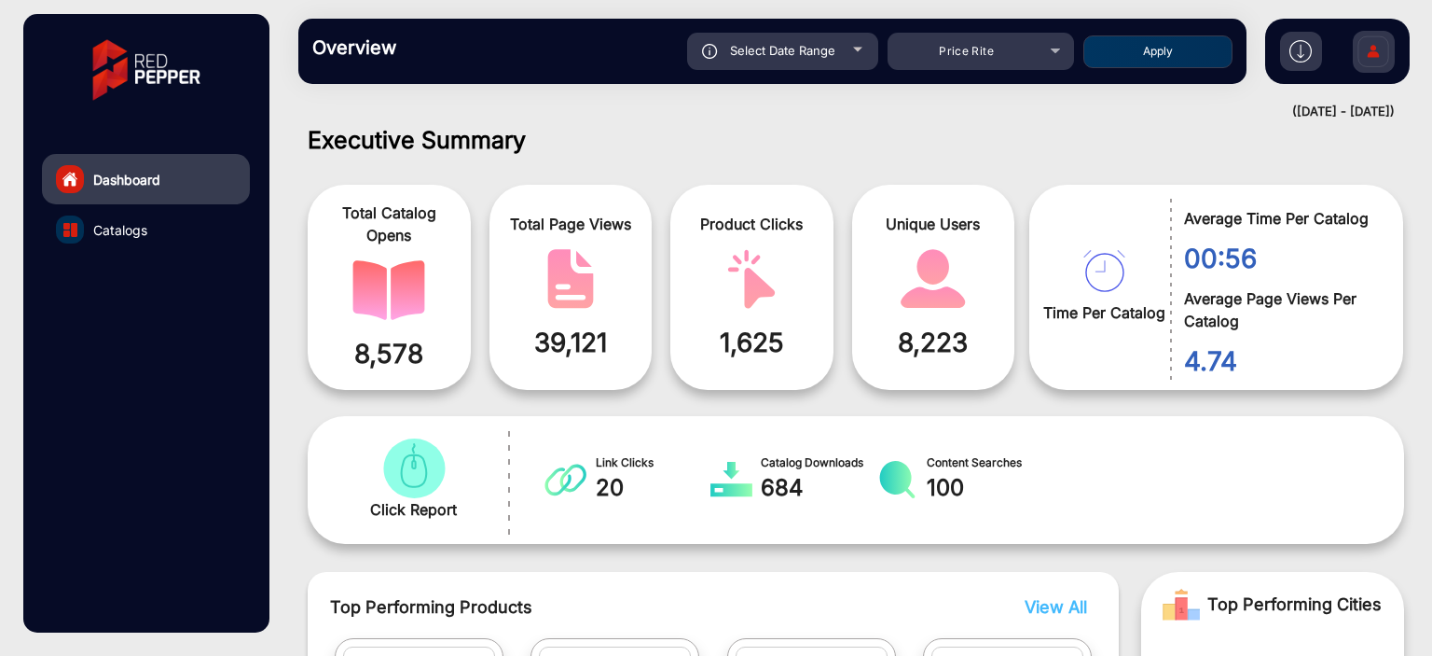
click at [853, 51] on div at bounding box center [857, 50] width 9 height 5
click at [857, 48] on div at bounding box center [857, 50] width 9 height 5
click at [843, 58] on div "Select Date Range" at bounding box center [782, 51] width 191 height 37
type input "[DATE]"
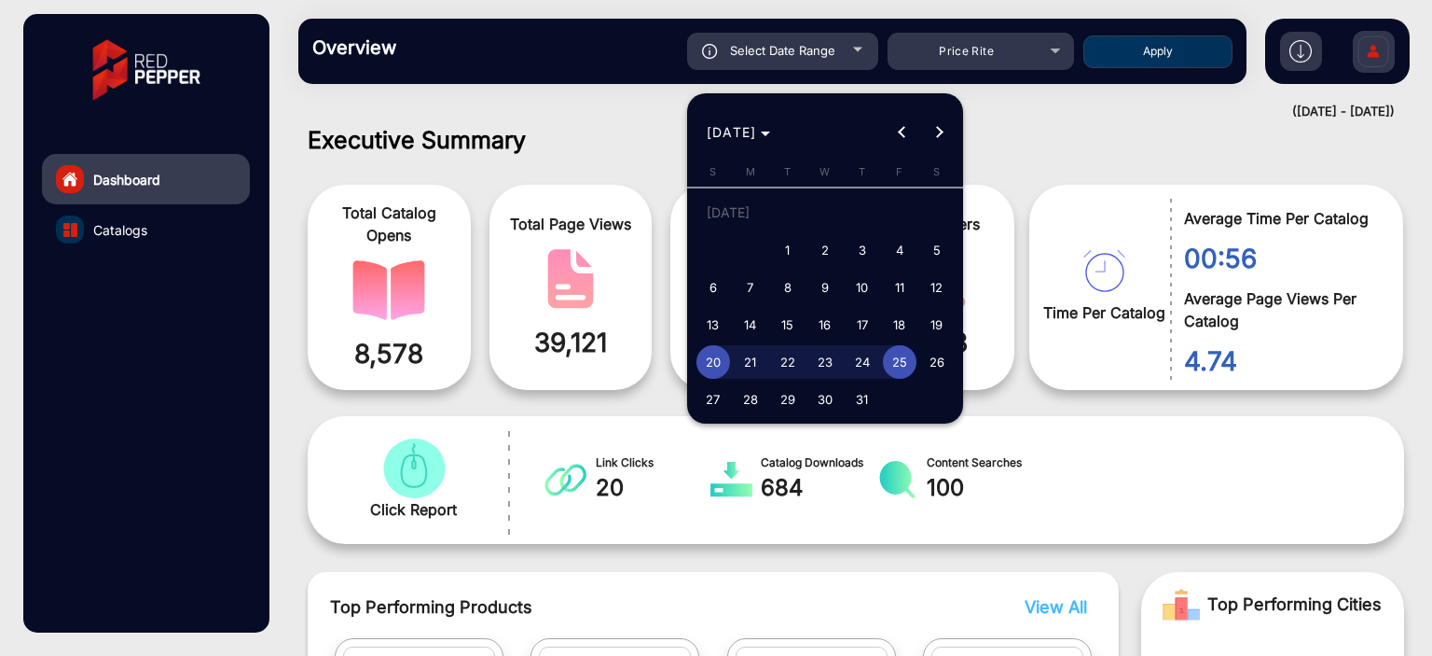
click at [854, 250] on span "3" at bounding box center [863, 250] width 34 height 34
type input "[DATE]"
click at [854, 250] on span "3" at bounding box center [863, 250] width 34 height 34
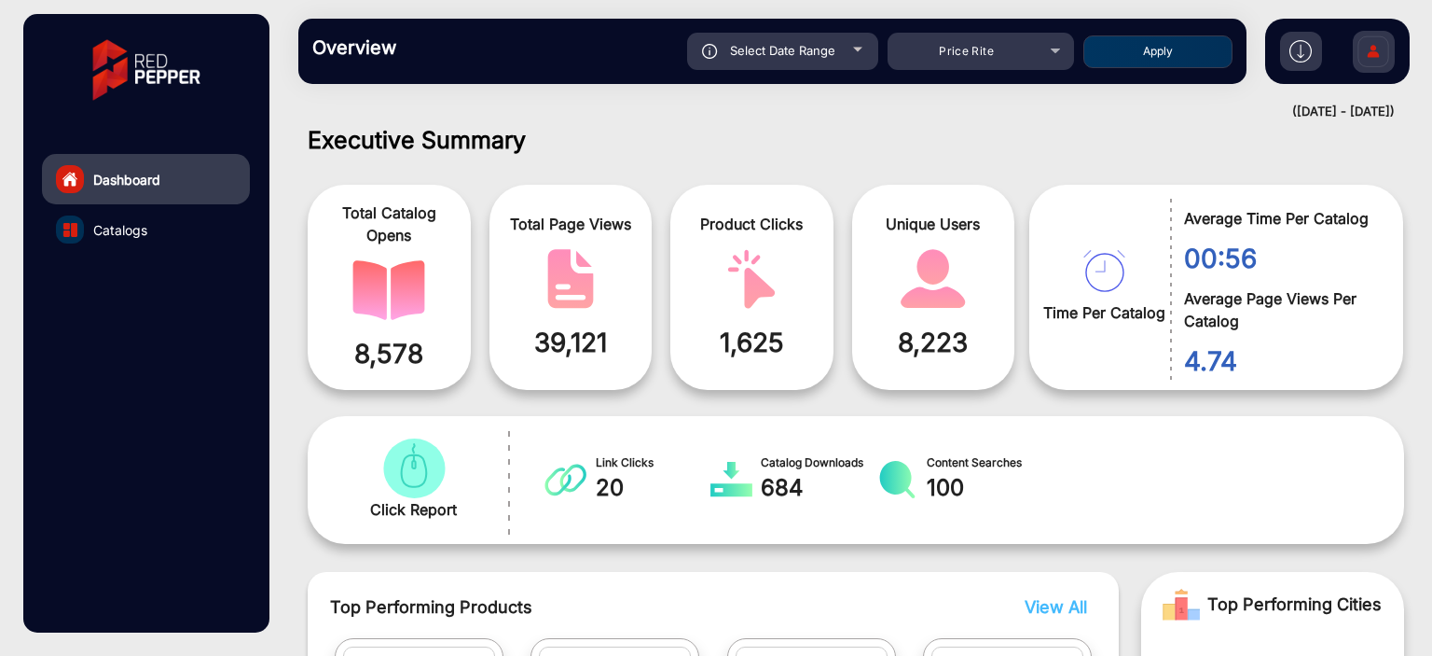
type input "[DATE]"
click at [1133, 66] on button "Apply" at bounding box center [1158, 51] width 149 height 33
type input "[DATE]"
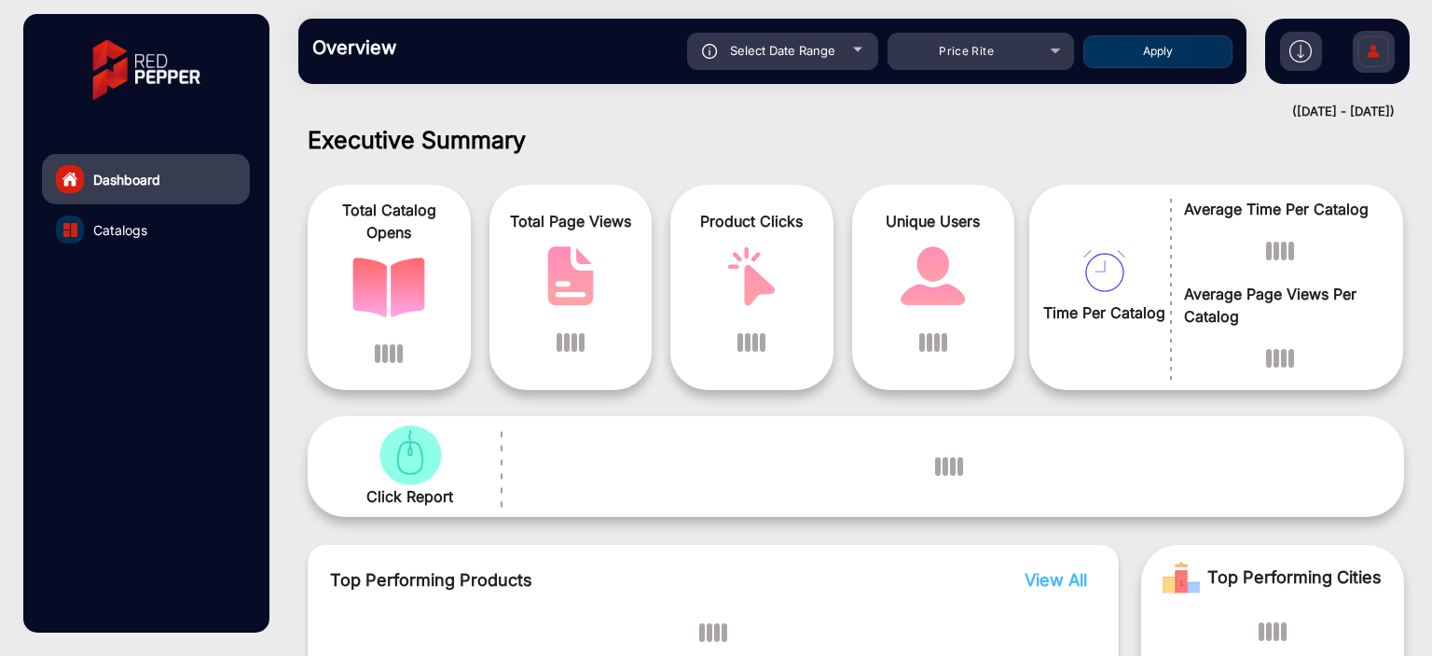
click at [1135, 63] on button "Apply" at bounding box center [1158, 51] width 149 height 33
type input "[DATE]"
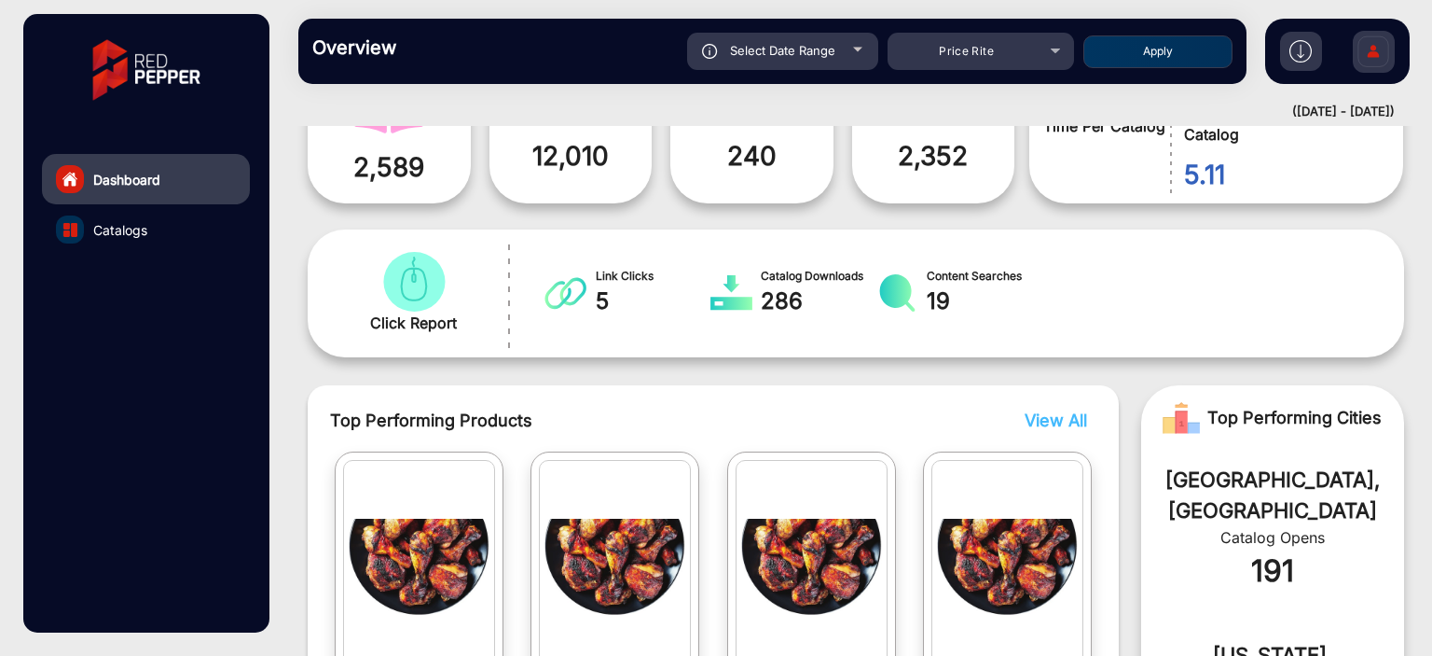
scroll to position [0, 0]
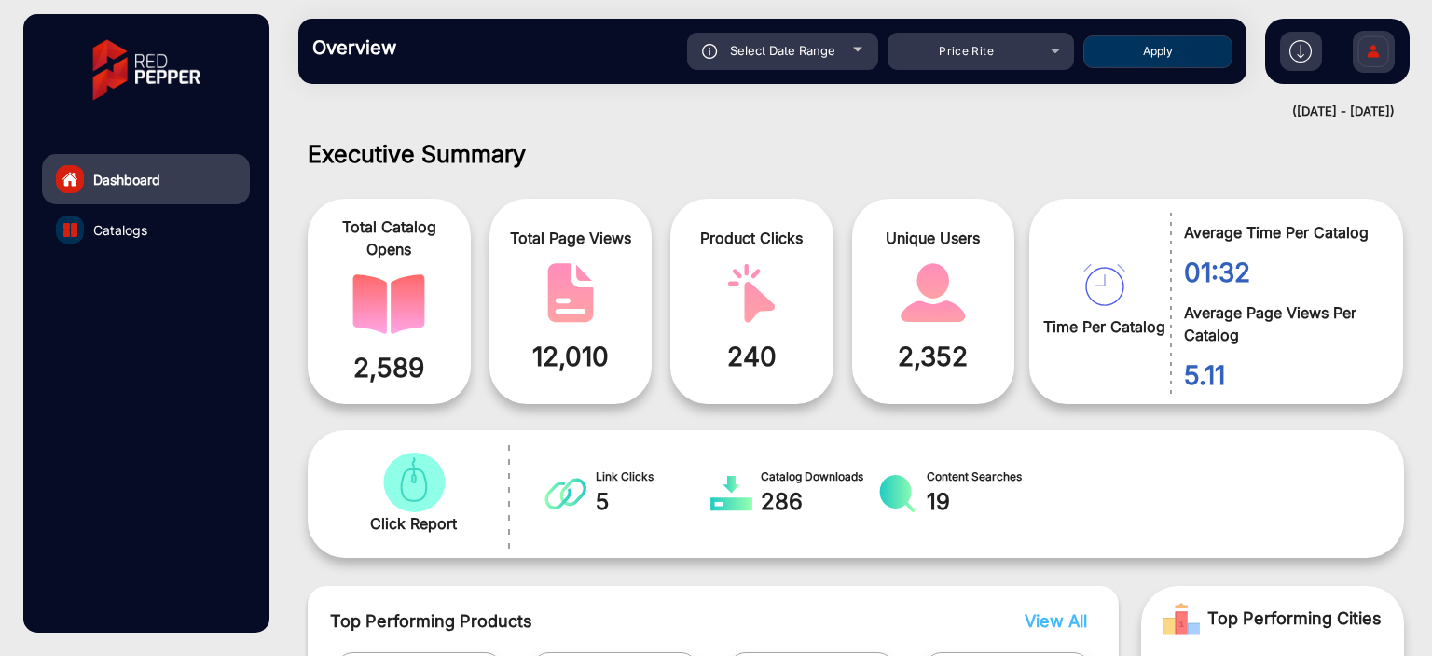
click at [837, 51] on div "Select Date Range" at bounding box center [782, 51] width 191 height 37
type input "[DATE]"
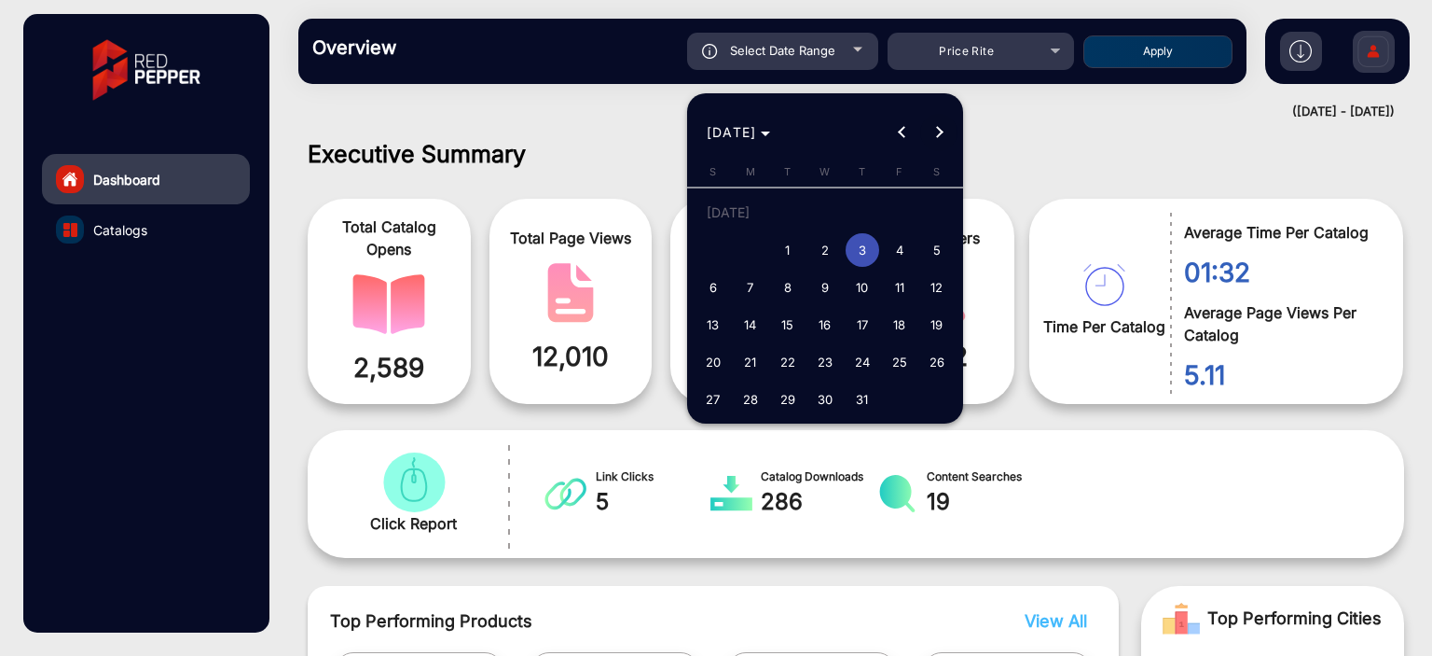
click at [947, 123] on span "Next month" at bounding box center [938, 132] width 37 height 37
click at [704, 253] on span "3" at bounding box center [714, 255] width 34 height 34
type input "[DATE]"
click at [704, 253] on span "3" at bounding box center [714, 255] width 34 height 34
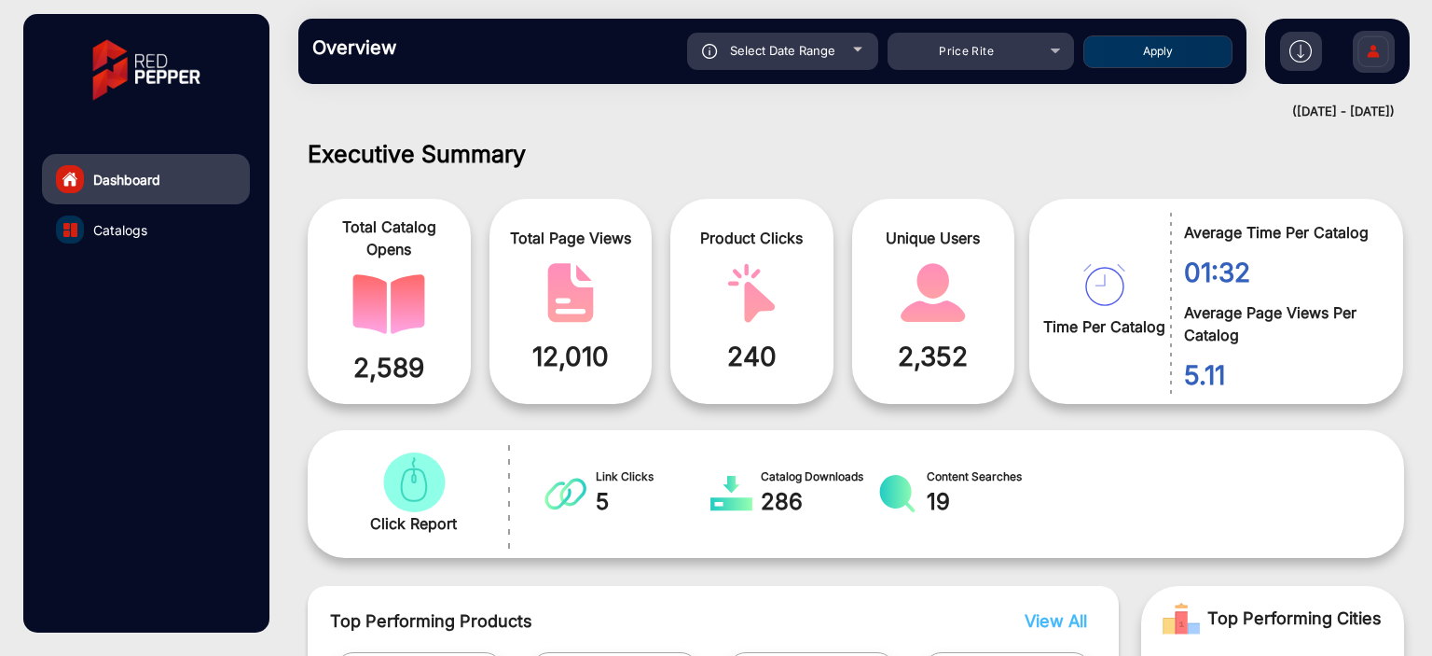
type input "[DATE]"
click at [1197, 49] on button "Apply" at bounding box center [1158, 51] width 149 height 33
type input "[DATE]"
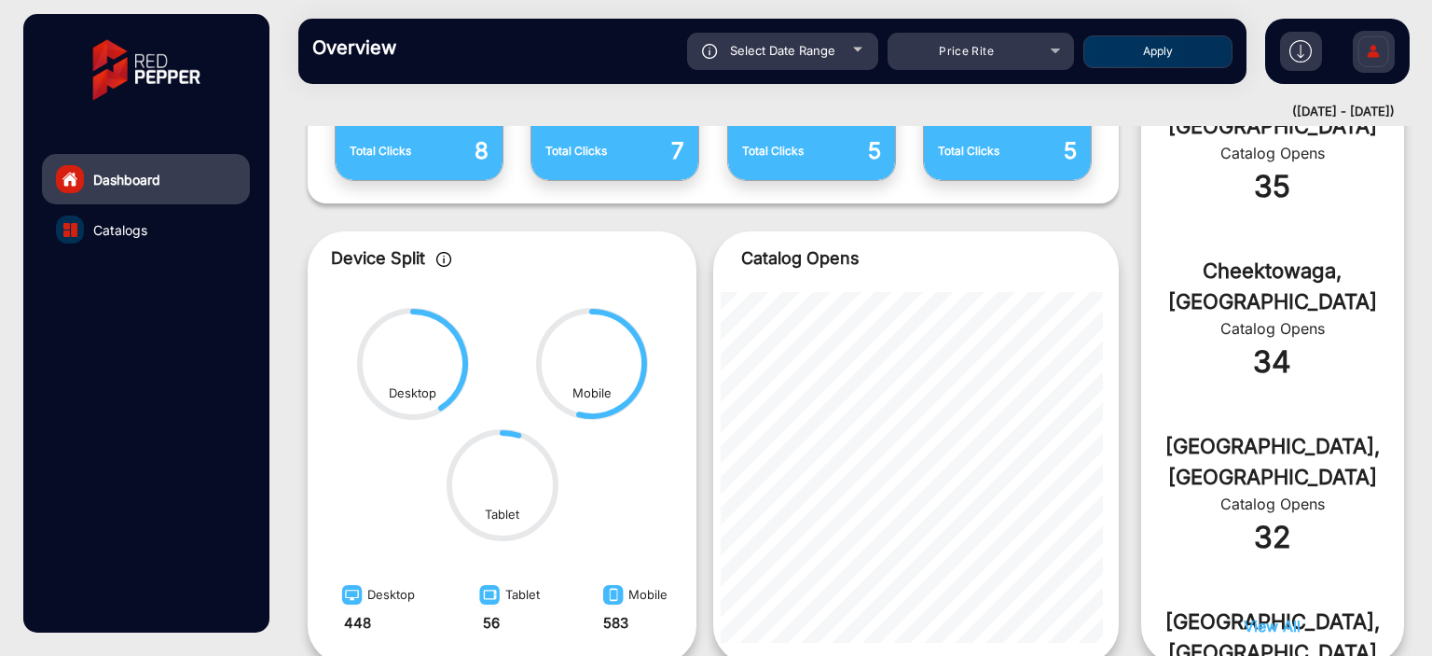
scroll to position [886, 0]
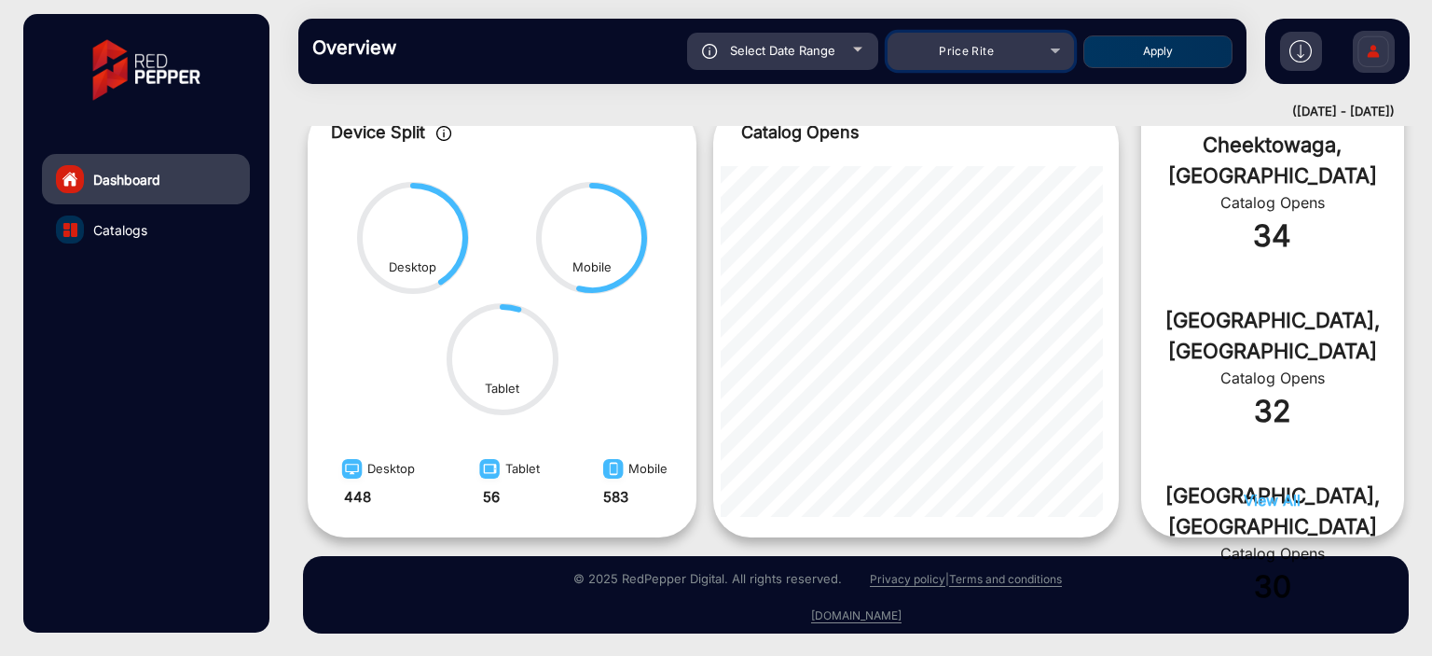
click at [953, 67] on mat-select "Price Rite" at bounding box center [981, 51] width 187 height 37
click at [958, 57] on span "Price Rite" at bounding box center [966, 51] width 55 height 14
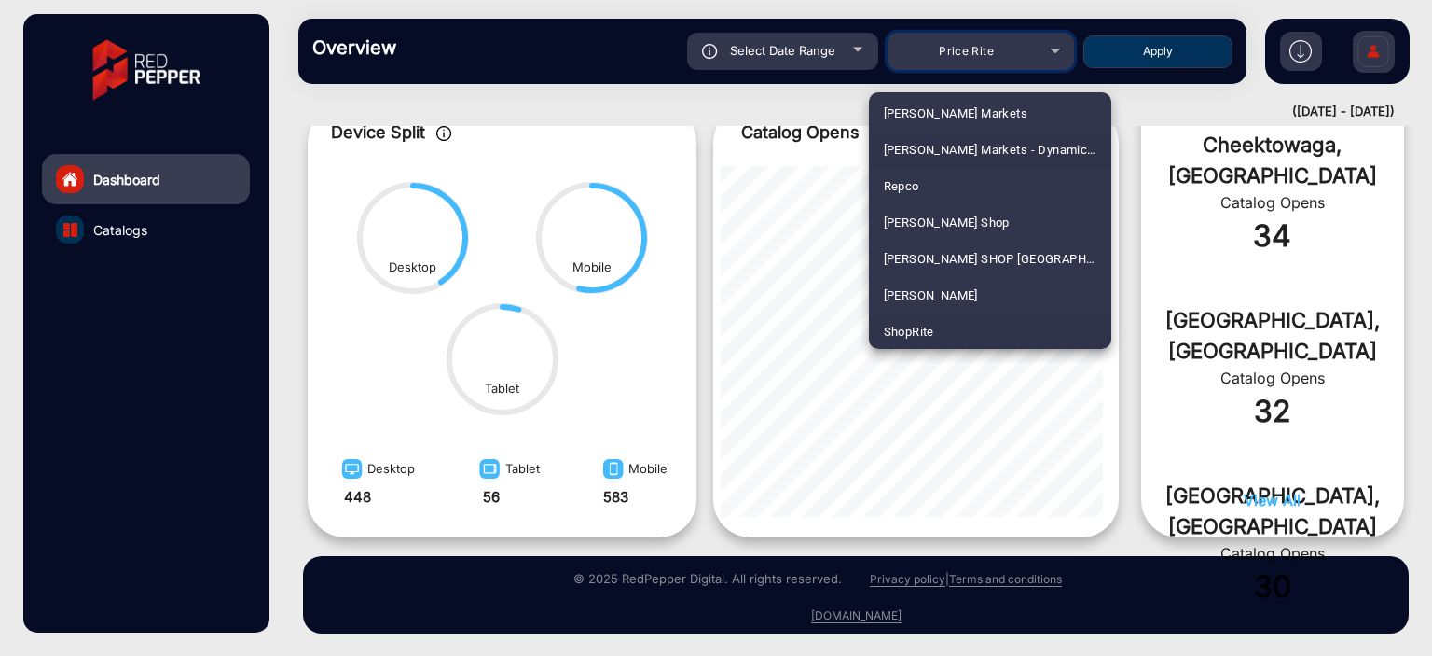
scroll to position [4588, 0]
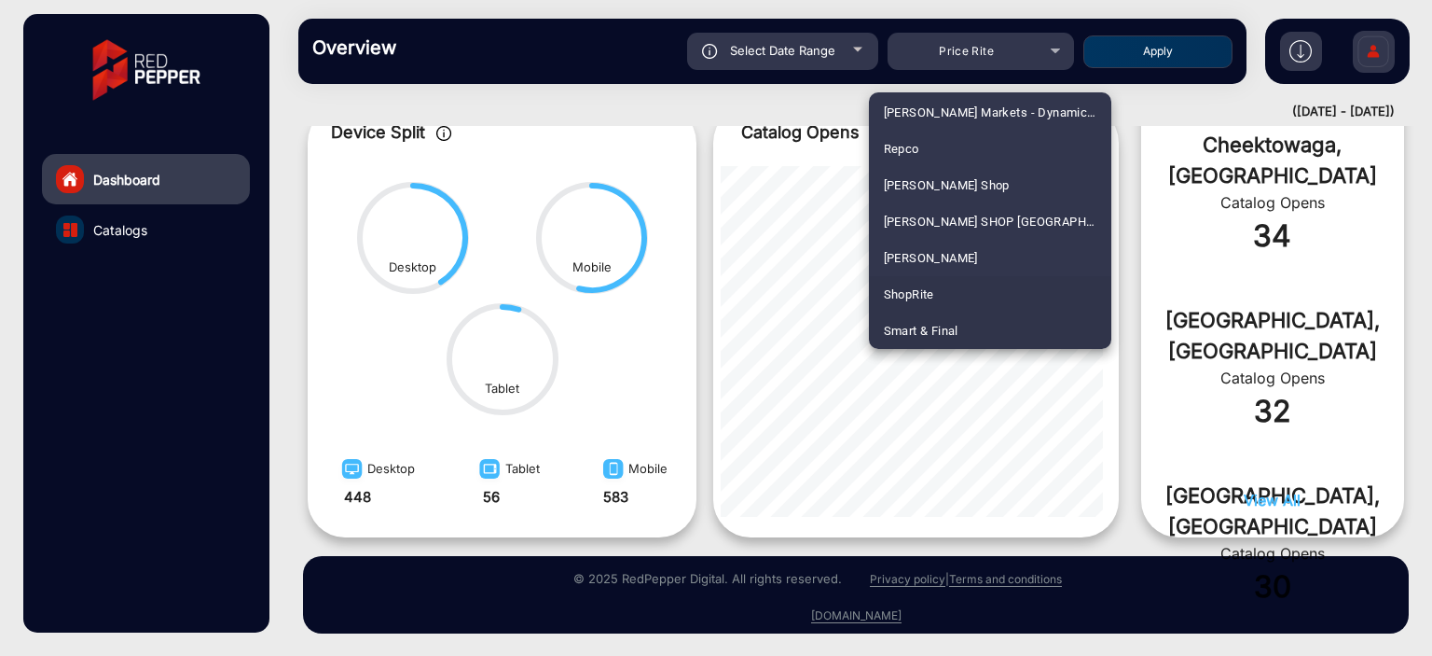
click at [945, 290] on mat-option "ShopRite" at bounding box center [990, 294] width 242 height 36
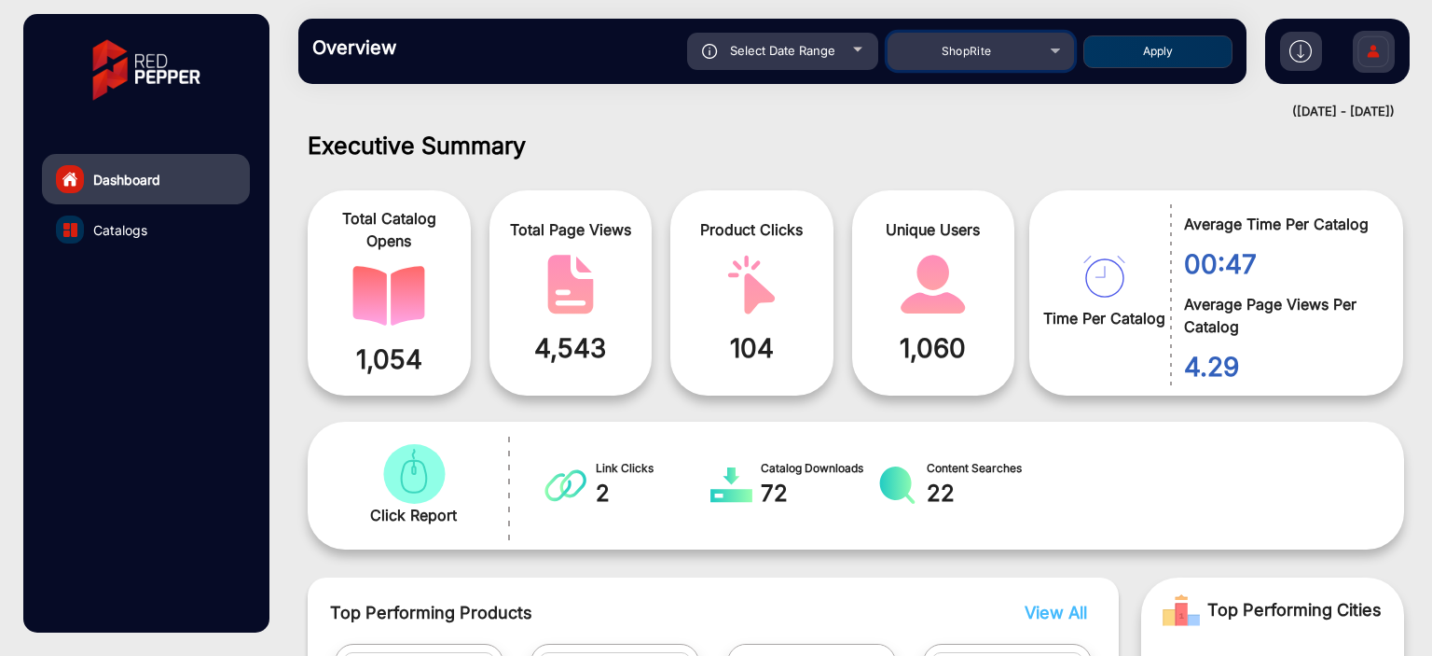
scroll to position [0, 0]
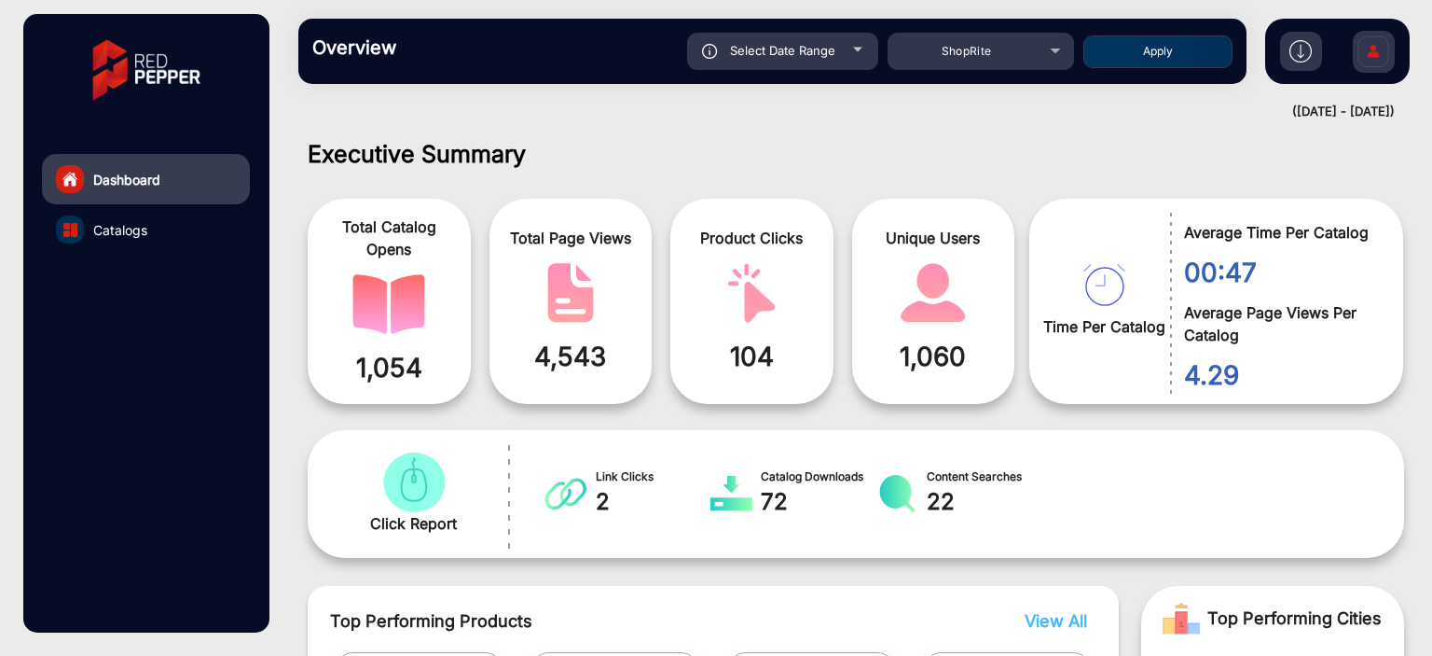
click at [837, 55] on div "Select Date Range" at bounding box center [782, 51] width 191 height 37
type input "[DATE]"
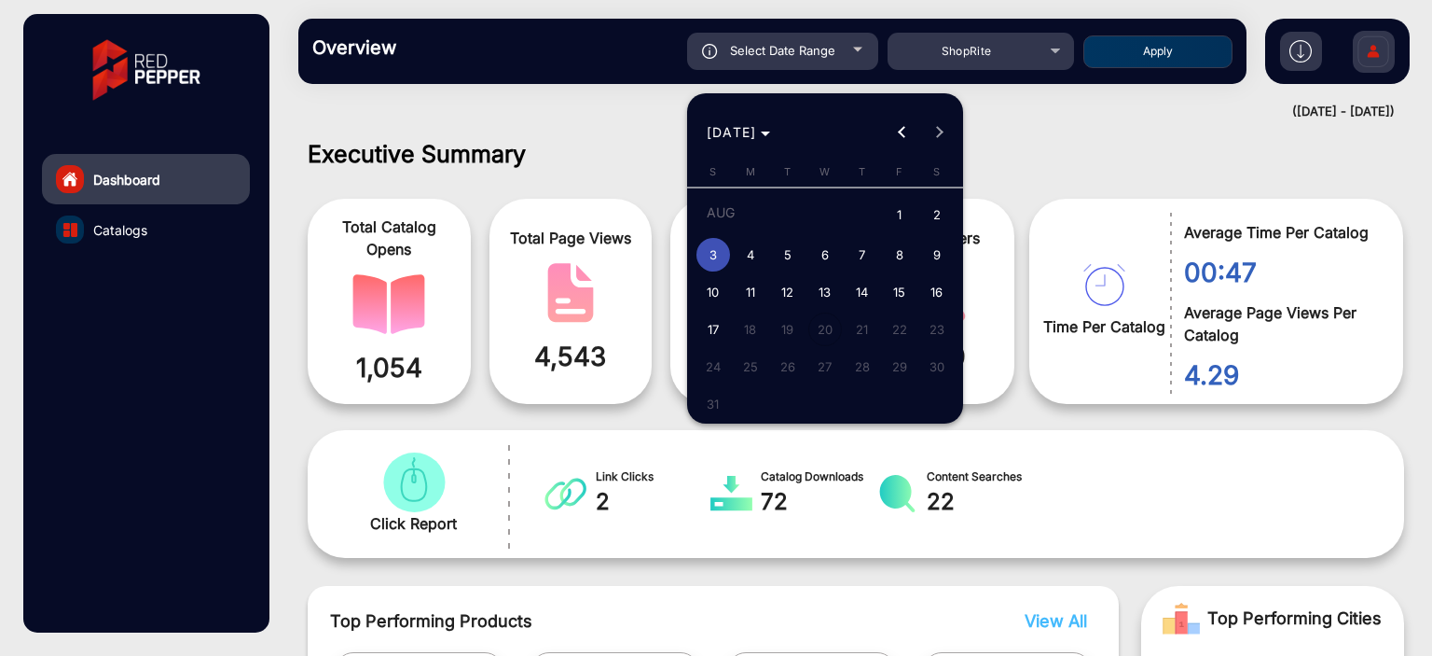
click at [764, 294] on span "11" at bounding box center [751, 292] width 34 height 34
type input "[DATE]"
click at [764, 294] on span "11" at bounding box center [751, 292] width 34 height 34
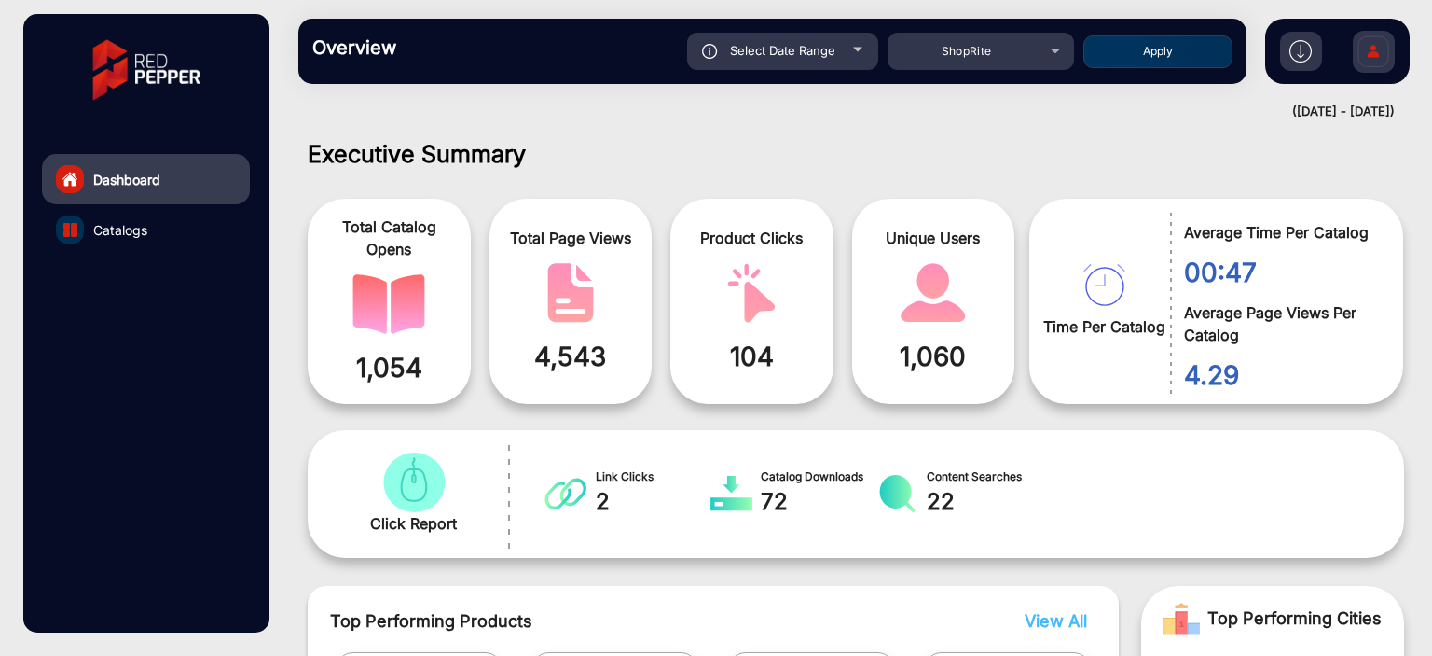
type input "[DATE]"
click at [1111, 44] on button "Apply" at bounding box center [1158, 51] width 149 height 33
type input "[DATE]"
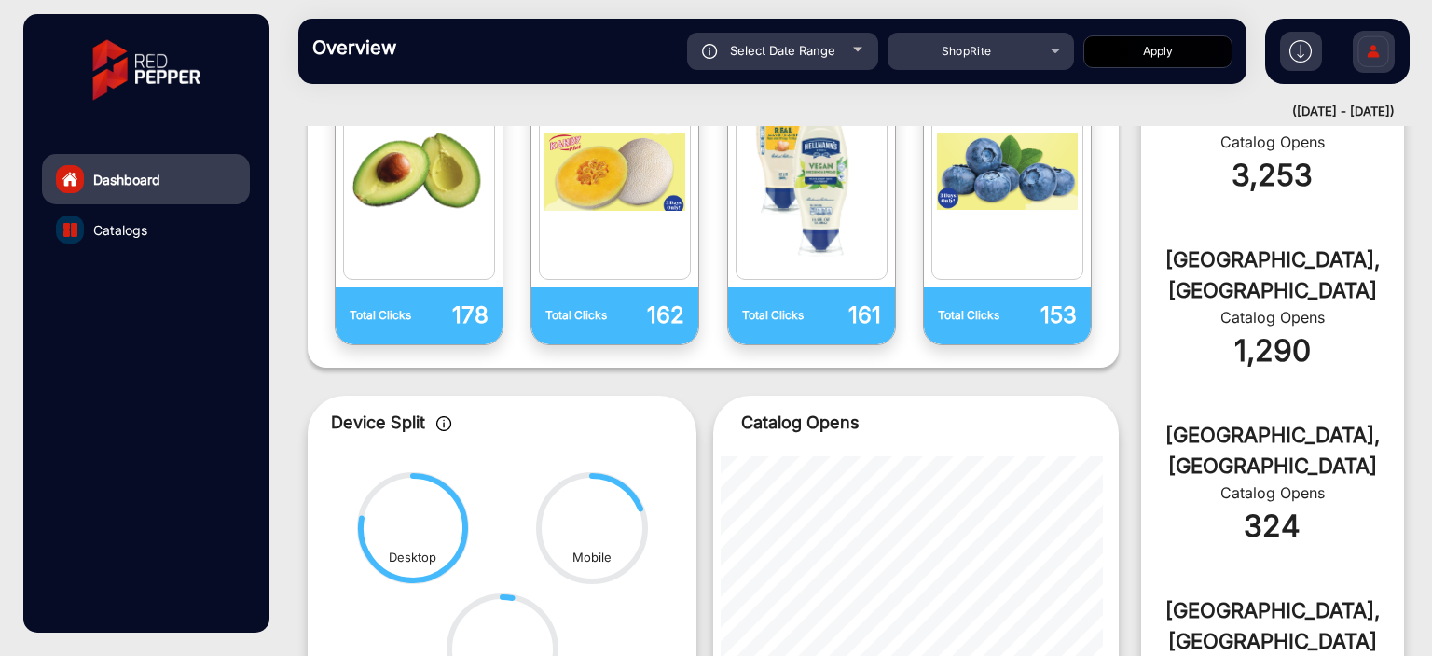
scroll to position [853, 0]
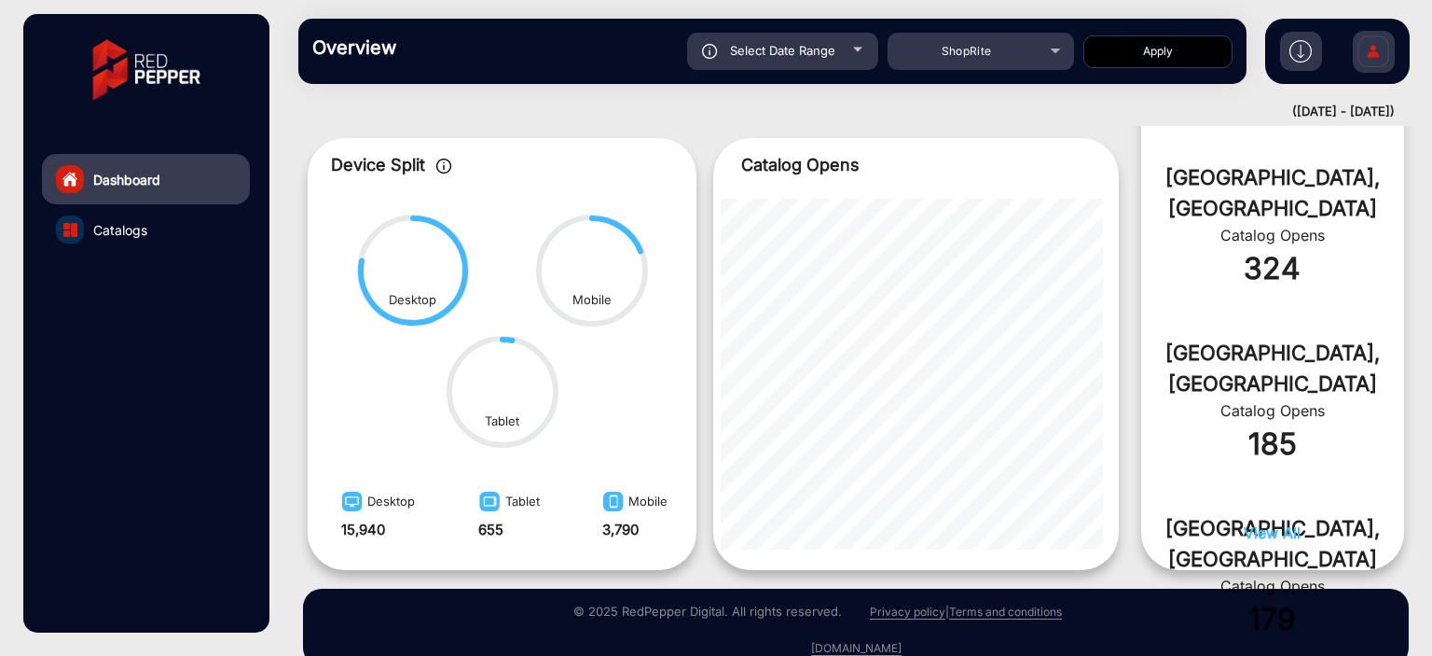
drag, startPoint x: 358, startPoint y: 176, endPoint x: 726, endPoint y: 170, distance: 368.4
click at [726, 170] on div "Catalog Opens" at bounding box center [909, 164] width 392 height 25
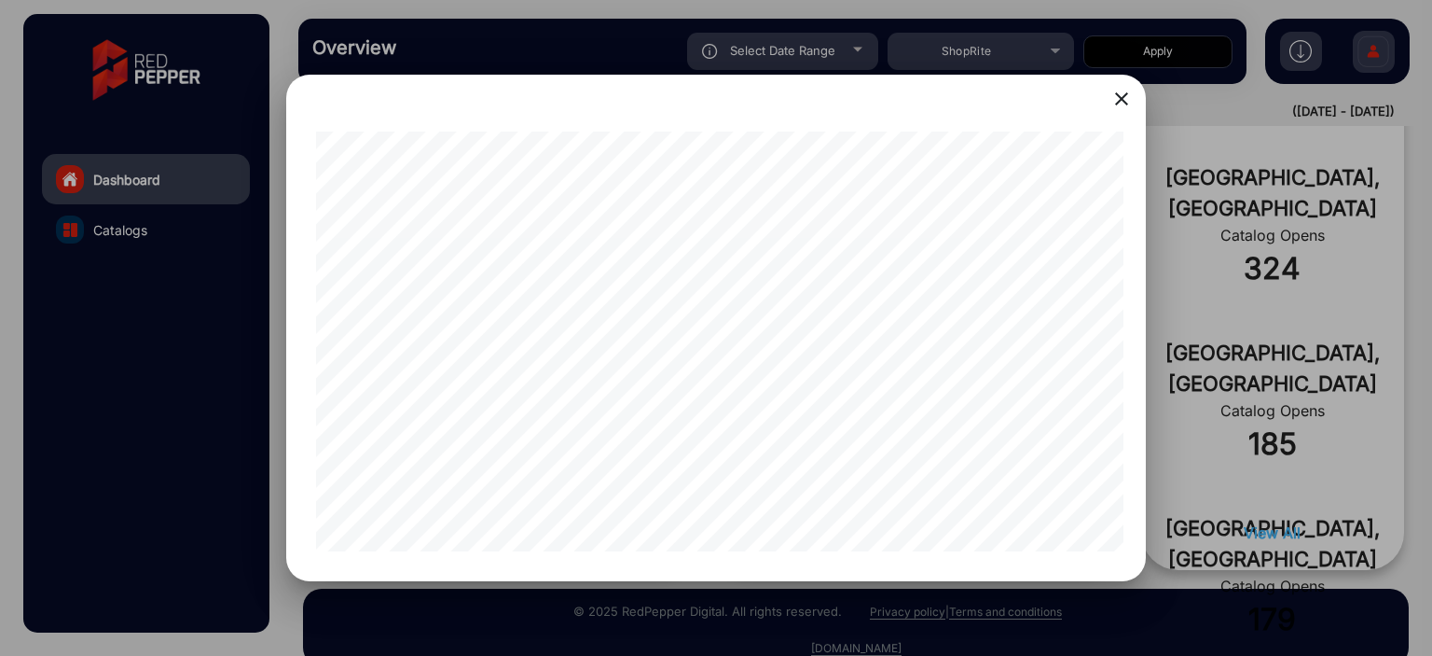
click at [1115, 92] on mat-icon "close" at bounding box center [1122, 99] width 22 height 22
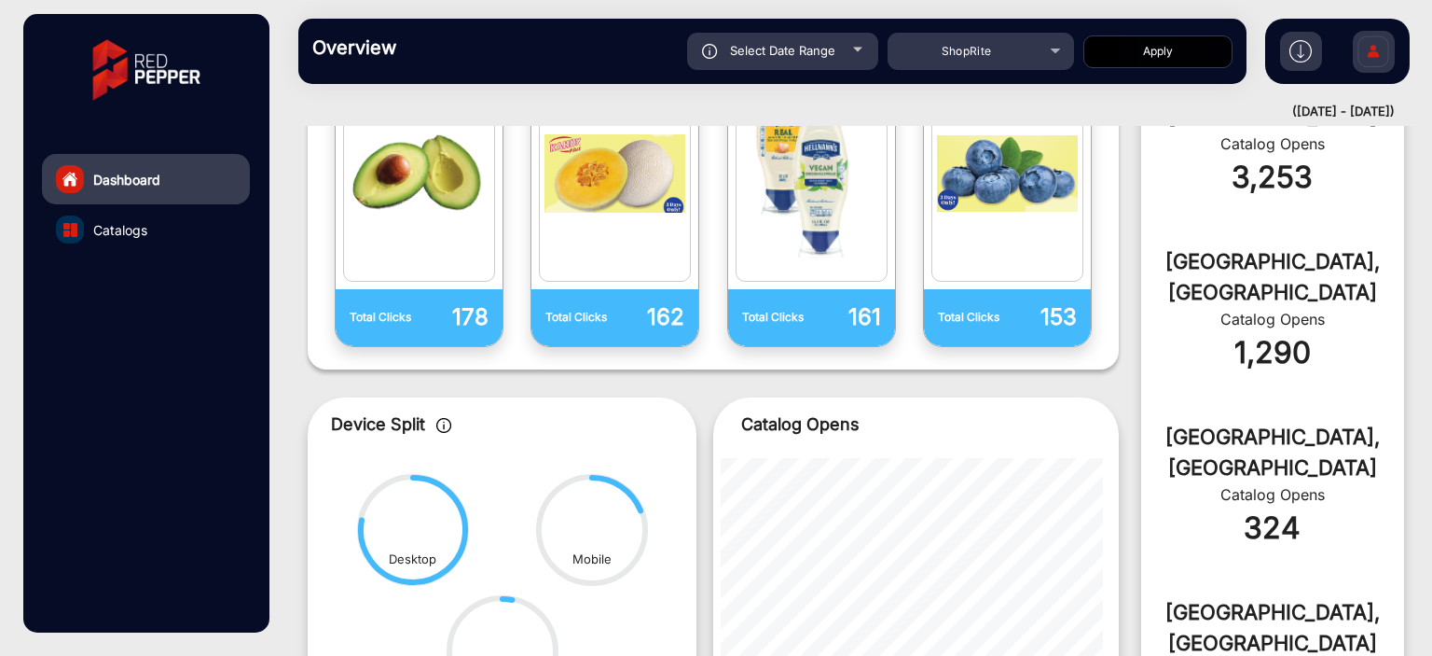
scroll to position [420, 0]
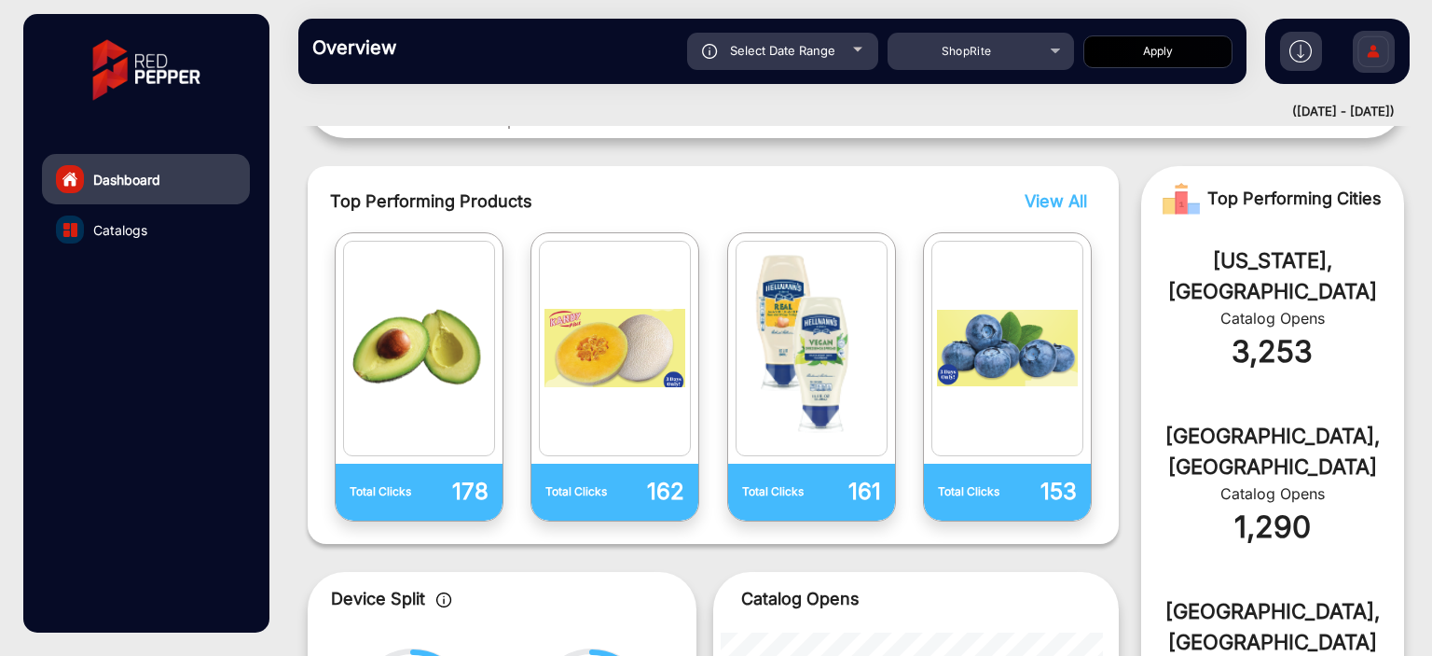
click at [858, 66] on div "Select Date Range" at bounding box center [782, 51] width 191 height 37
type input "[DATE]"
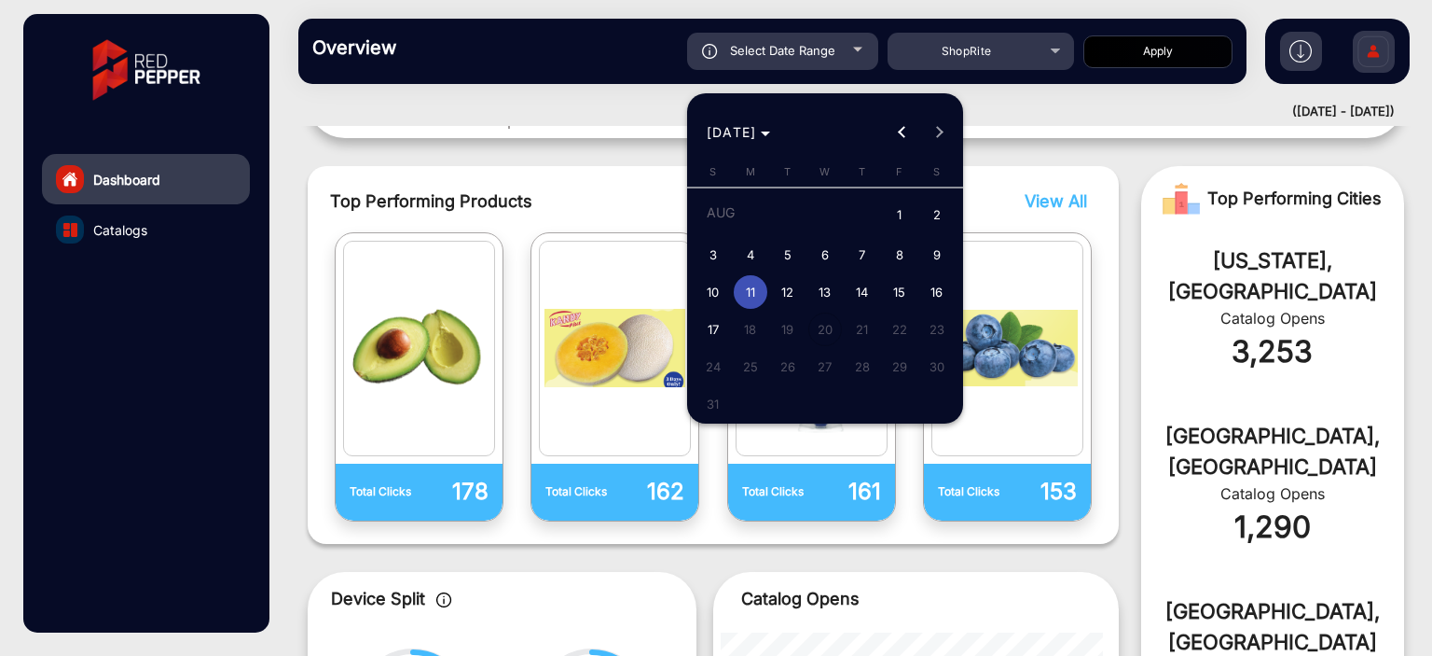
click at [727, 301] on button "10" at bounding box center [713, 291] width 37 height 37
type input "[DATE]"
click at [921, 299] on button "16" at bounding box center [937, 291] width 37 height 37
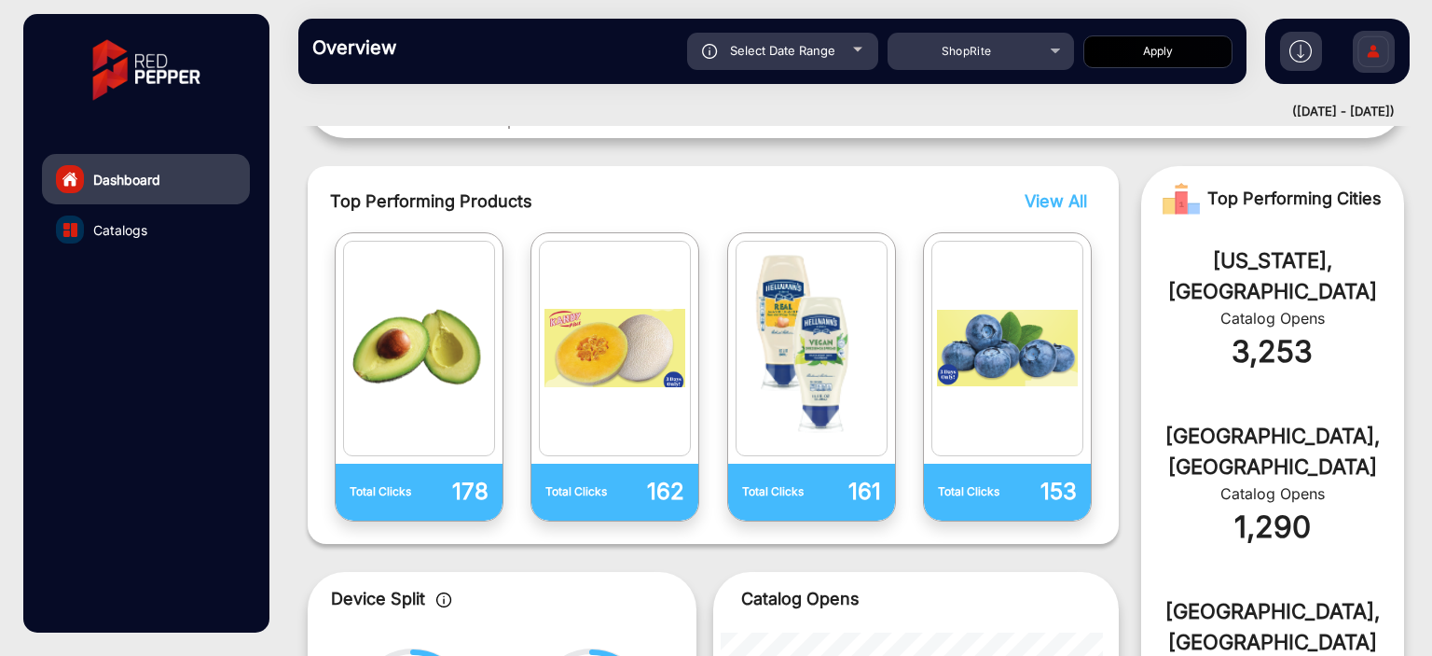
type input "[DATE]"
click at [793, 62] on div "Select Date Range" at bounding box center [782, 51] width 191 height 37
type input "[DATE]"
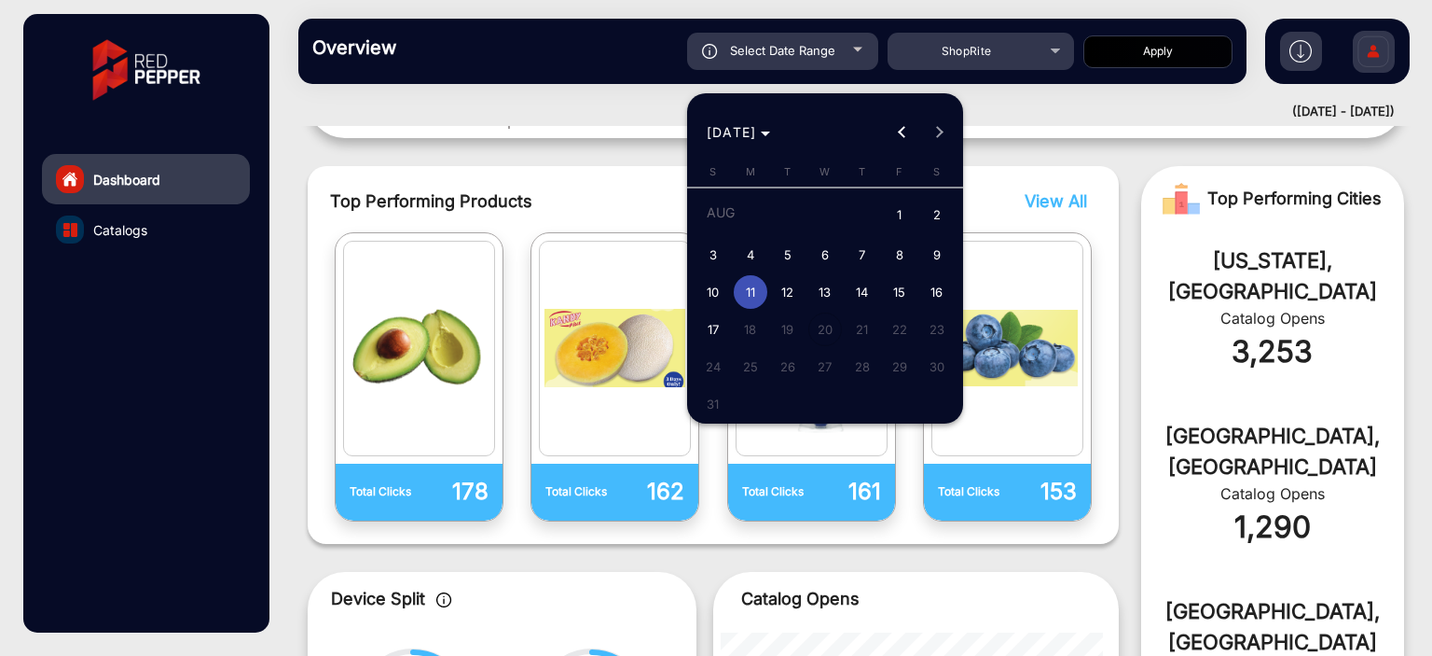
click at [720, 294] on span "10" at bounding box center [714, 292] width 34 height 34
type input "[DATE]"
click at [902, 298] on span "15" at bounding box center [900, 292] width 34 height 34
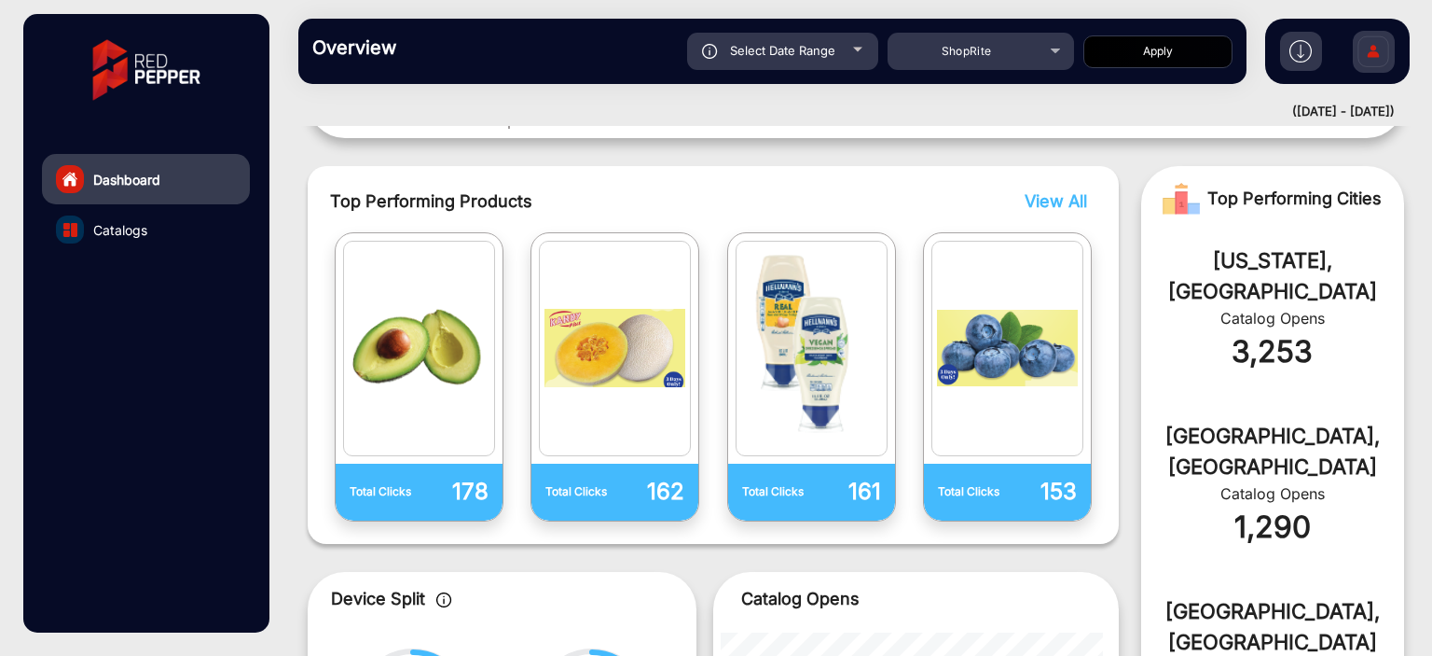
type input "[DATE]"
click at [838, 65] on div "Select Date Range" at bounding box center [782, 51] width 191 height 37
type input "[DATE]"
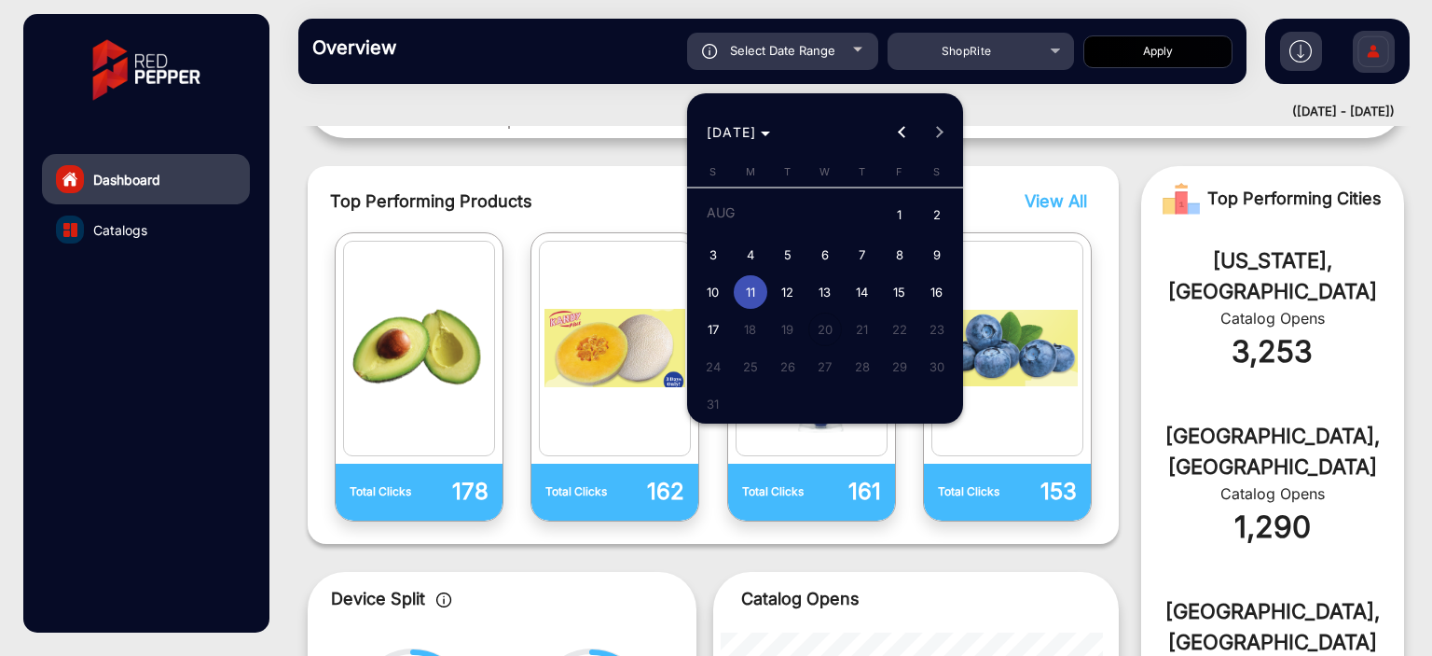
click at [723, 306] on button "10" at bounding box center [713, 291] width 37 height 37
type input "[DATE]"
click at [884, 302] on button "15" at bounding box center [899, 291] width 37 height 37
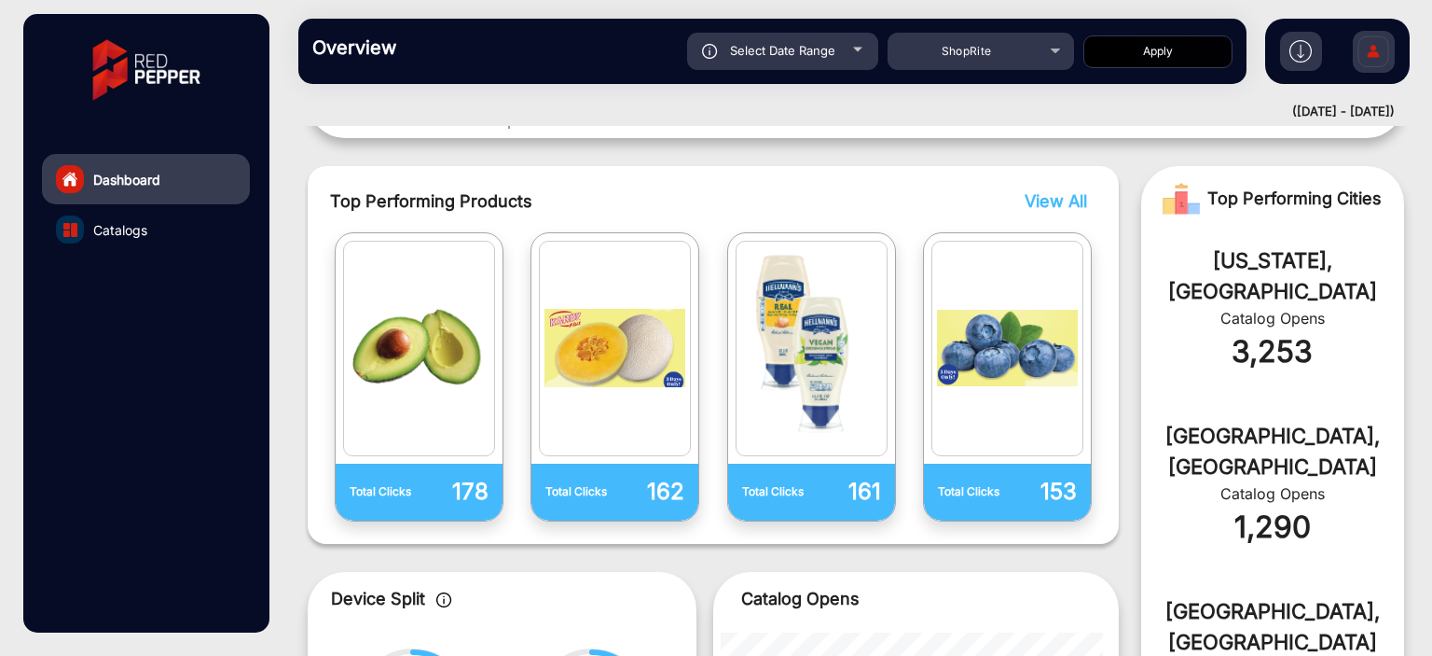
type input "[DATE]"
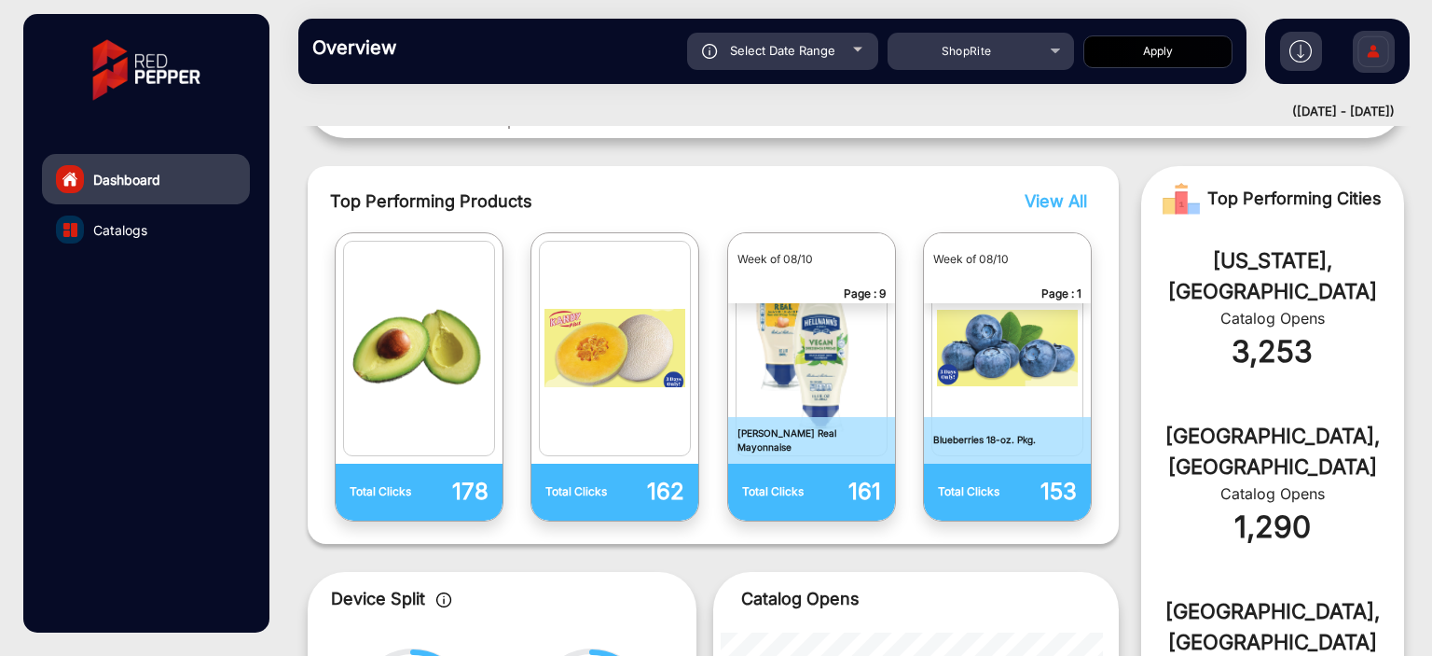
click at [1131, 37] on button "Apply" at bounding box center [1158, 51] width 149 height 33
type input "[DATE]"
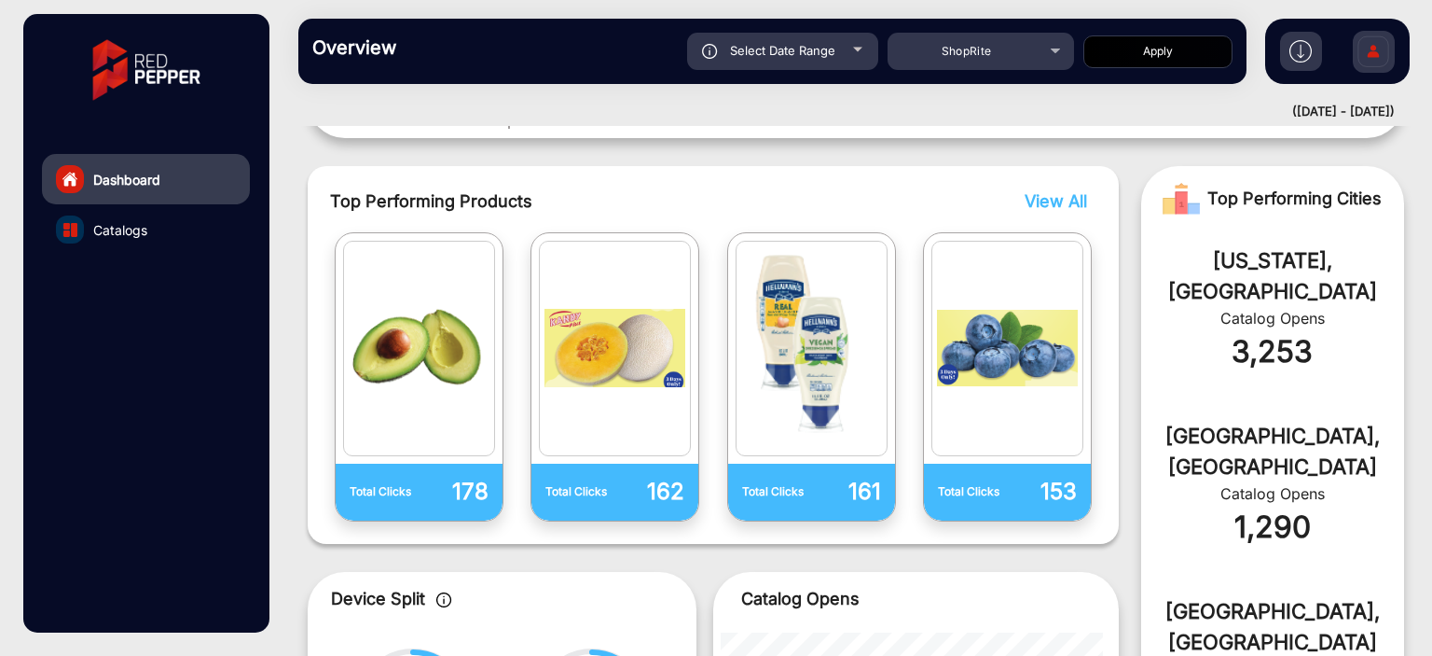
scroll to position [14, 0]
